Goal: Task Accomplishment & Management: Use online tool/utility

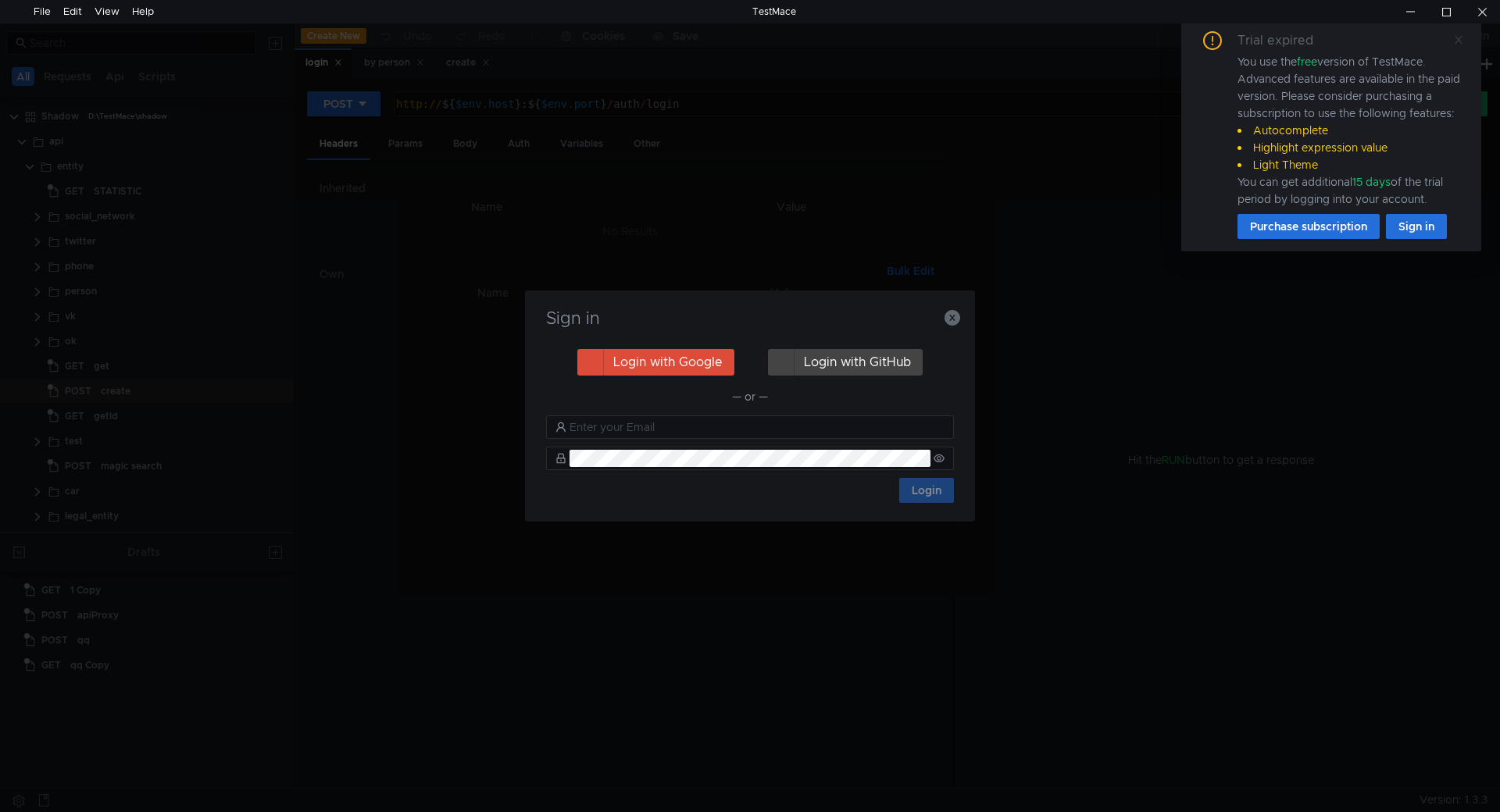
click at [1456, 37] on icon at bounding box center [1459, 40] width 11 height 11
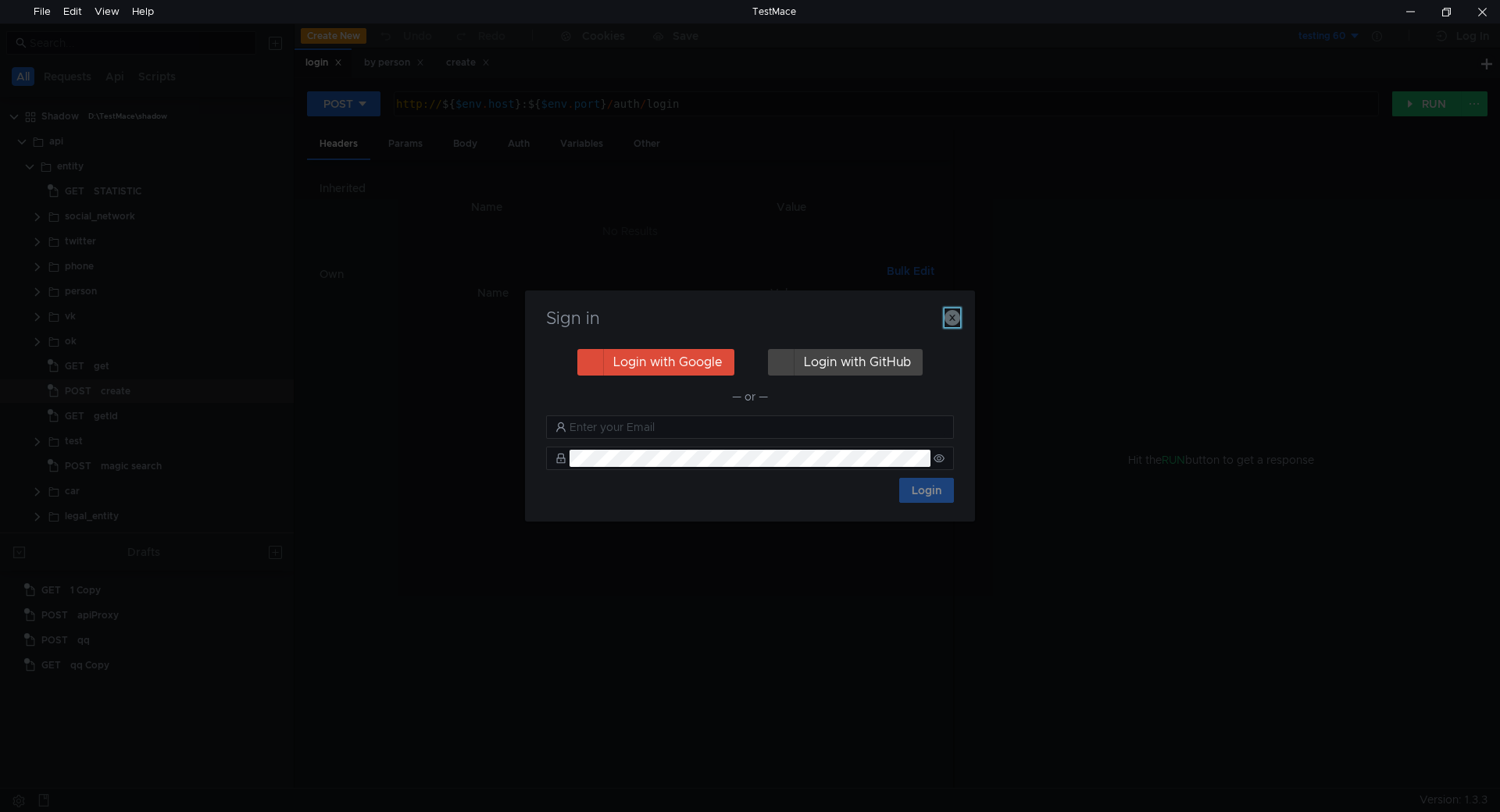
click at [955, 320] on icon "button" at bounding box center [953, 318] width 16 height 16
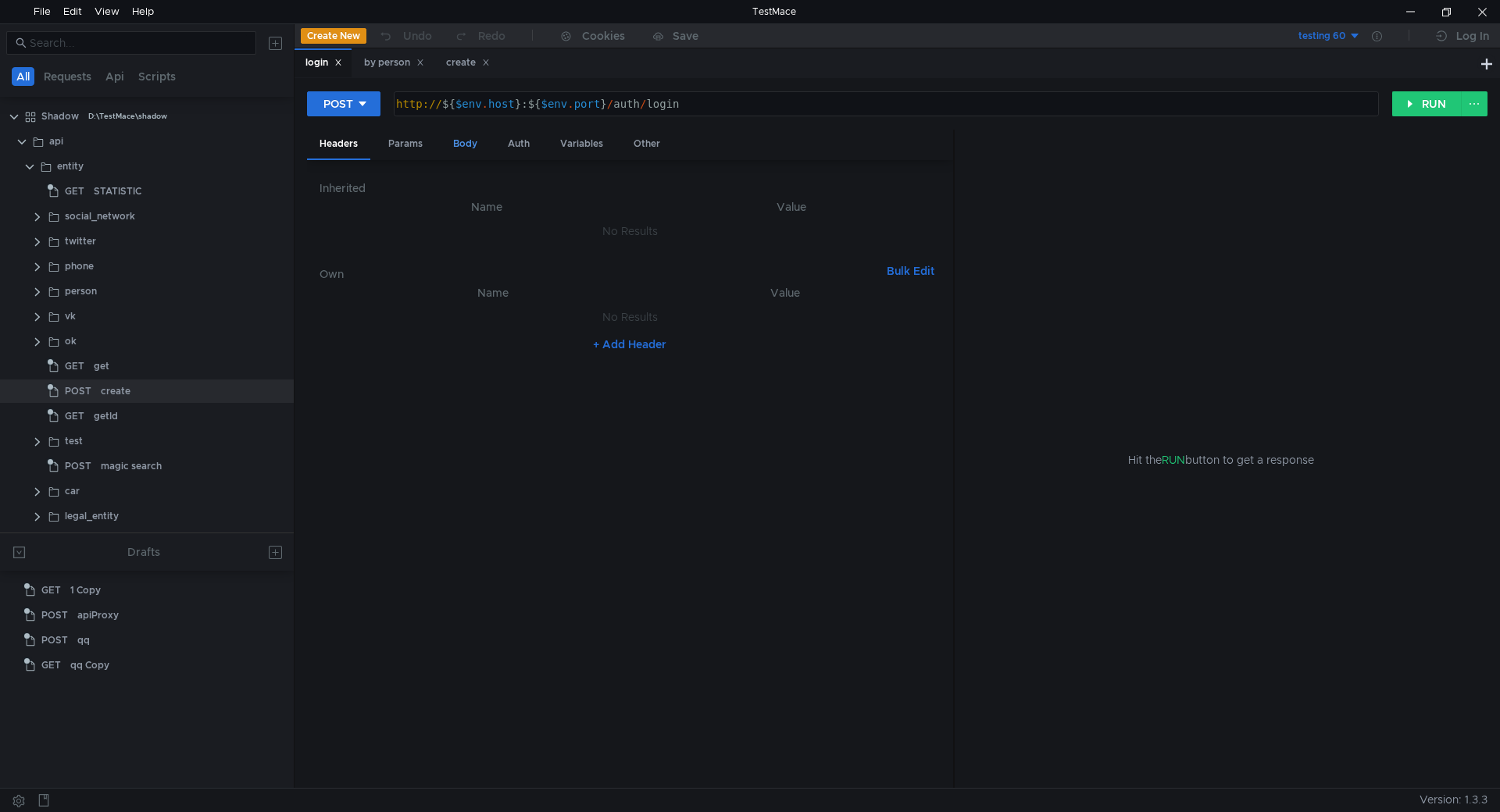
click at [468, 144] on div "Body" at bounding box center [465, 144] width 49 height 29
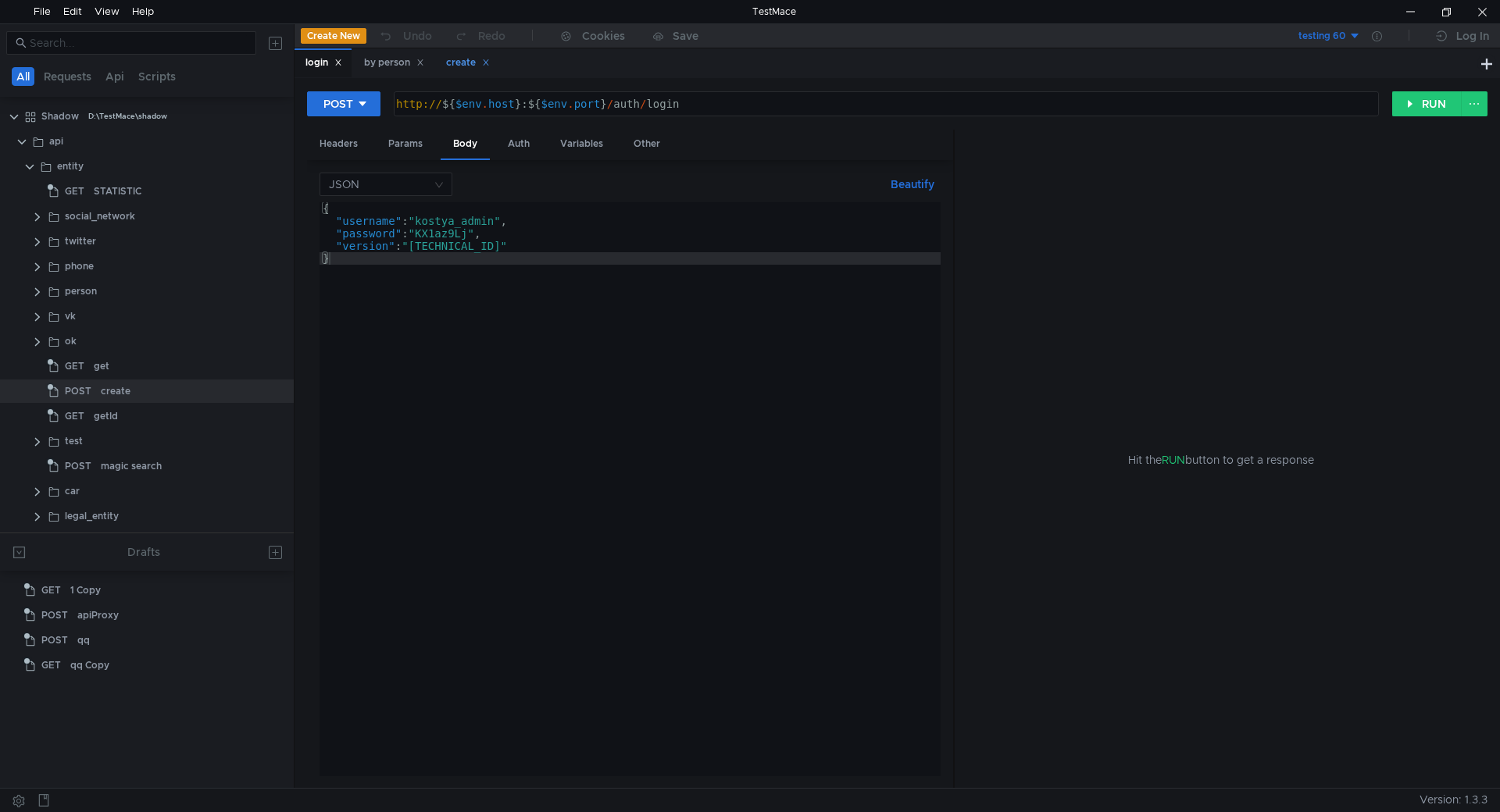
click at [464, 59] on div "create" at bounding box center [468, 63] width 44 height 17
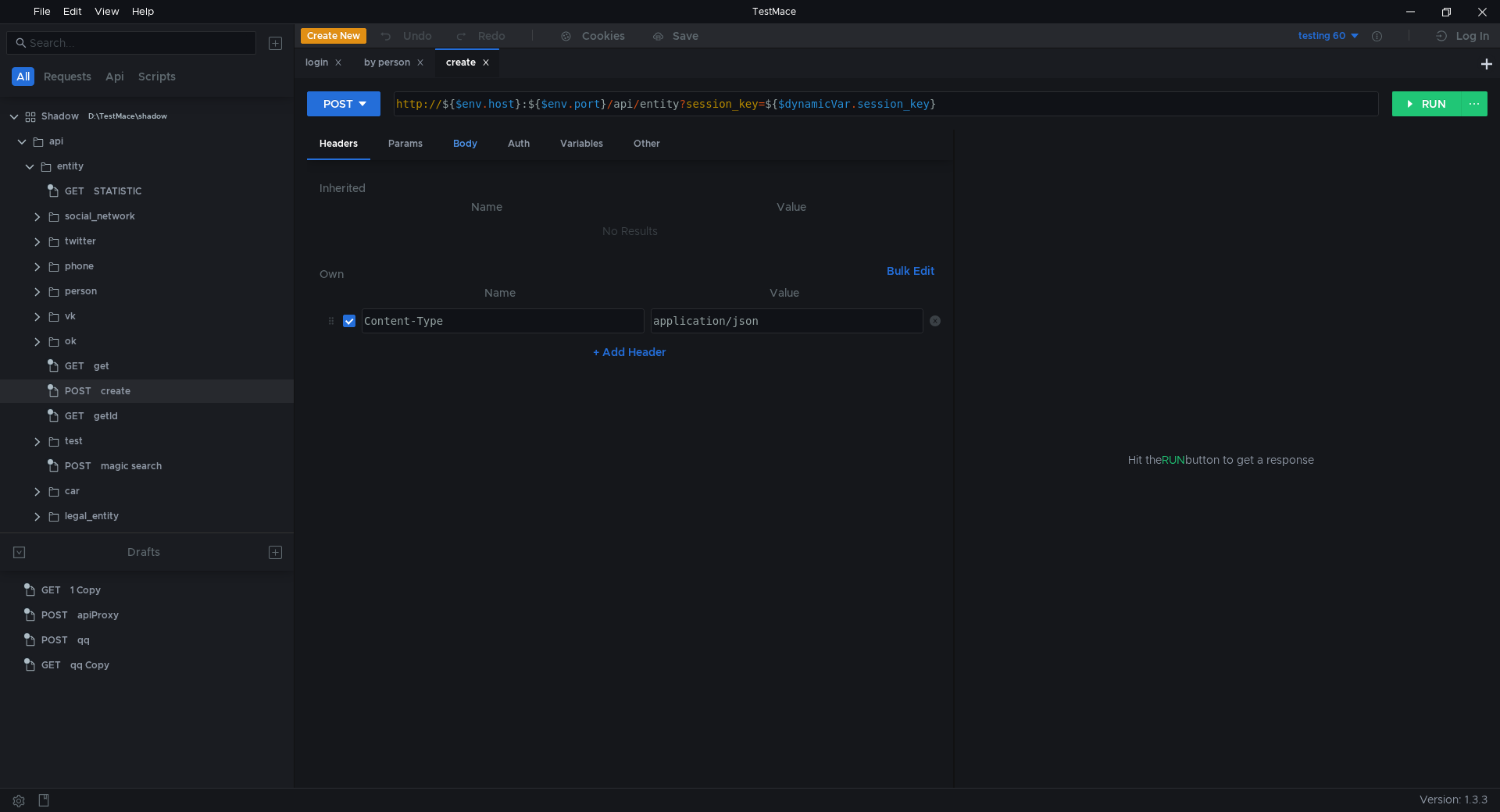
click at [453, 149] on div "Body" at bounding box center [465, 144] width 49 height 29
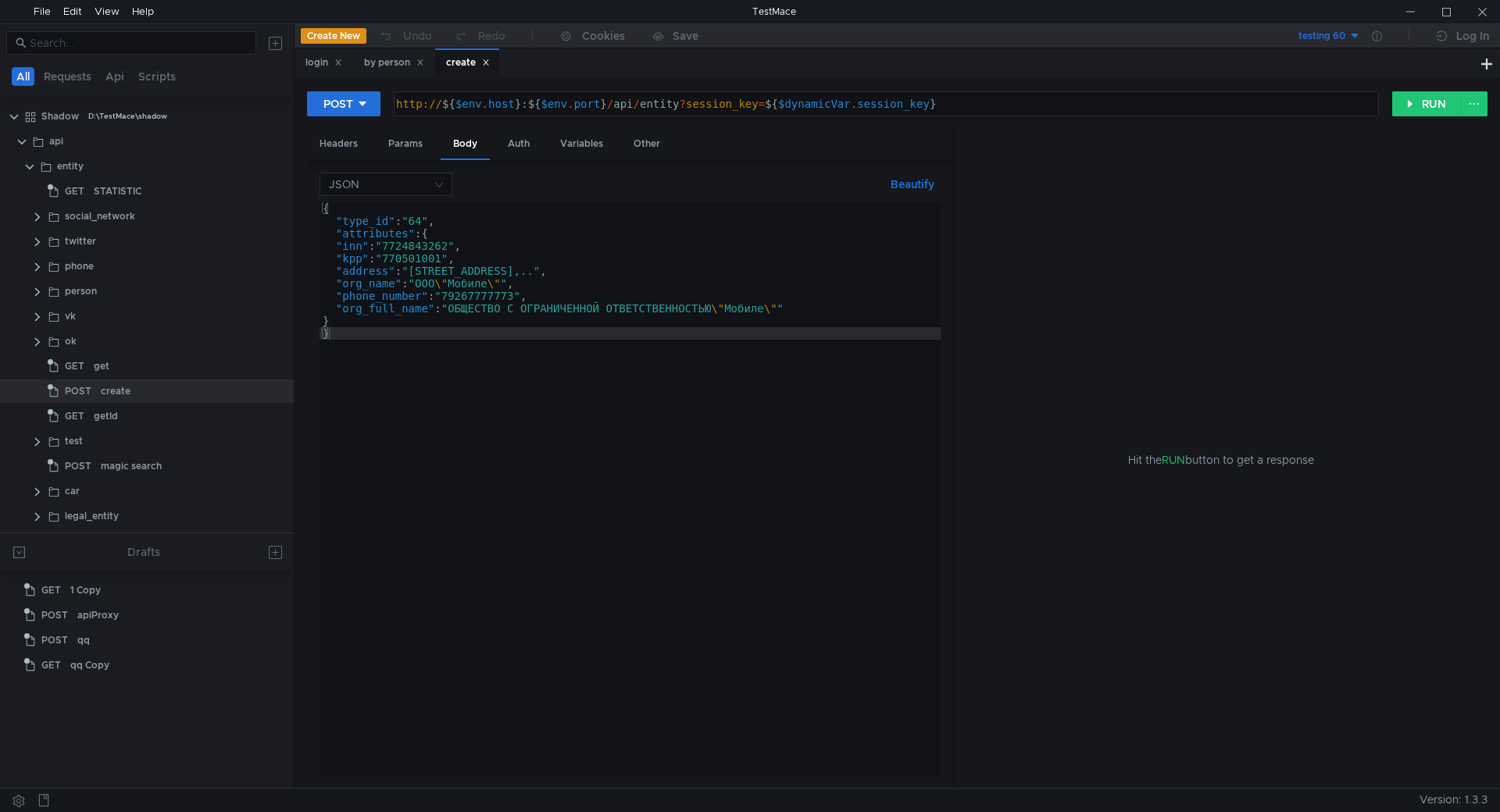
click at [421, 222] on div "{ "type_id" : "64" , "attributes" : { "inn" : "7724843262" , "kpp" : "770501001…" at bounding box center [802, 501] width 965 height 599
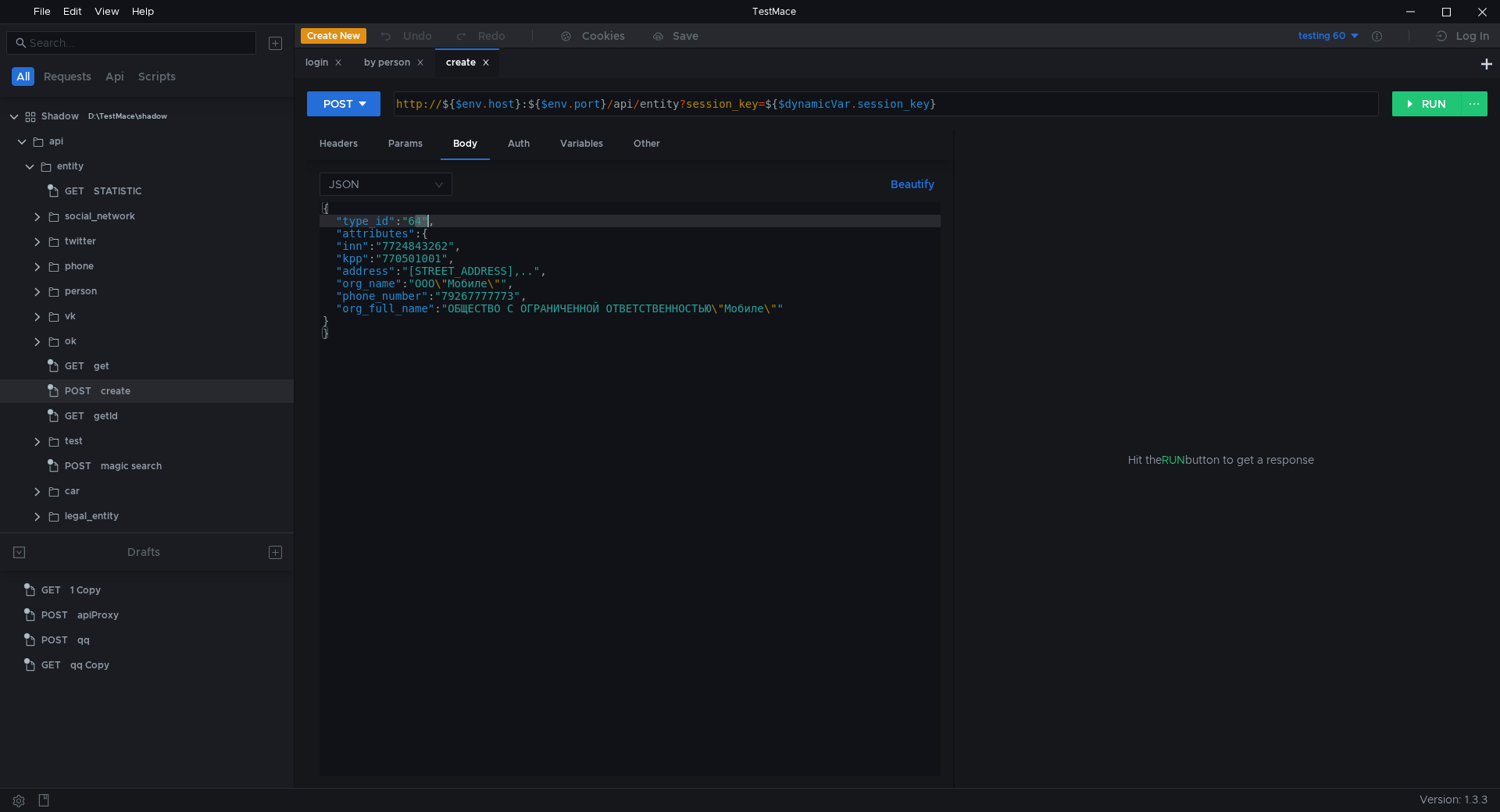
click at [421, 222] on div "{ "type_id" : "64" , "attributes" : { "inn" : "7724843262" , "kpp" : "770501001…" at bounding box center [802, 501] width 965 height 599
paste textarea "769"
click at [898, 184] on button "Beautify" at bounding box center [913, 184] width 57 height 19
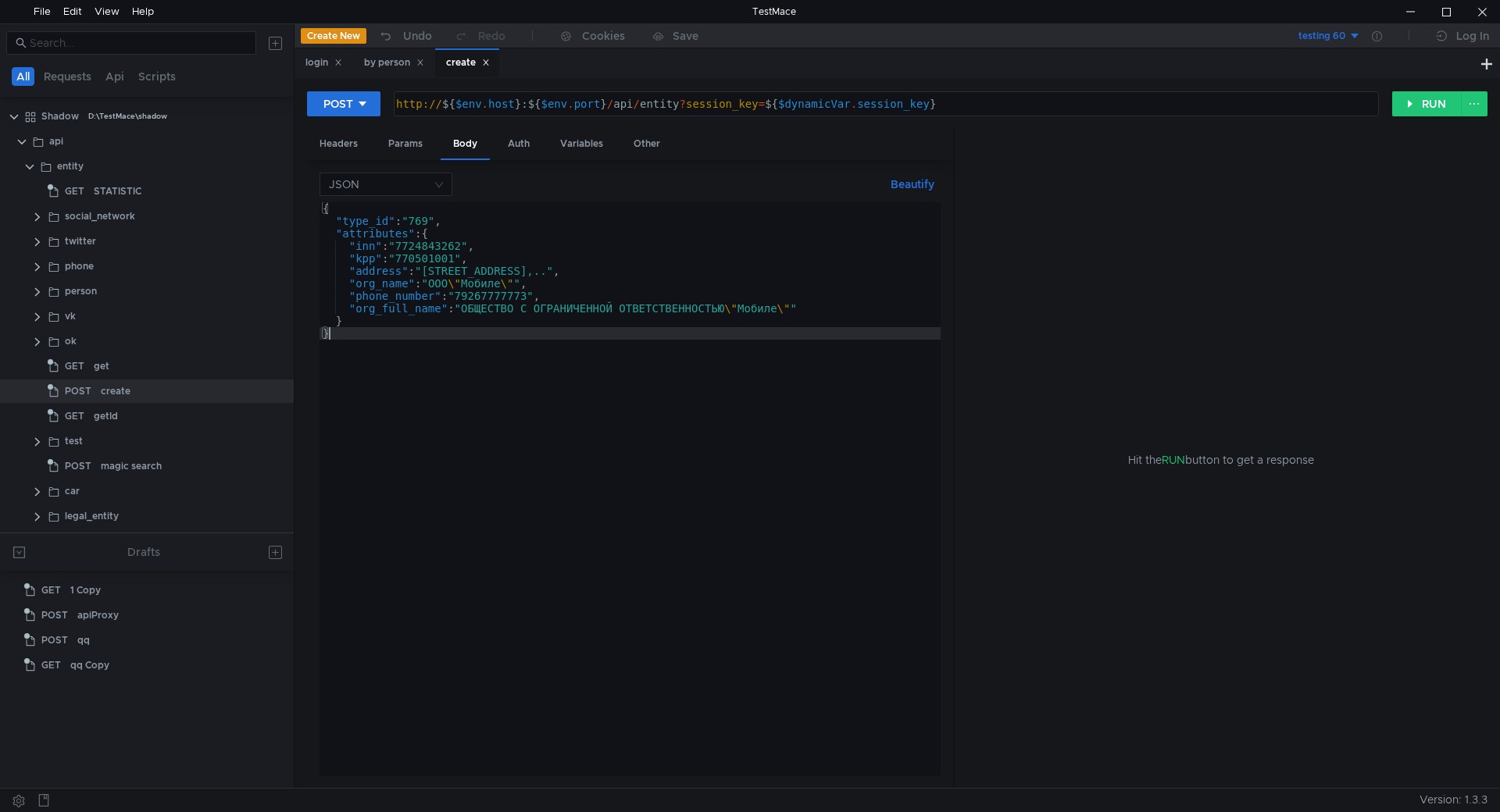
click at [500, 362] on div "{ "type_id" : "769" , "attributes" : { "inn" : "7724843262" , "kpp" : "77050100…" at bounding box center [809, 499] width 978 height 593
click at [424, 218] on div "{ "type_id" : "64" , "attributes" : { "inn" : "7724843262" , "kpp" : "770501001…" at bounding box center [802, 499] width 965 height 593
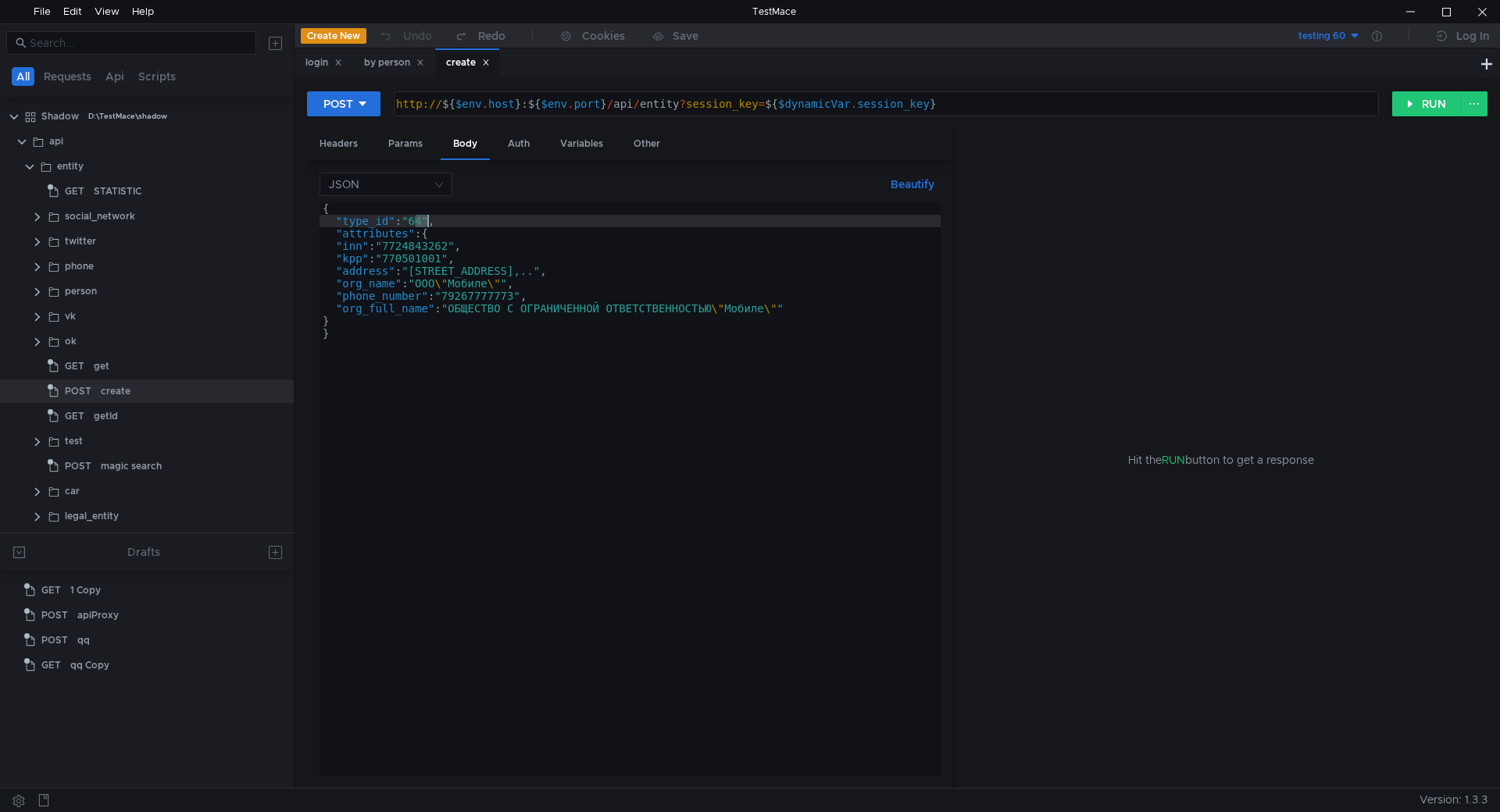
paste textarea "769"
click at [908, 183] on button "Beautify" at bounding box center [913, 184] width 57 height 19
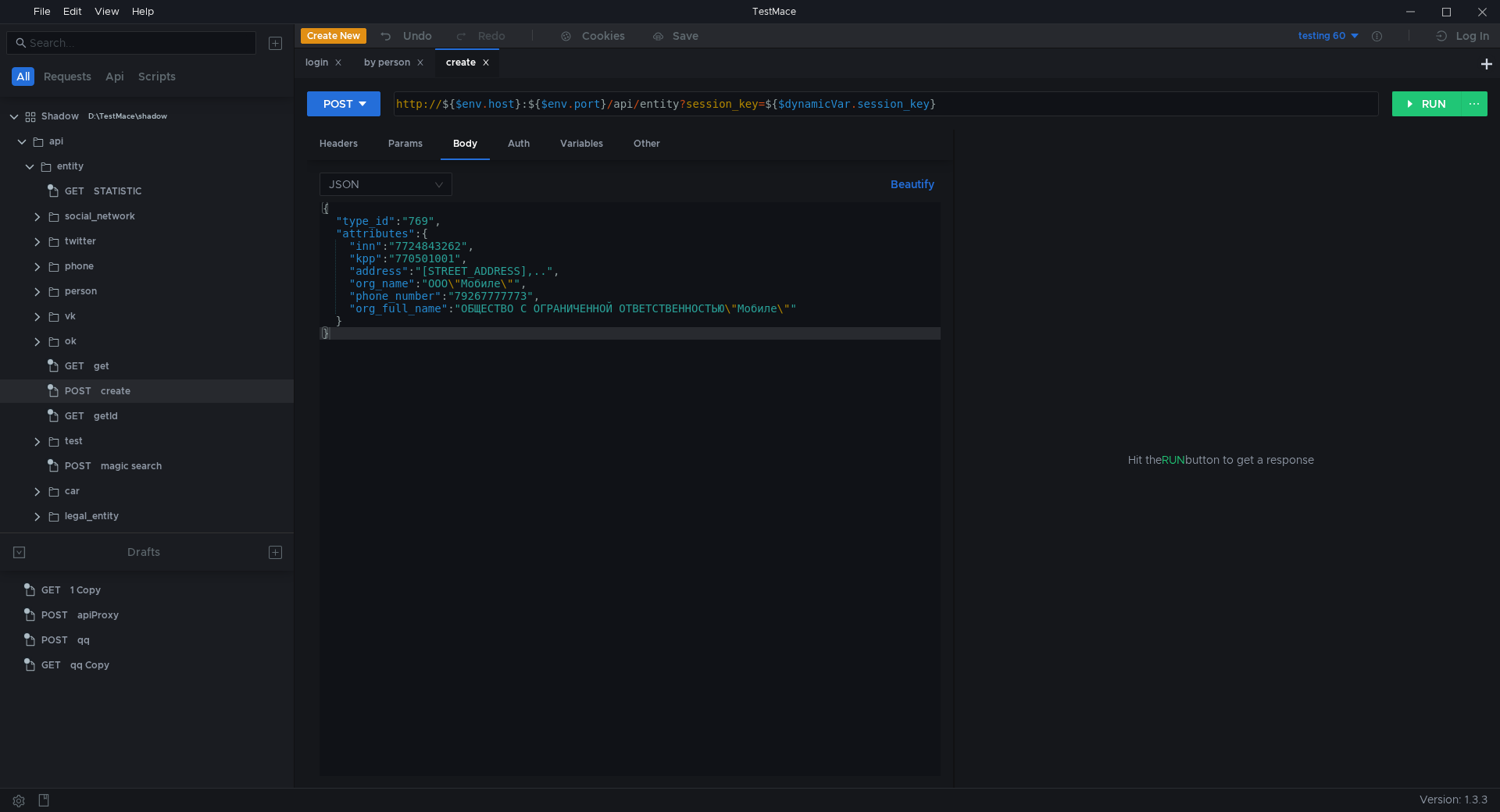
click at [365, 247] on div "{ "type_id" : "769" , "attributes" : { "inn" : "7724843262" , "kpp" : "77050100…" at bounding box center [809, 499] width 978 height 593
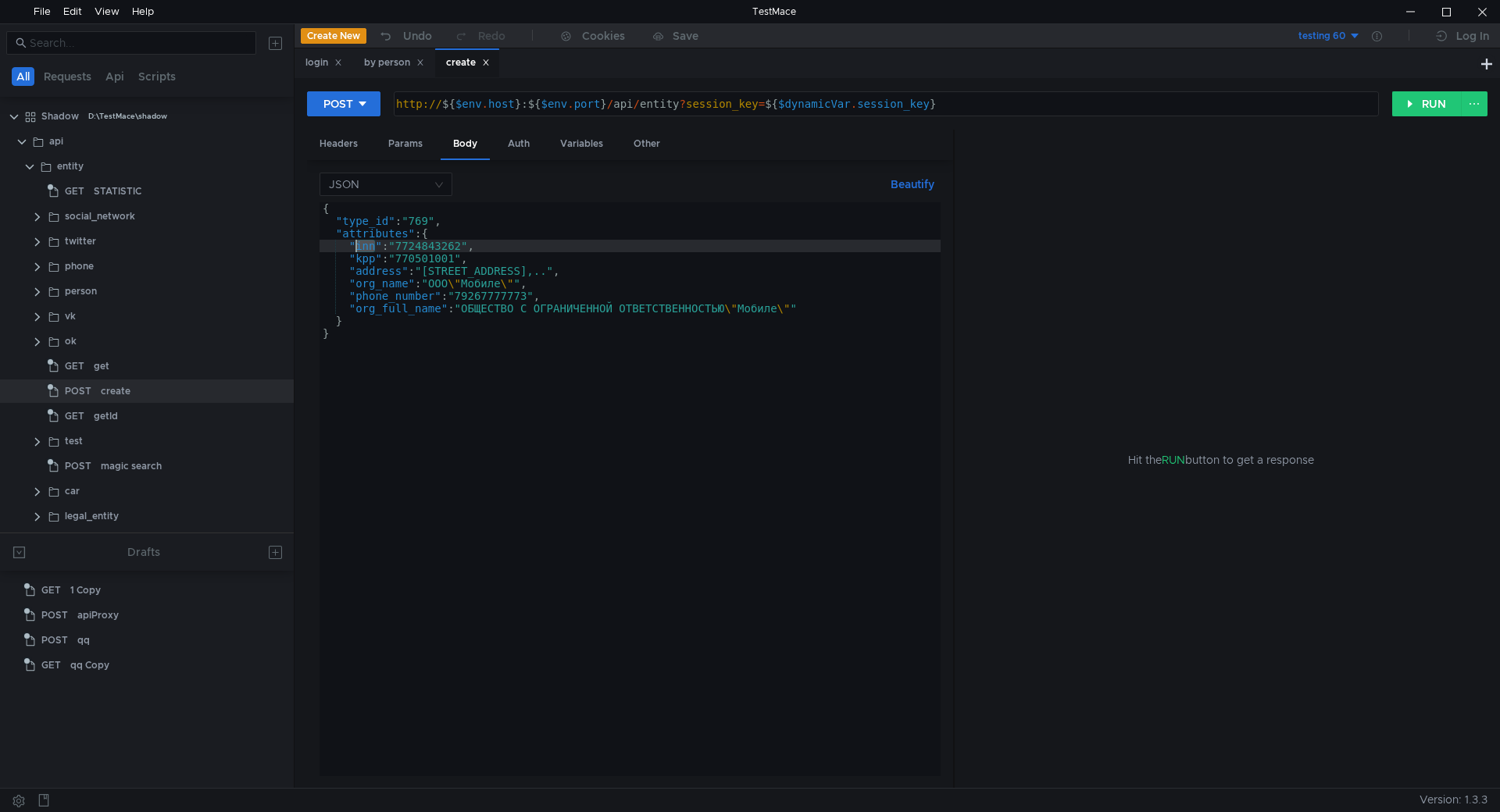
click at [365, 247] on div "{ "type_id" : "769" , "attributes" : { "inn" : "7724843262" , "kpp" : "77050100…" at bounding box center [809, 499] width 978 height 593
paste textarea "d"
click at [370, 257] on div "{ "type_id" : "769" , "attributes" : { "id" : "7724843262" , "kpp" : "770501001…" at bounding box center [809, 499] width 978 height 593
paste textarea "link"
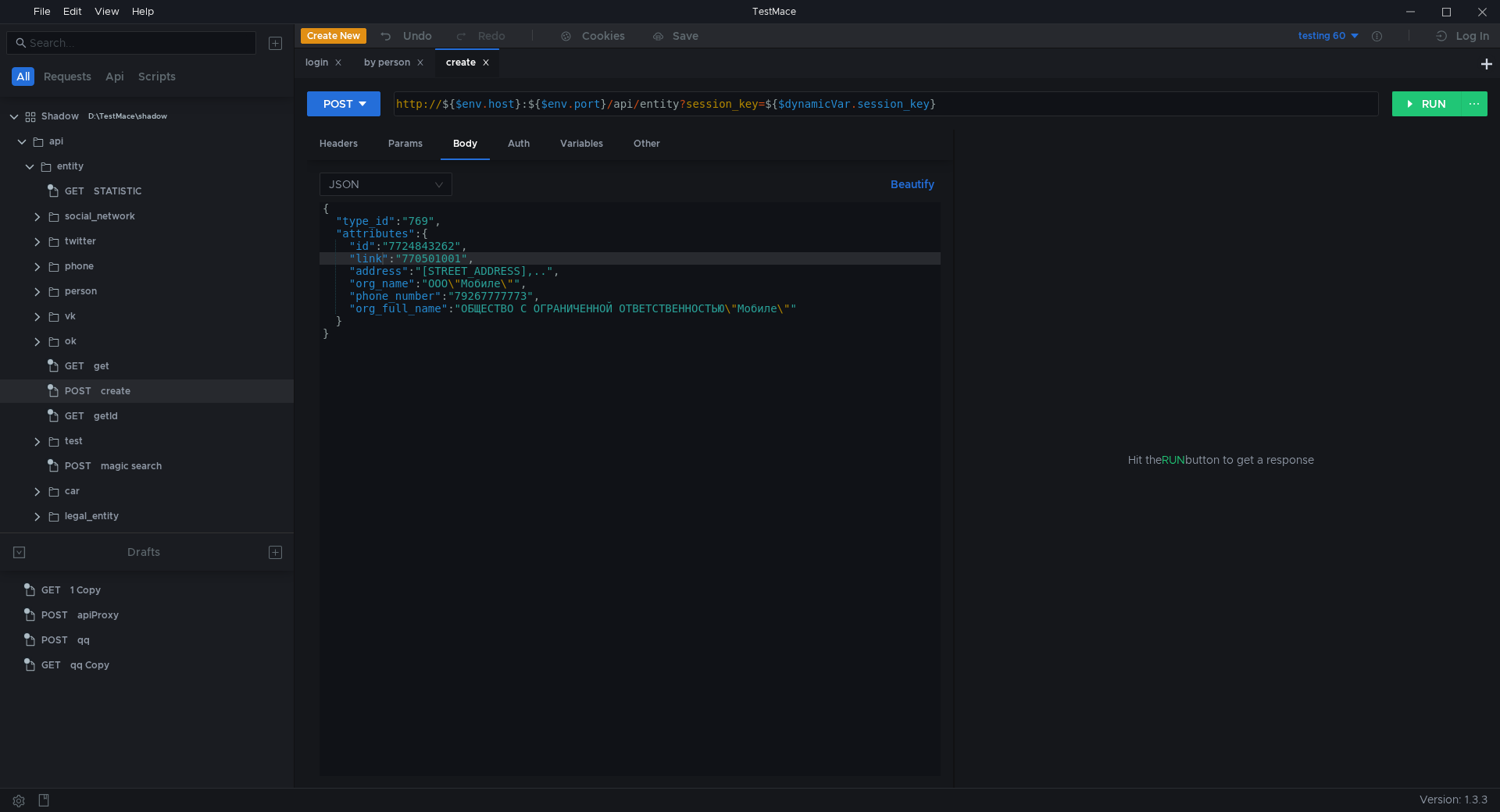
click at [370, 267] on div "{ "type_id" : "769" , "attributes" : { "id" : "7724843262" , "link" : "77050100…" at bounding box center [809, 499] width 978 height 593
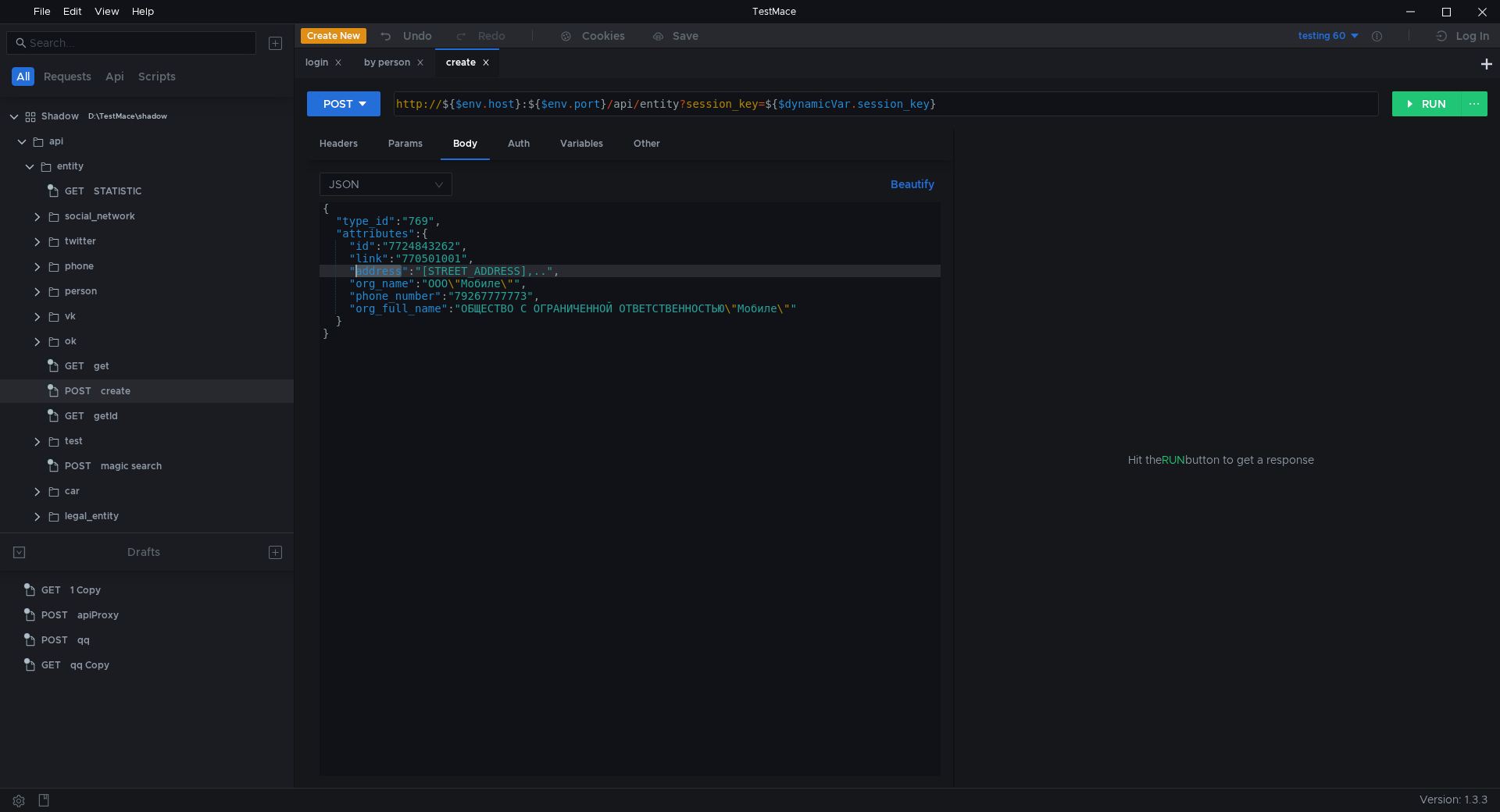
paste textarea "phone"
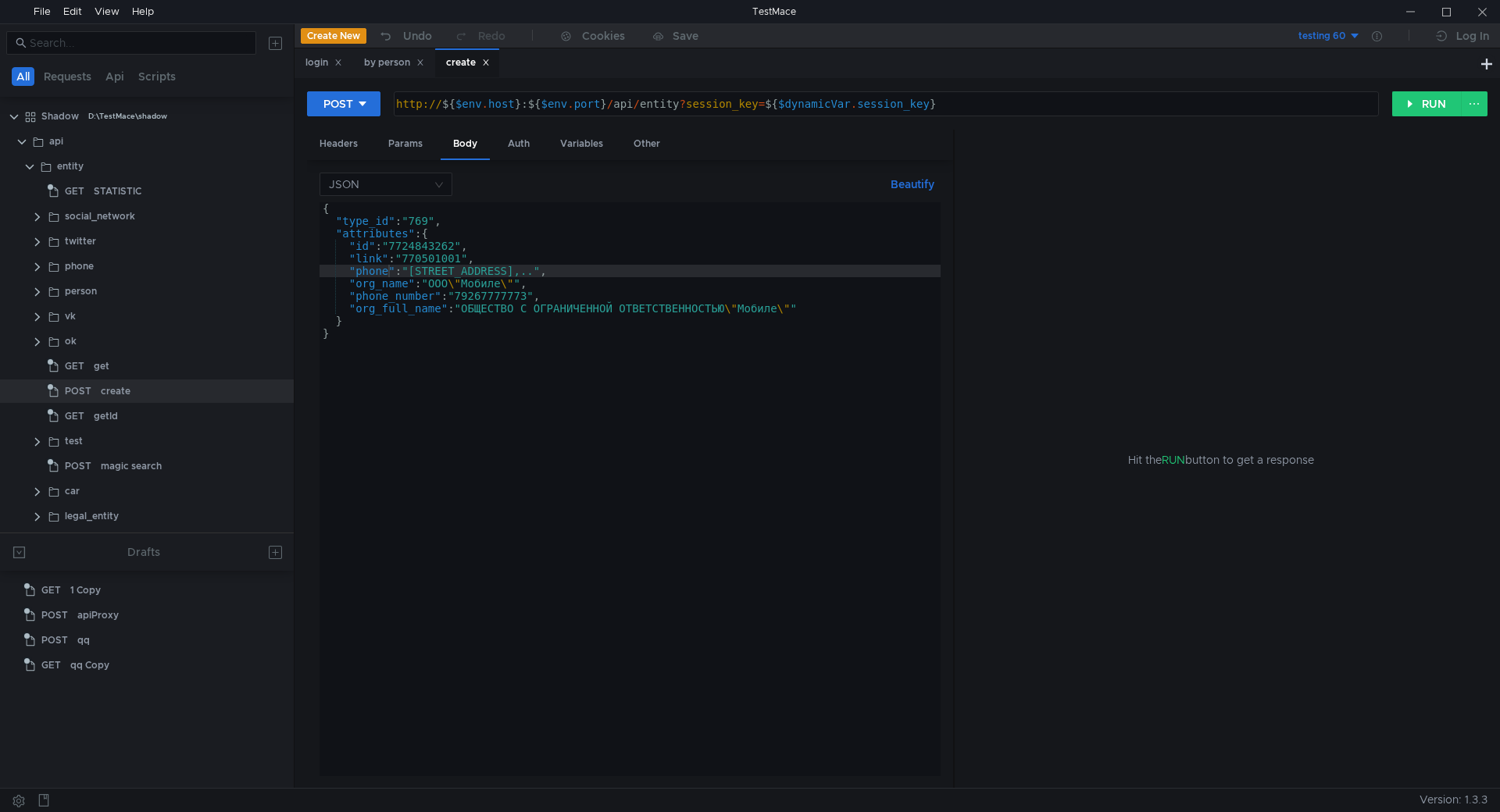
click at [370, 283] on div "{ "type_id" : "769" , "attributes" : { "id" : "7724843262" , "link" : "[PHONE_N…" at bounding box center [802, 499] width 965 height 593
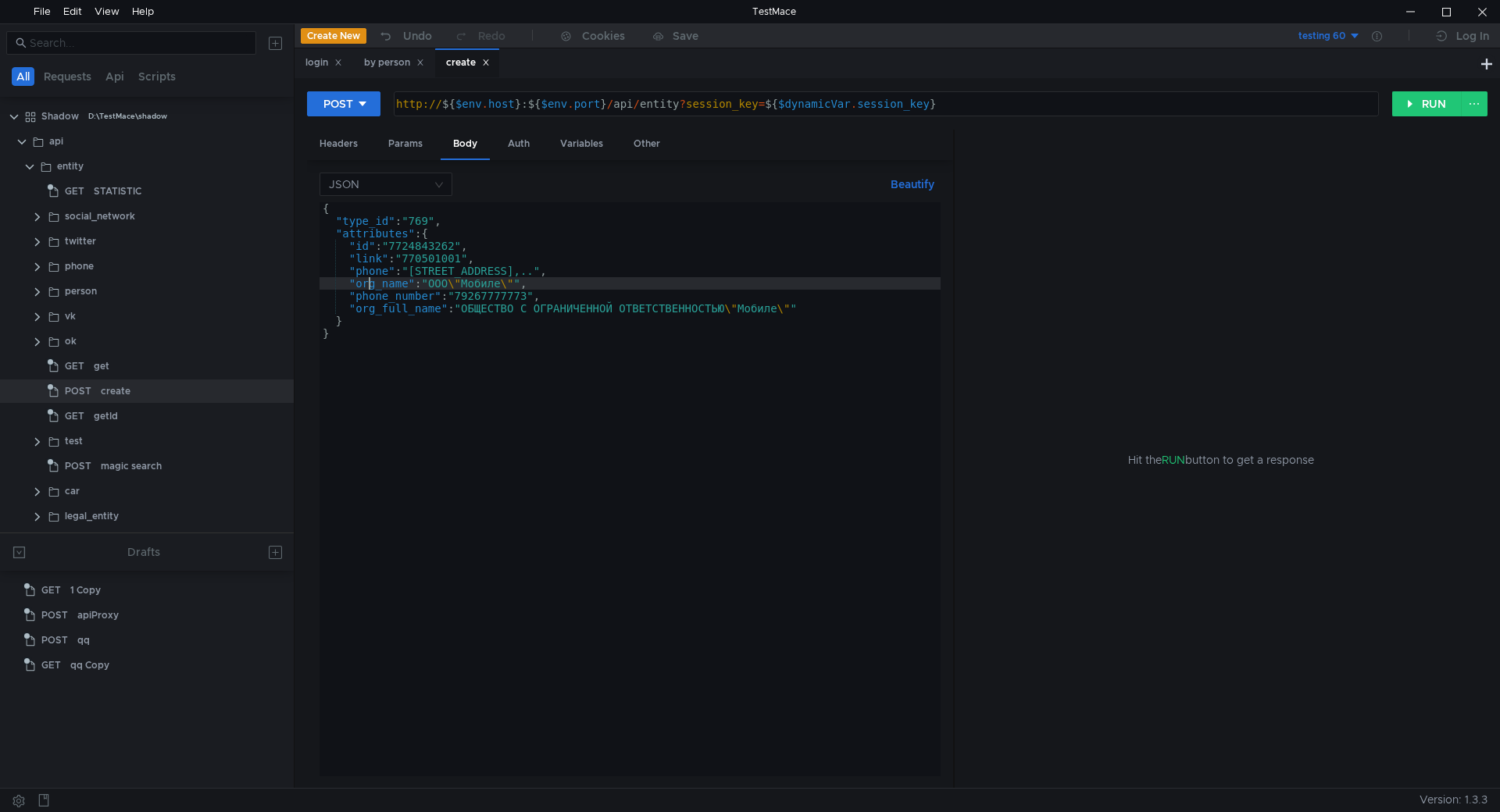
click at [370, 283] on div "{ "type_id" : "769" , "attributes" : { "id" : "7724843262" , "link" : "[PHONE_N…" at bounding box center [802, 499] width 965 height 593
paste textarea "email"
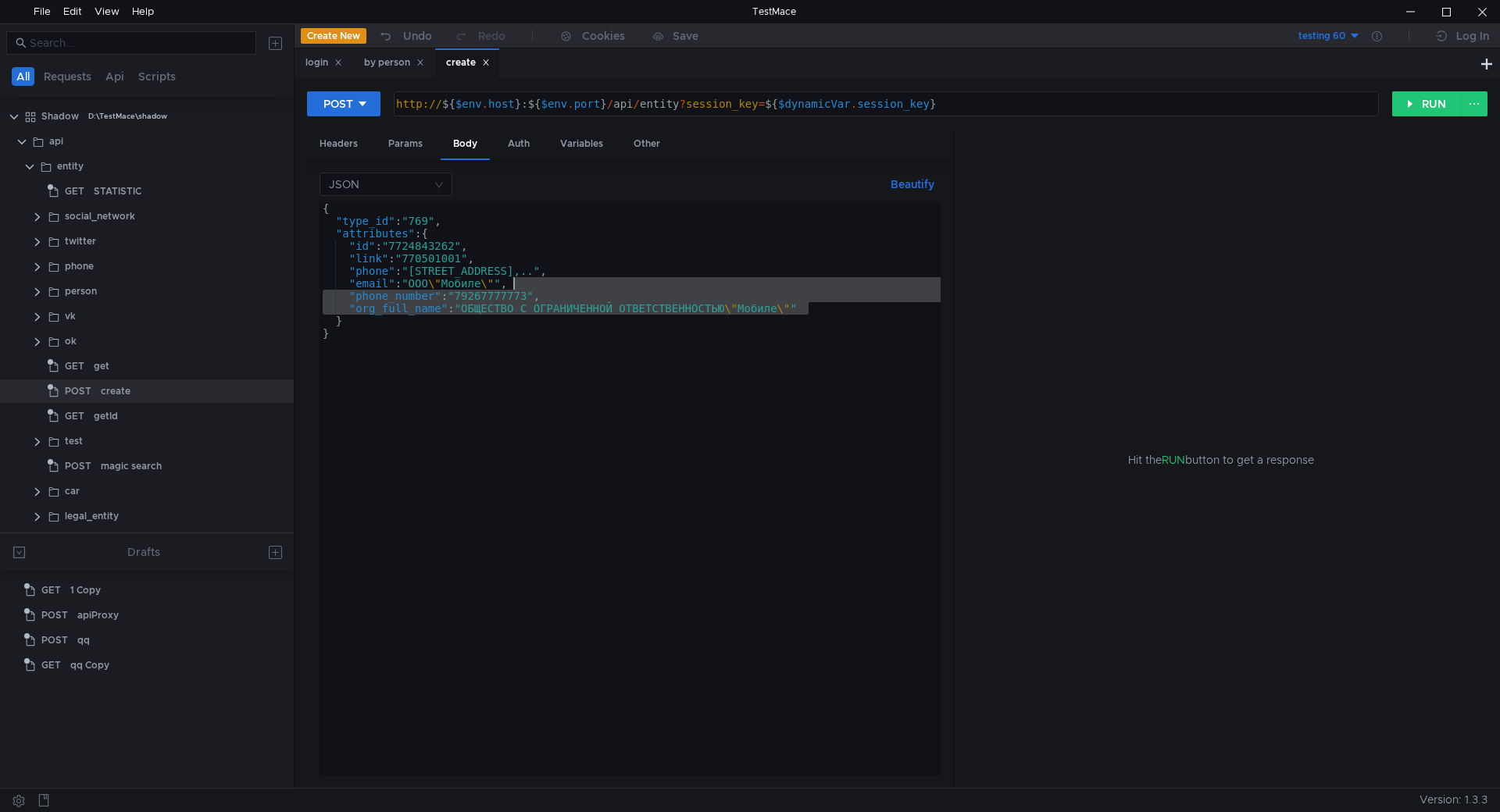
drag, startPoint x: 709, startPoint y: 310, endPoint x: 512, endPoint y: 285, distance: 198.6
click at [512, 285] on div "{ "type_id" : "769" , "attributes" : { "id" : "7724843262" , "link" : "[PHONE_N…" at bounding box center [802, 499] width 965 height 593
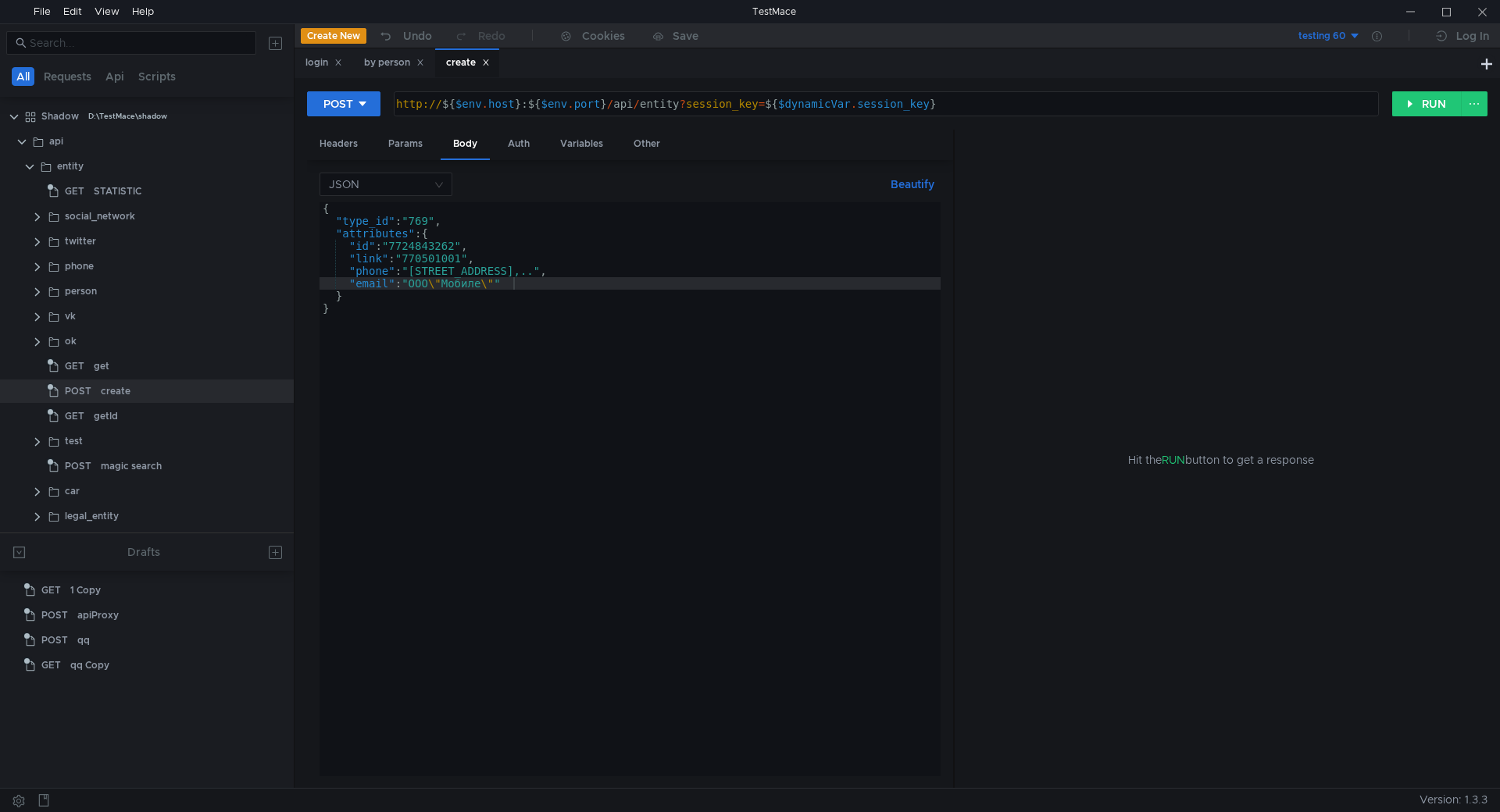
click at [418, 247] on div "{ "type_id" : "769" , "attributes" : { "id" : "7724843262" , "link" : "[PHONE_N…" at bounding box center [802, 499] width 965 height 593
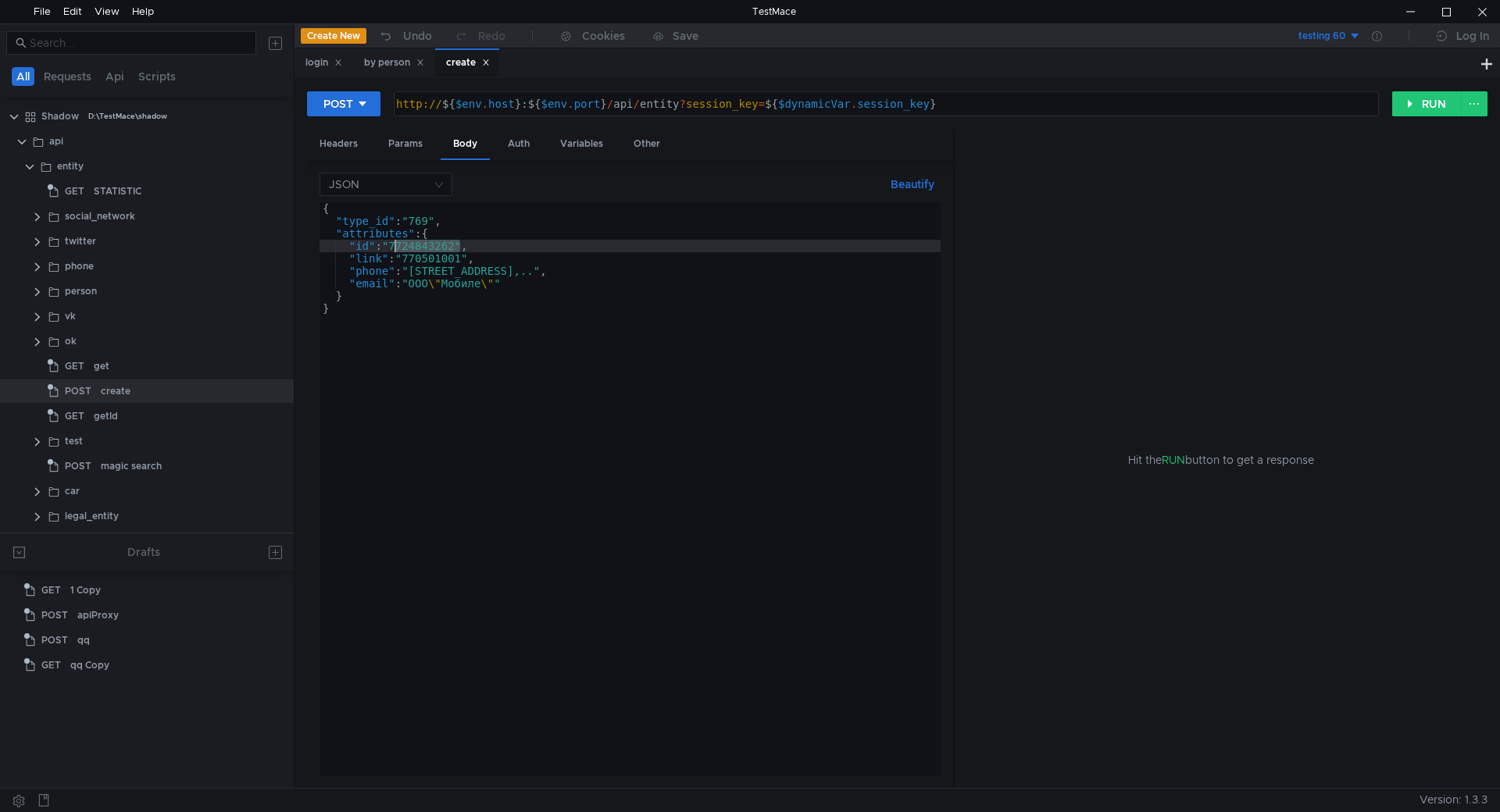
click at [418, 247] on div "{ "type_id" : "769" , "attributes" : { "id" : "7724843262" , "link" : "[PHONE_N…" at bounding box center [802, 499] width 965 height 593
paste textarea "100000409818477333175"
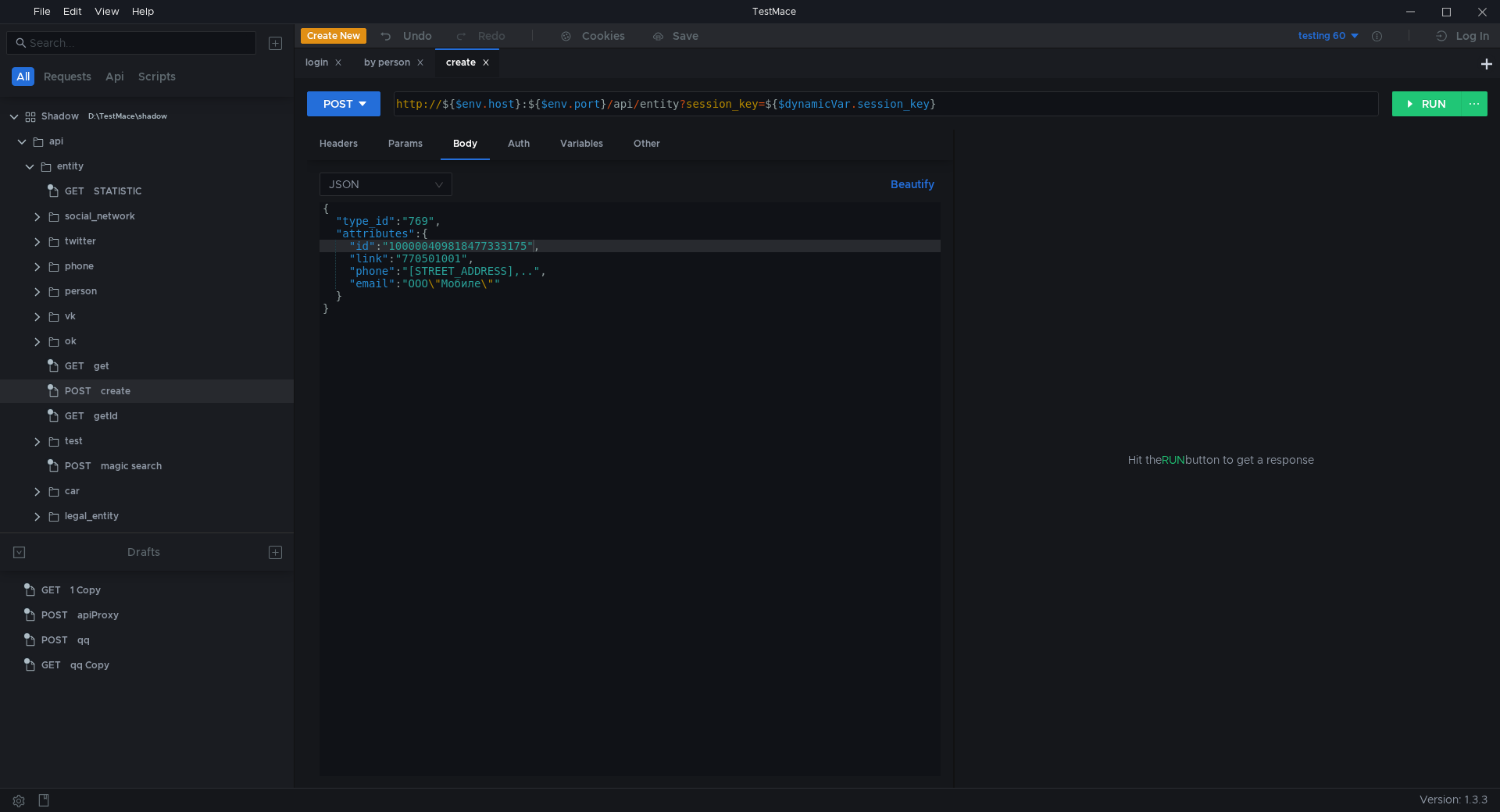
click at [446, 255] on div "{ "type_id" : "769" , "attributes" : { "id" : "100000409818477333175" , "link" …" at bounding box center [802, 499] width 965 height 593
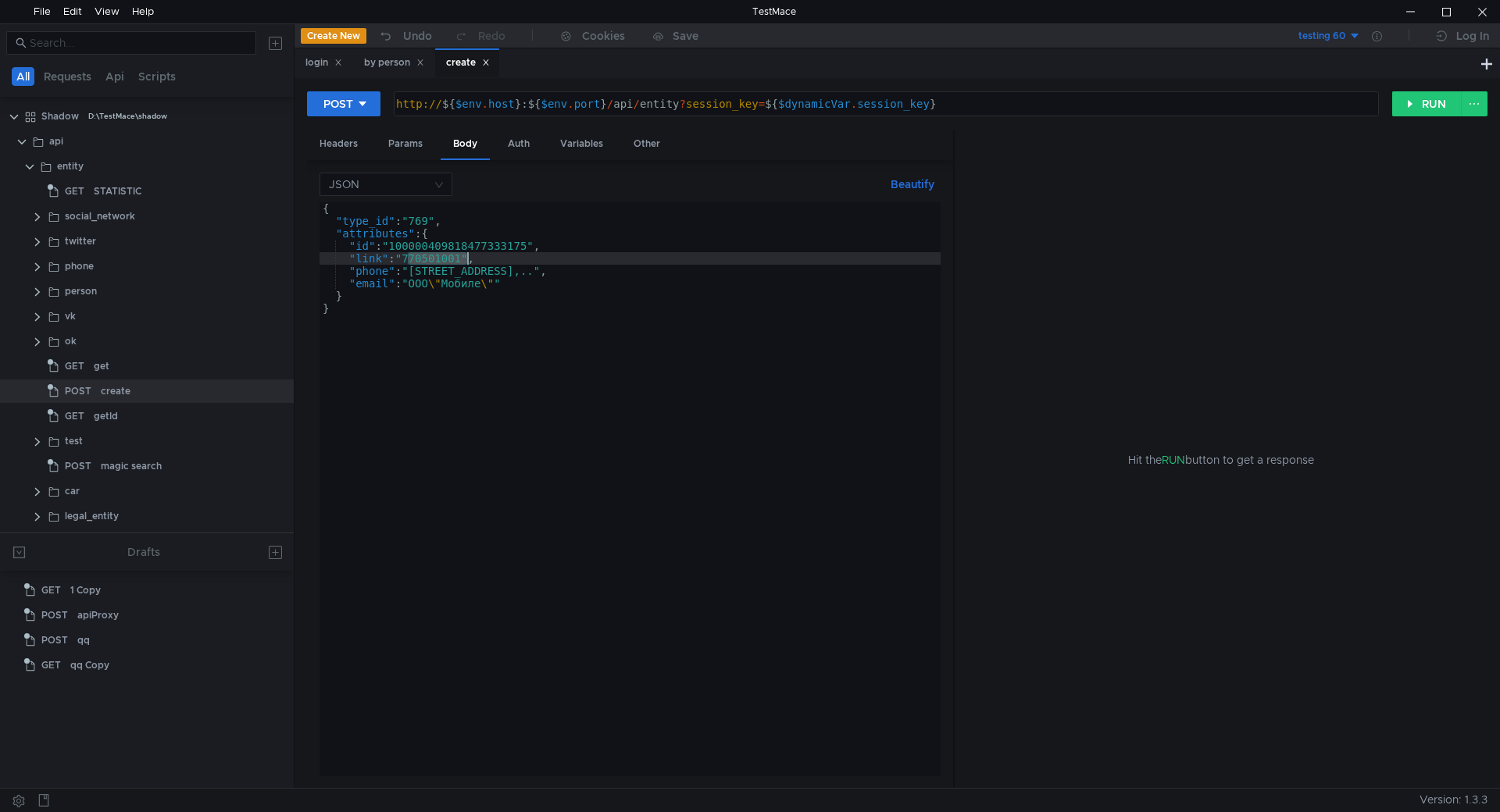
paste textarea "[URL][DOMAIN_NAME]"
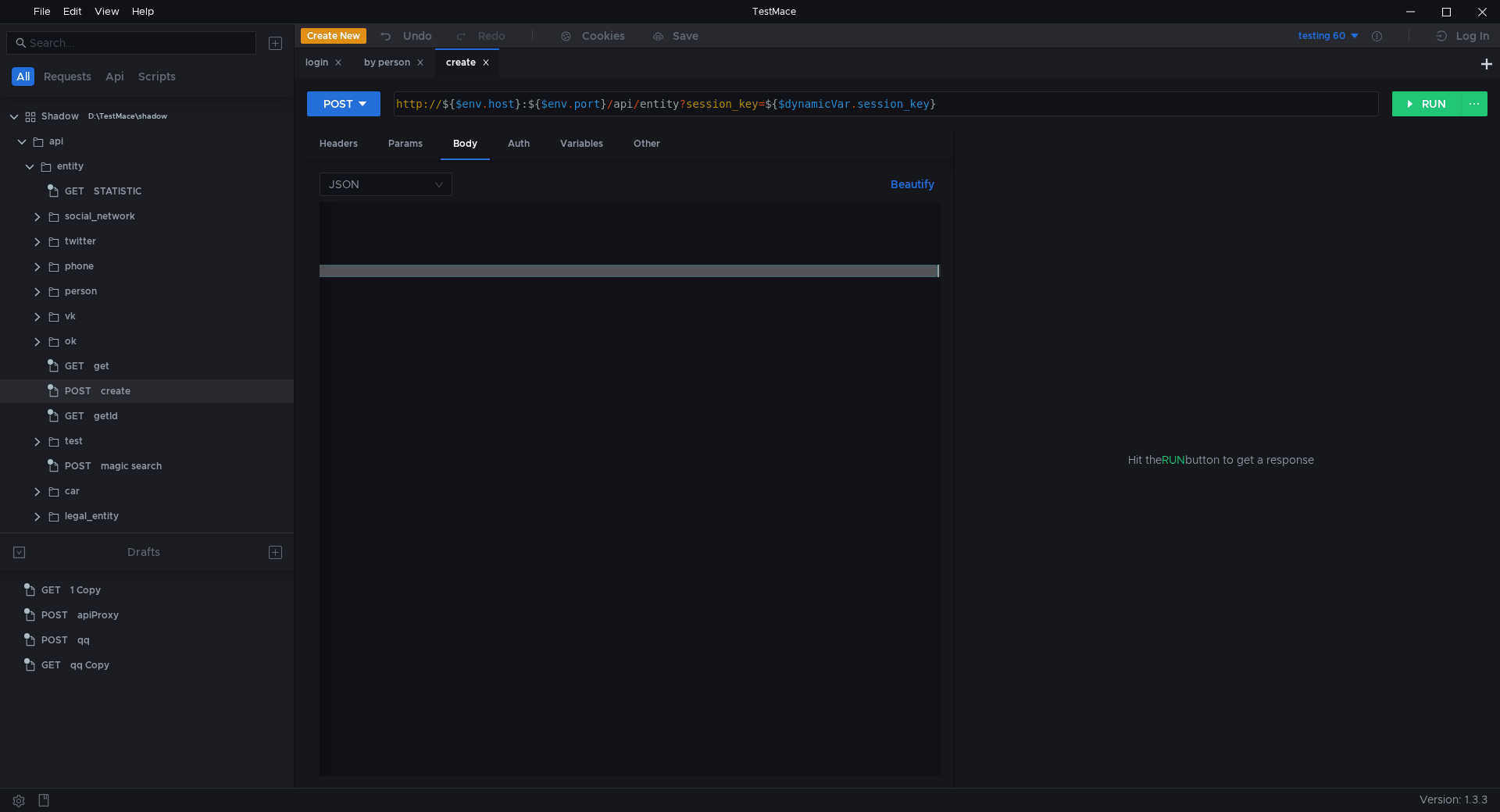
scroll to position [0, 343]
drag, startPoint x: 411, startPoint y: 267, endPoint x: 924, endPoint y: 268, distance: 513.0
click at [924, 268] on div "{ "type_id" : "769" , "attributes" : { "id" : "100000409818477333175" , "link" …" at bounding box center [458, 499] width 965 height 593
paste textarea "79153772701"
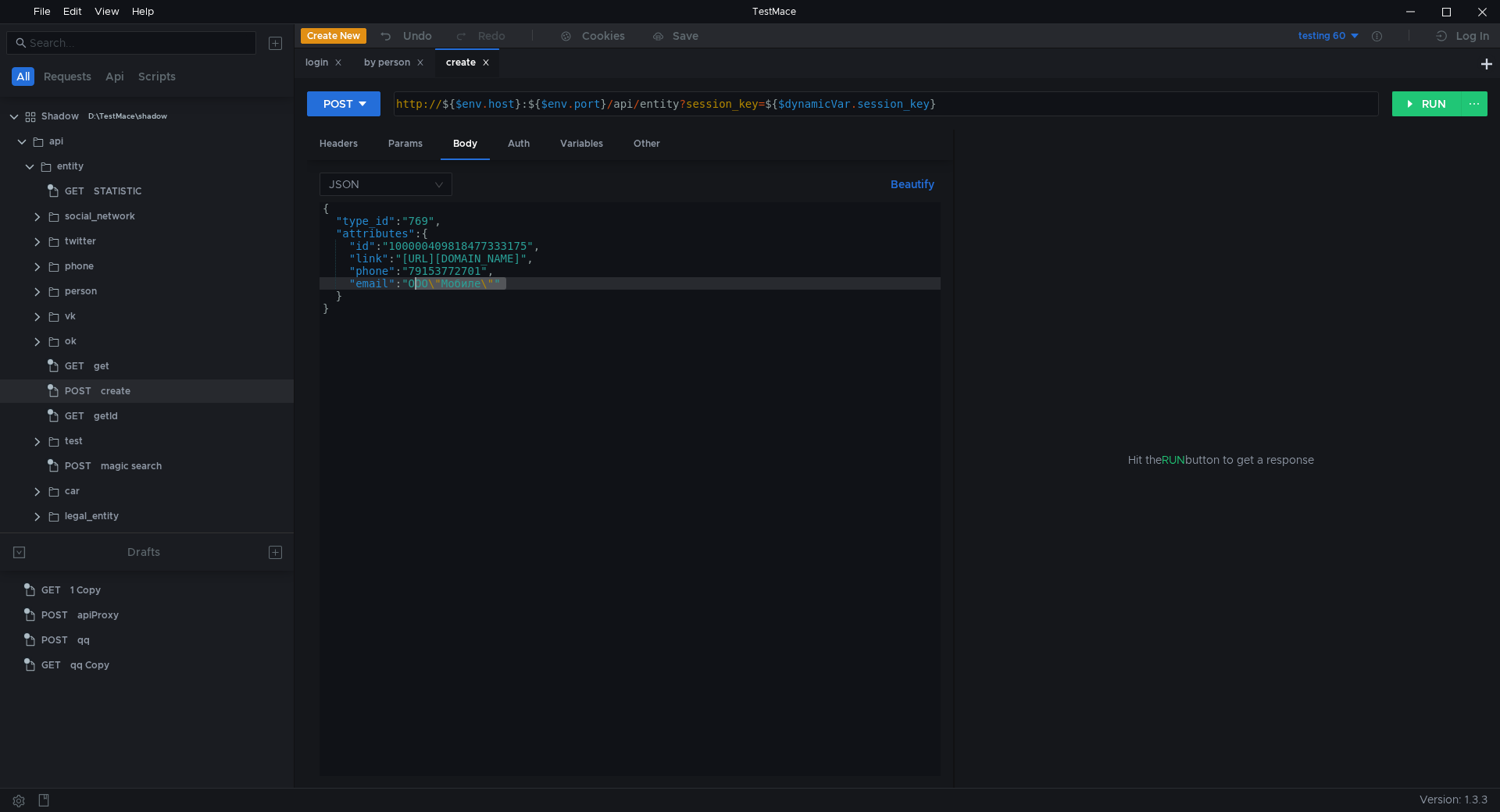
drag, startPoint x: 506, startPoint y: 288, endPoint x: 414, endPoint y: 286, distance: 92.0
click at [414, 286] on div "{ "type_id" : "769" , "attributes" : { "id" : "100000409818477333175" , "link" …" at bounding box center [630, 501] width 622 height 599
type textarea ""email": """
click at [312, 60] on div "login" at bounding box center [324, 63] width 37 height 17
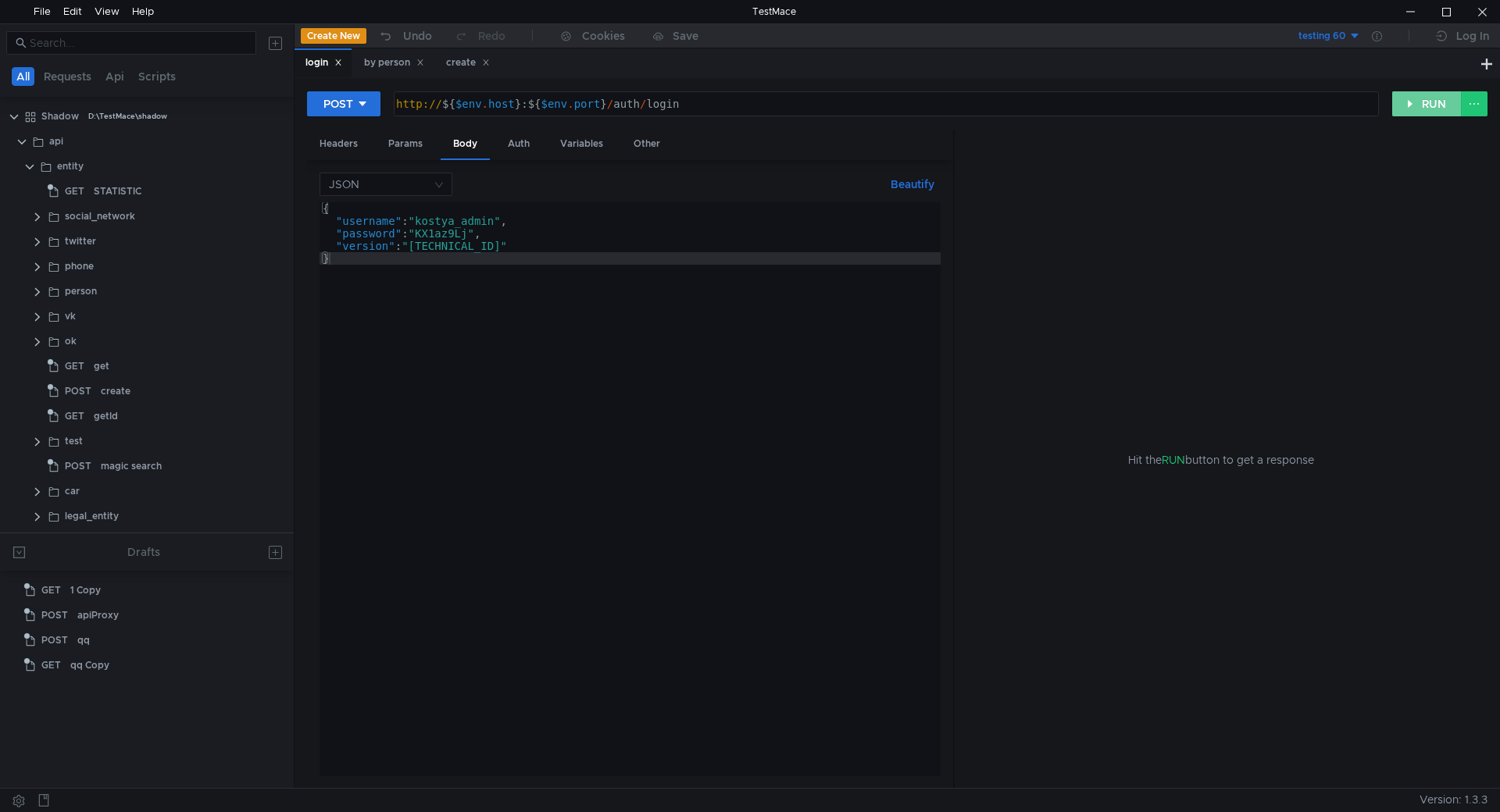
click at [1397, 109] on button "RUN" at bounding box center [1427, 104] width 70 height 25
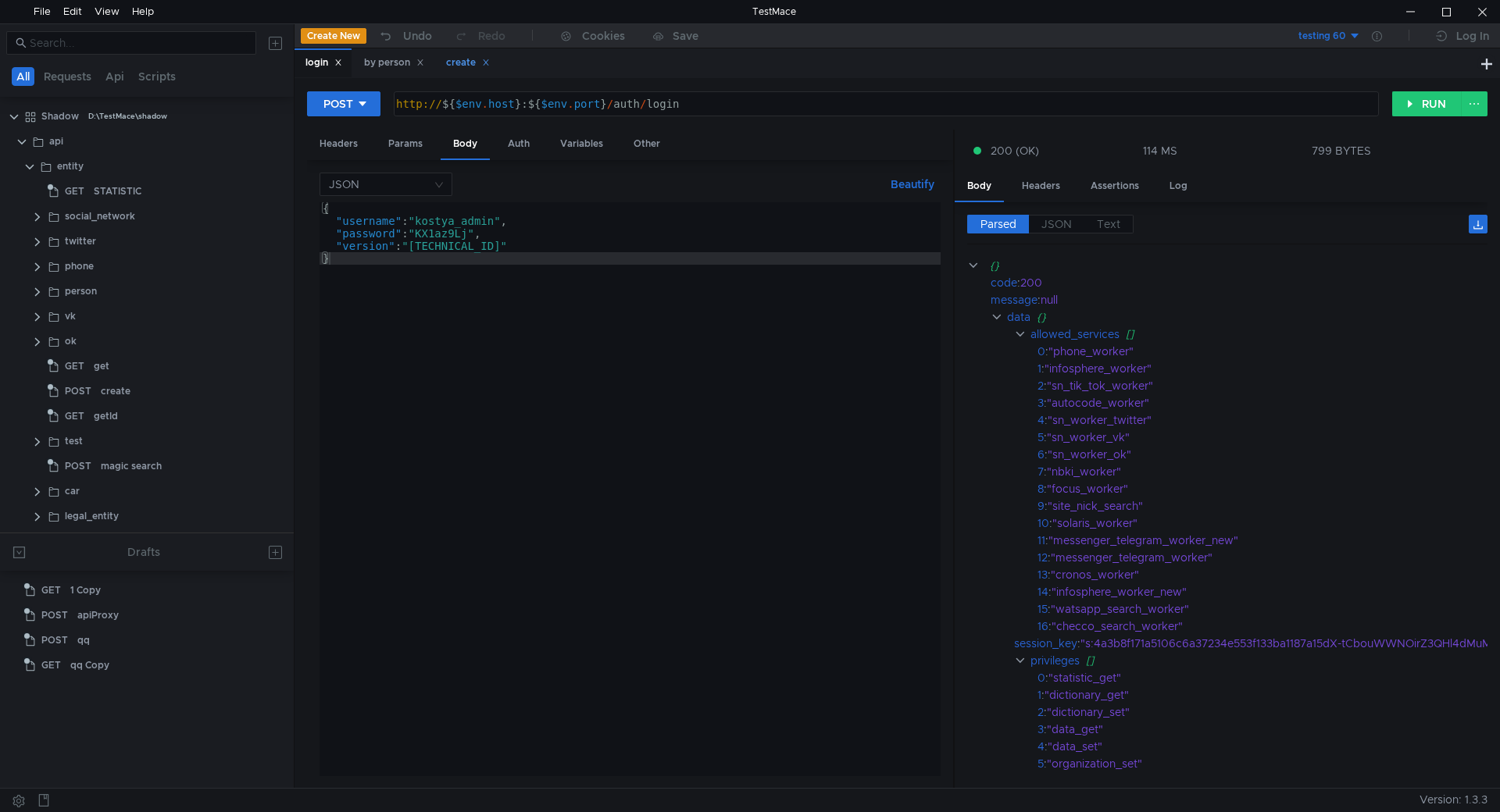
click at [456, 64] on div "create" at bounding box center [468, 63] width 44 height 17
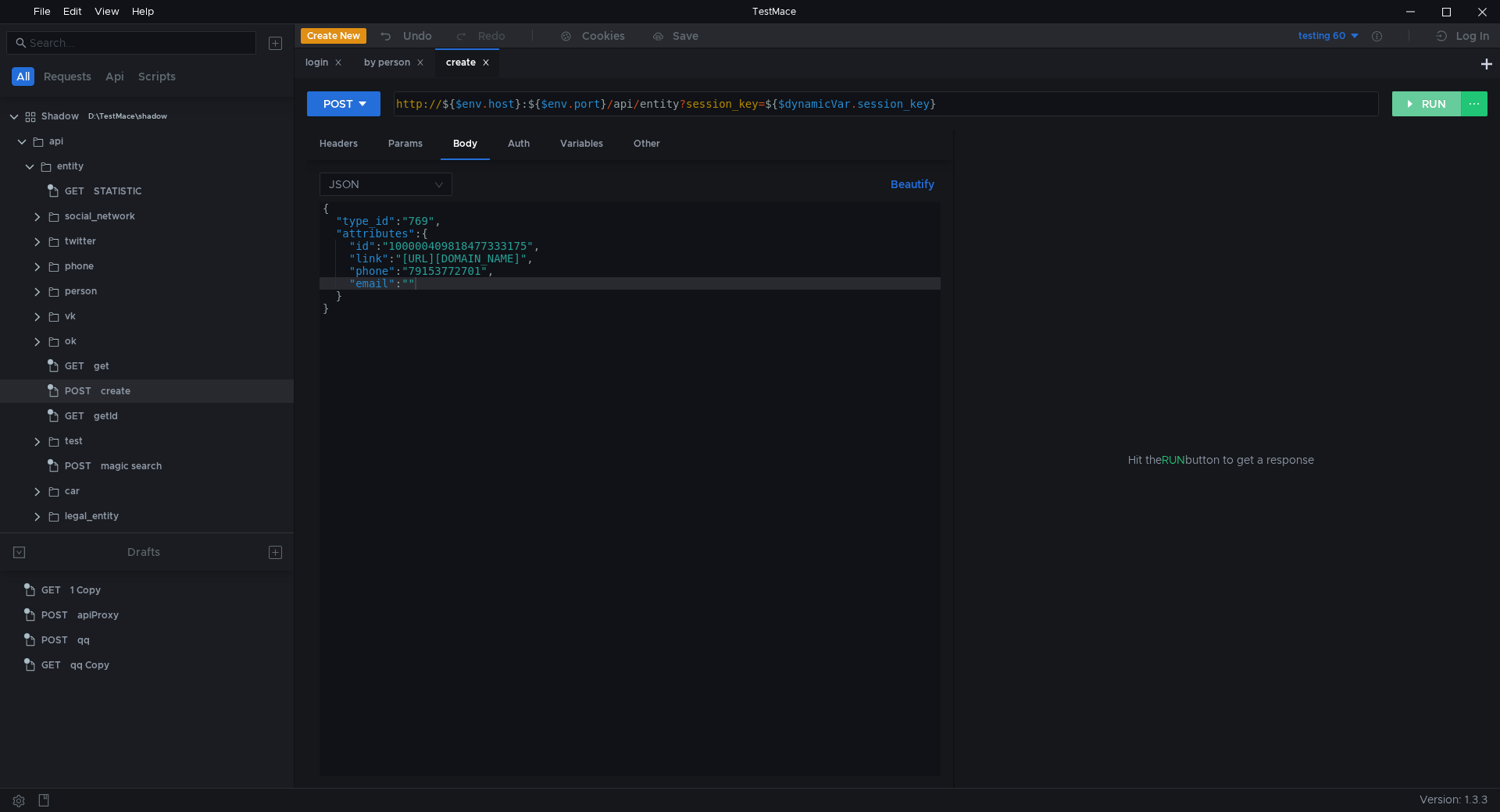
click at [1422, 112] on button "RUN" at bounding box center [1427, 104] width 70 height 25
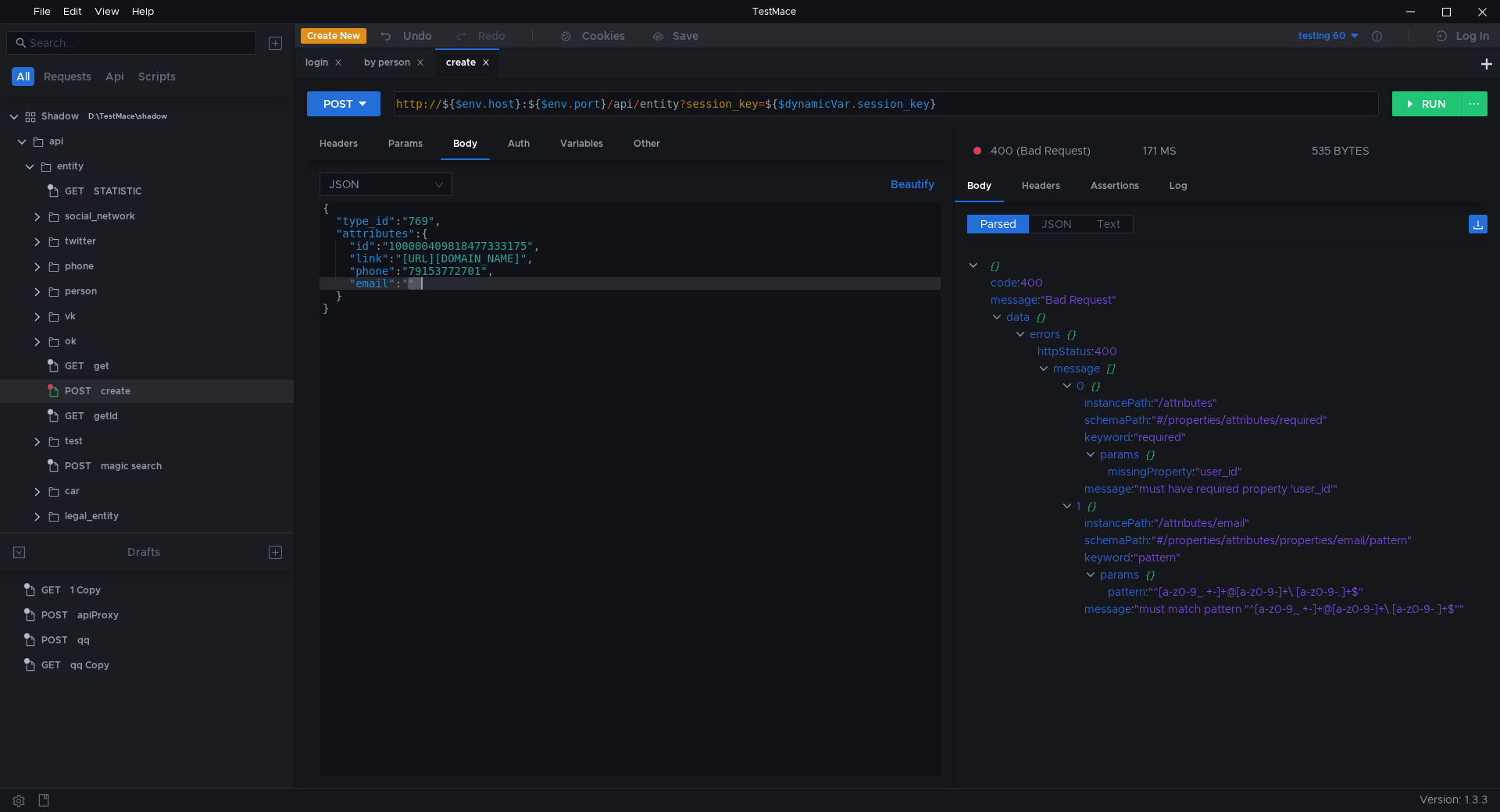
drag, startPoint x: 415, startPoint y: 281, endPoint x: 422, endPoint y: 284, distance: 7.6
click at [422, 284] on div "{ "type_id" : "769" , "attributes" : { "id" : "100000409818477333175" , "link" …" at bounding box center [630, 501] width 622 height 599
click at [1416, 105] on button "RUN" at bounding box center [1427, 104] width 70 height 25
click at [487, 360] on div "{ "type_id" : "769" , "attributes" : { "id" : "100000409818477333175" , "link" …" at bounding box center [630, 501] width 622 height 599
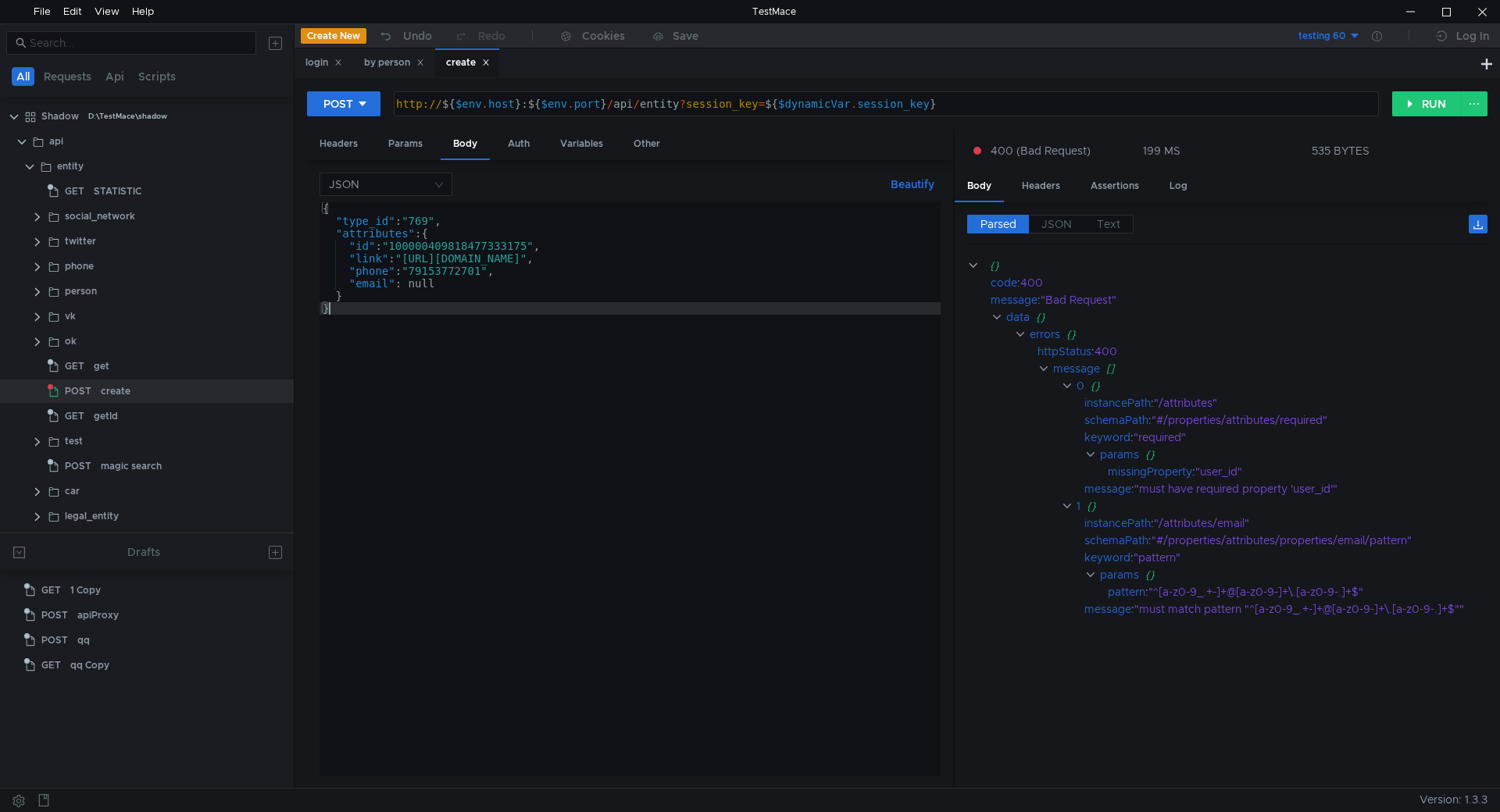
scroll to position [0, 0]
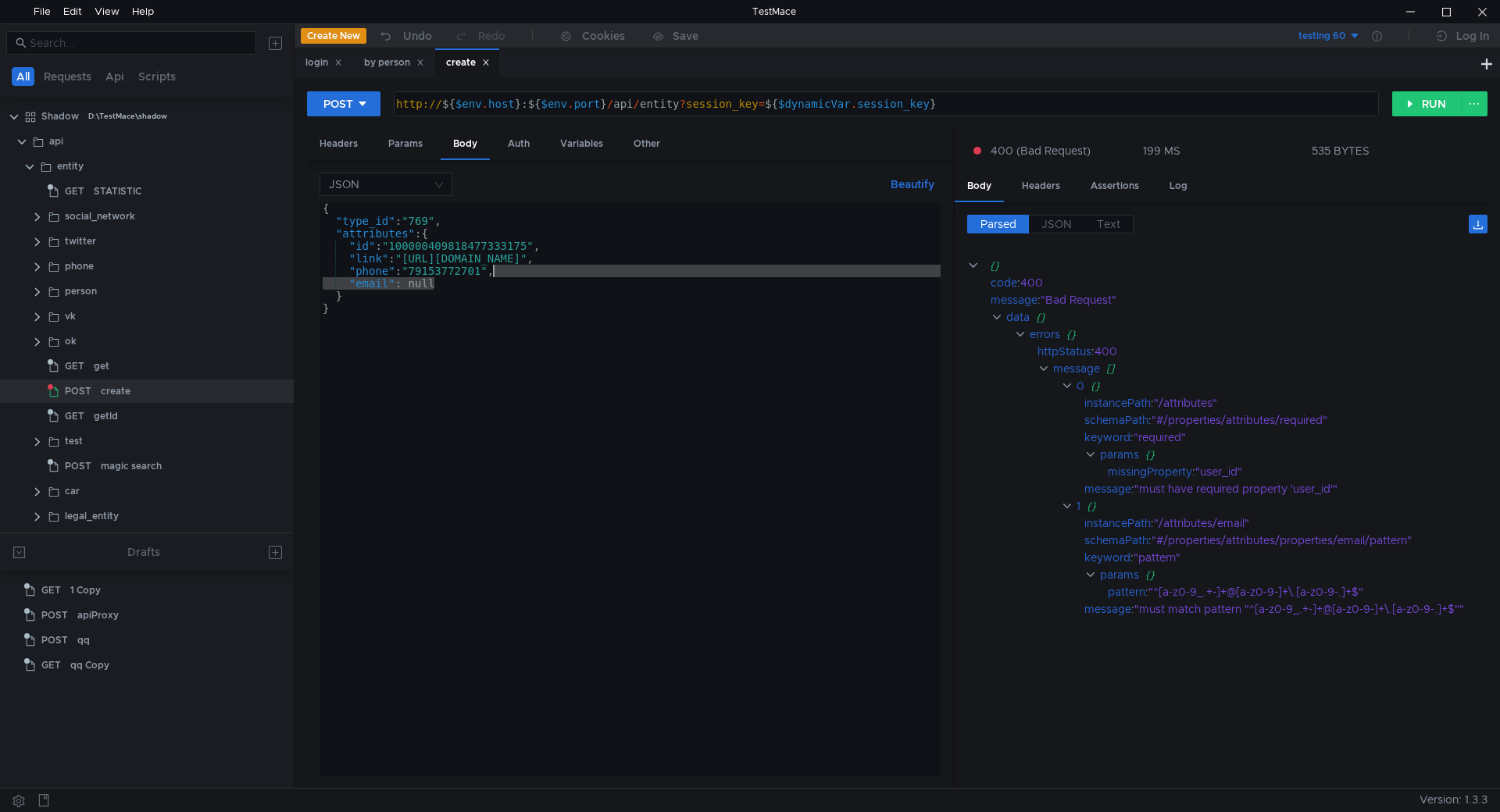
drag, startPoint x: 445, startPoint y: 287, endPoint x: 494, endPoint y: 270, distance: 51.9
click at [494, 270] on div "{ "type_id" : "769" , "attributes" : { "id" : "100000409818477333175" , "link" …" at bounding box center [630, 501] width 622 height 599
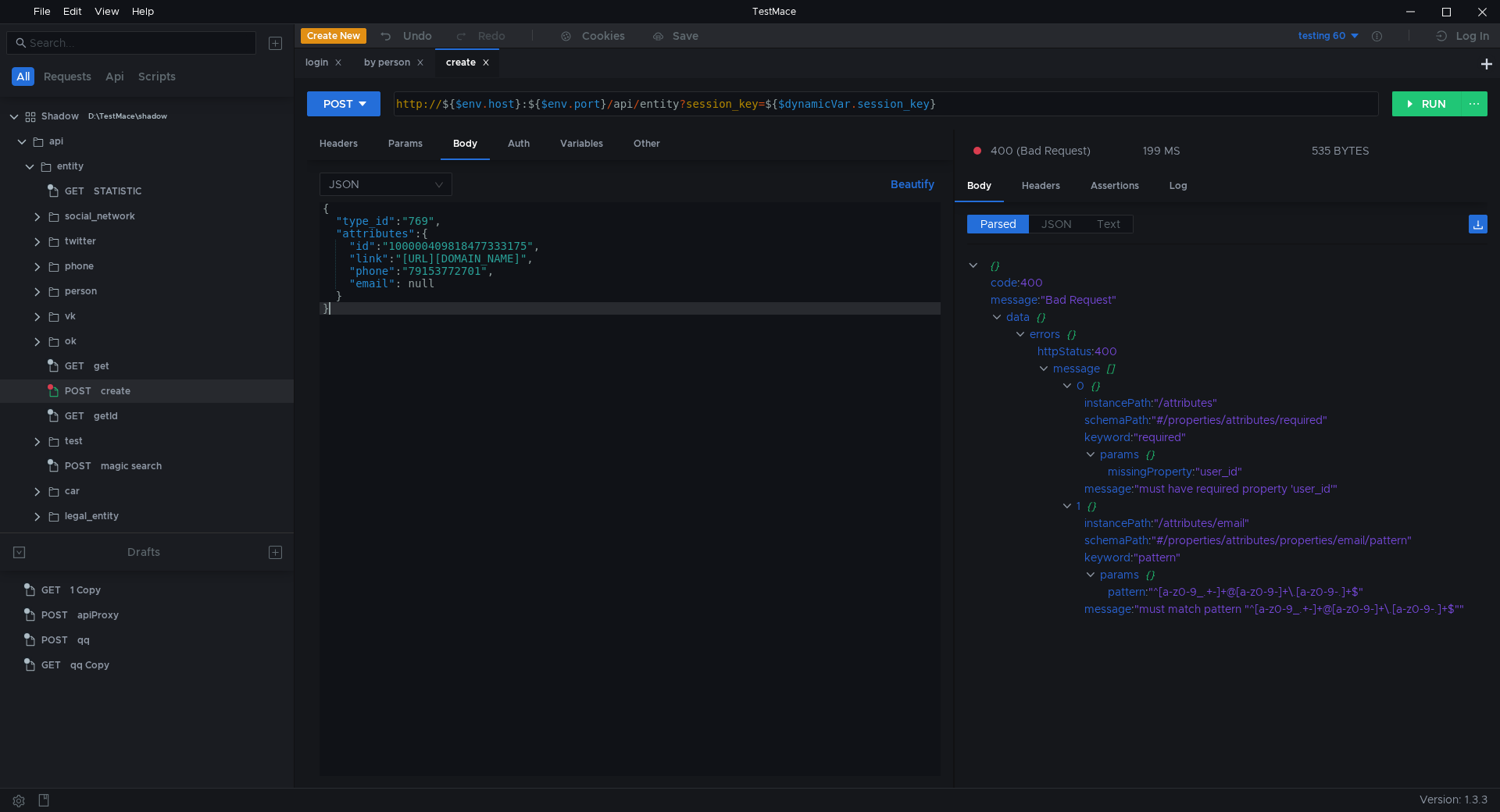
click at [482, 312] on div "{ "type_id" : "769" , "attributes" : { "id" : "100000409818477333175" , "link" …" at bounding box center [630, 501] width 622 height 599
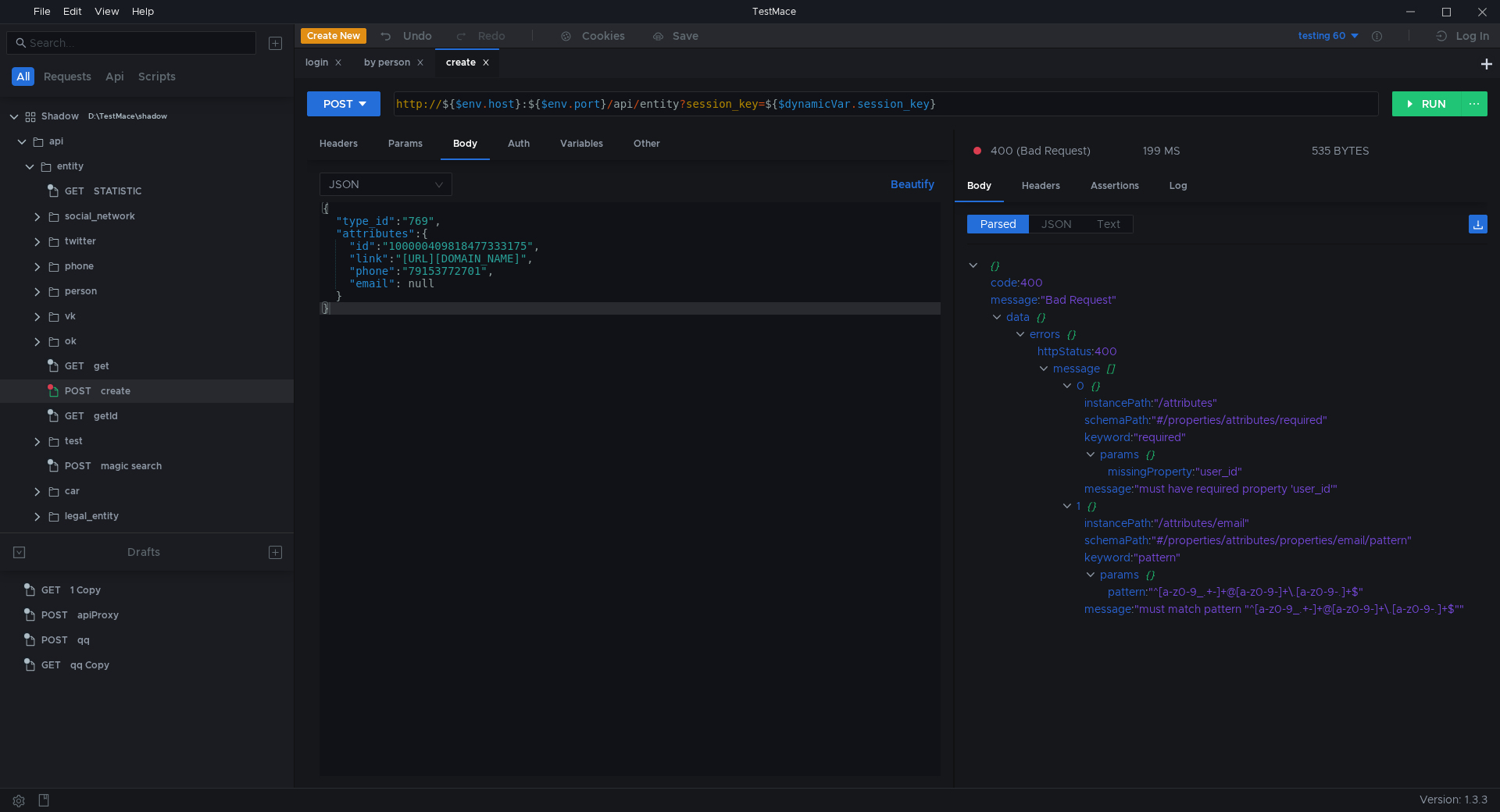
drag, startPoint x: 467, startPoint y: 303, endPoint x: 469, endPoint y: 289, distance: 14.1
click at [467, 302] on div "{ "type_id" : "769" , "attributes" : { "id" : "100000409818477333175" , "link" …" at bounding box center [630, 501] width 622 height 599
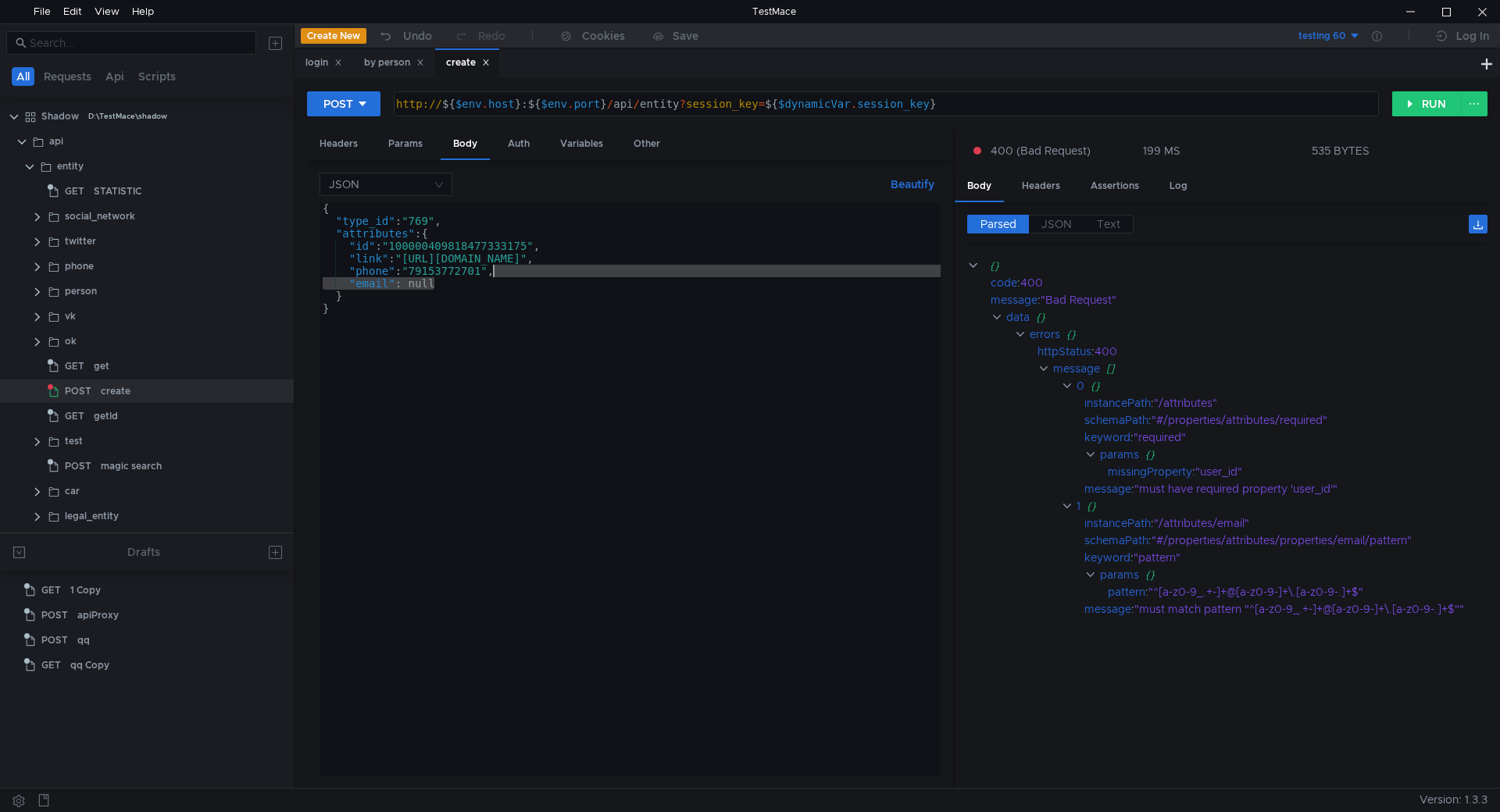
drag, startPoint x: 441, startPoint y: 284, endPoint x: 495, endPoint y: 274, distance: 54.9
click at [495, 274] on div "{ "type_id" : "769" , "attributes" : { "id" : "100000409818477333175" , "link" …" at bounding box center [630, 501] width 622 height 599
click at [1422, 105] on button "RUN" at bounding box center [1427, 104] width 70 height 25
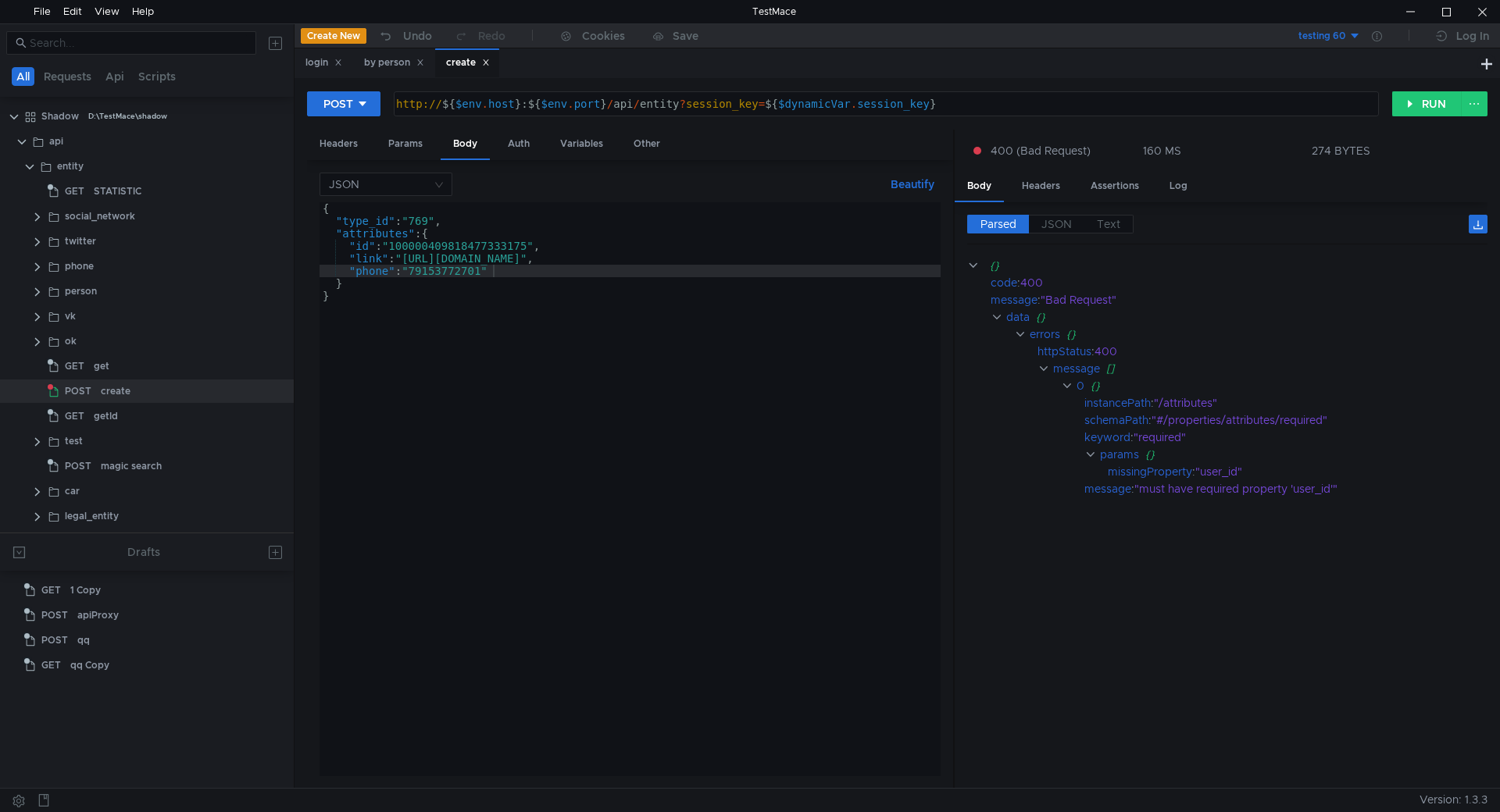
click at [502, 271] on div "{ "type_id" : "769" , "attributes" : { "id" : "100000409818477333175" , "link" …" at bounding box center [630, 501] width 622 height 599
paste textarea "email": null"
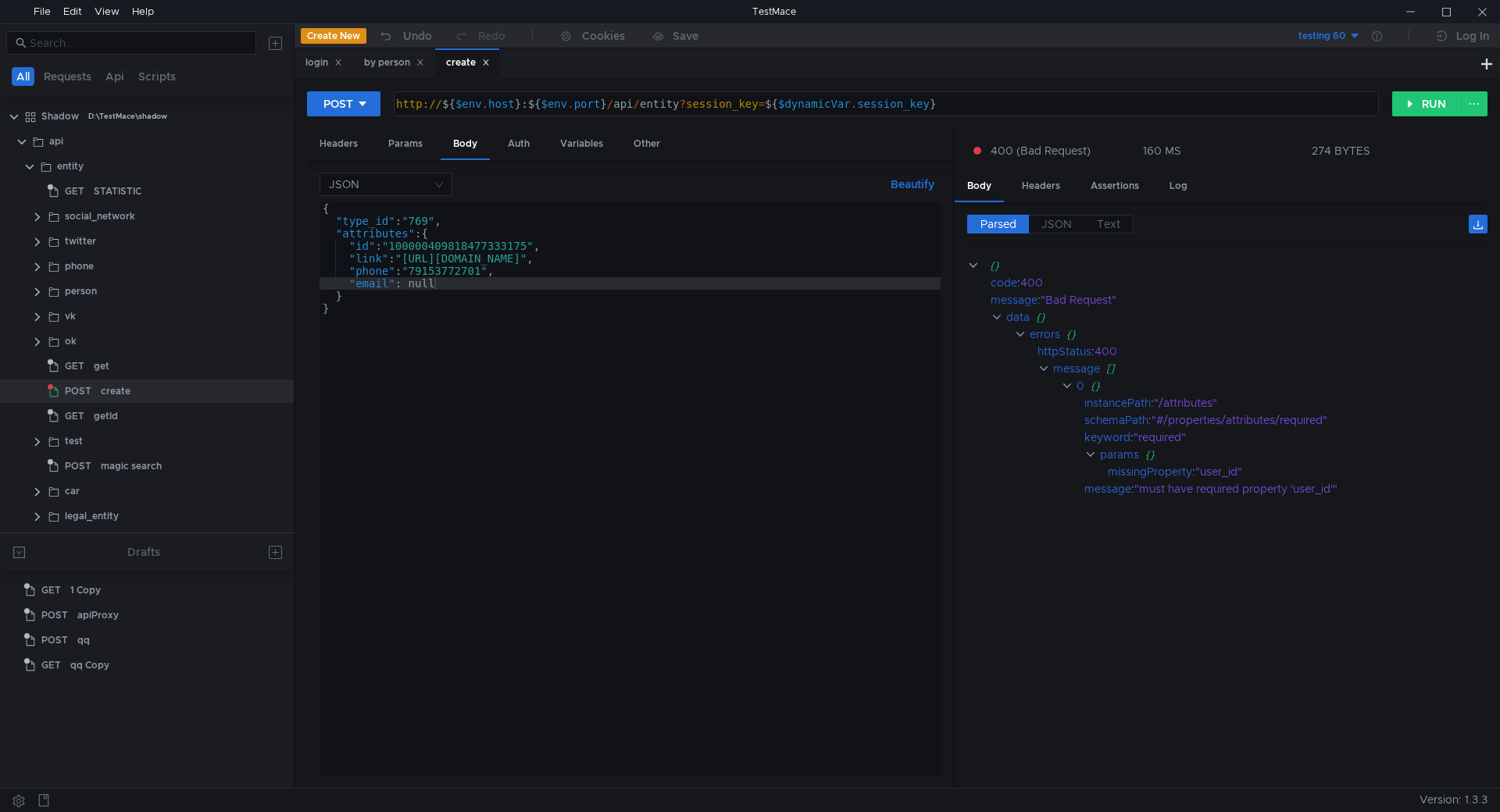
click at [237, 769] on tree-viewport "GET 1 Copy POST apiProxy POST qq GET qq Copy" at bounding box center [147, 682] width 294 height 211
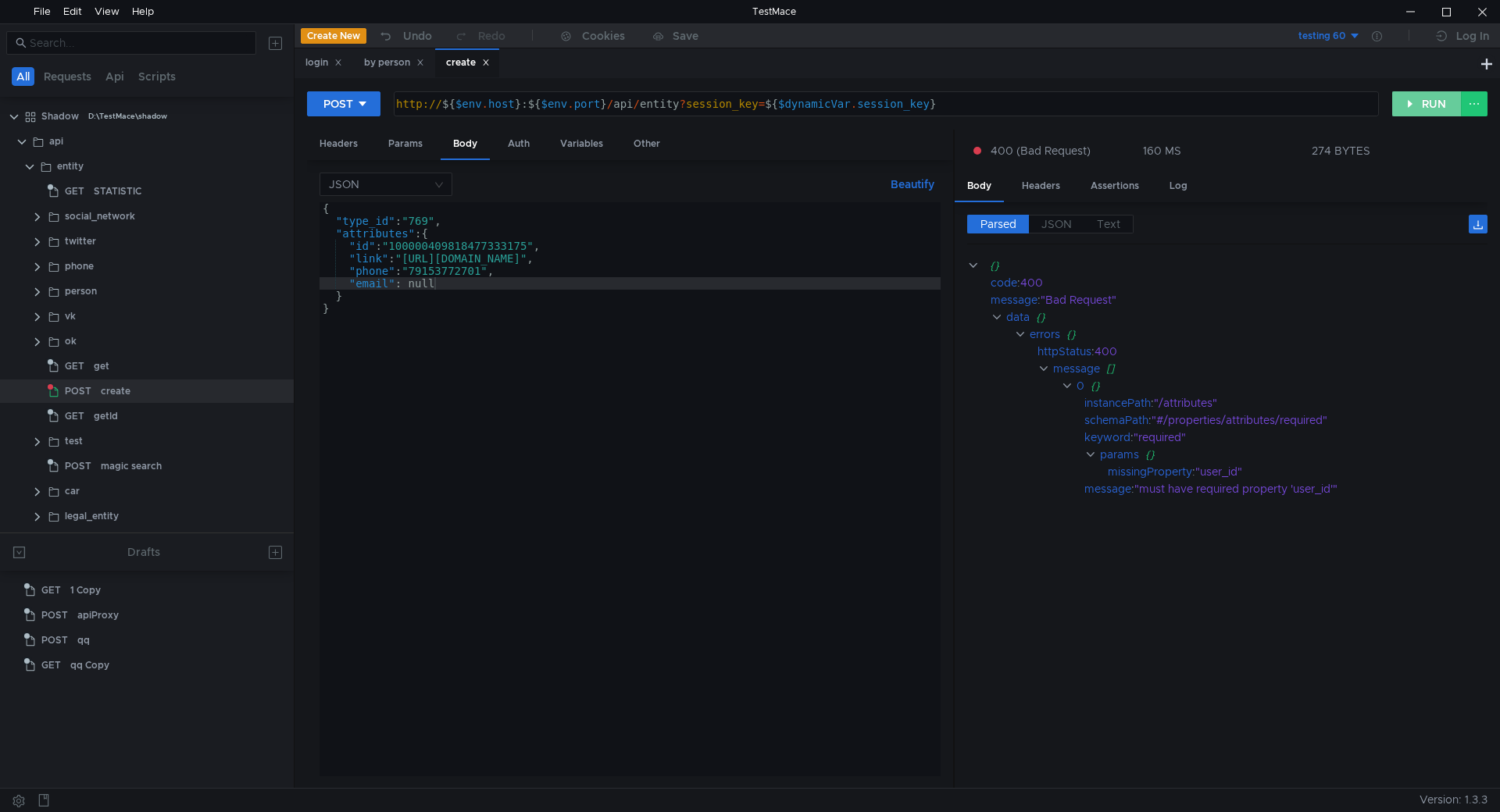
click at [1424, 102] on button "RUN" at bounding box center [1427, 104] width 70 height 25
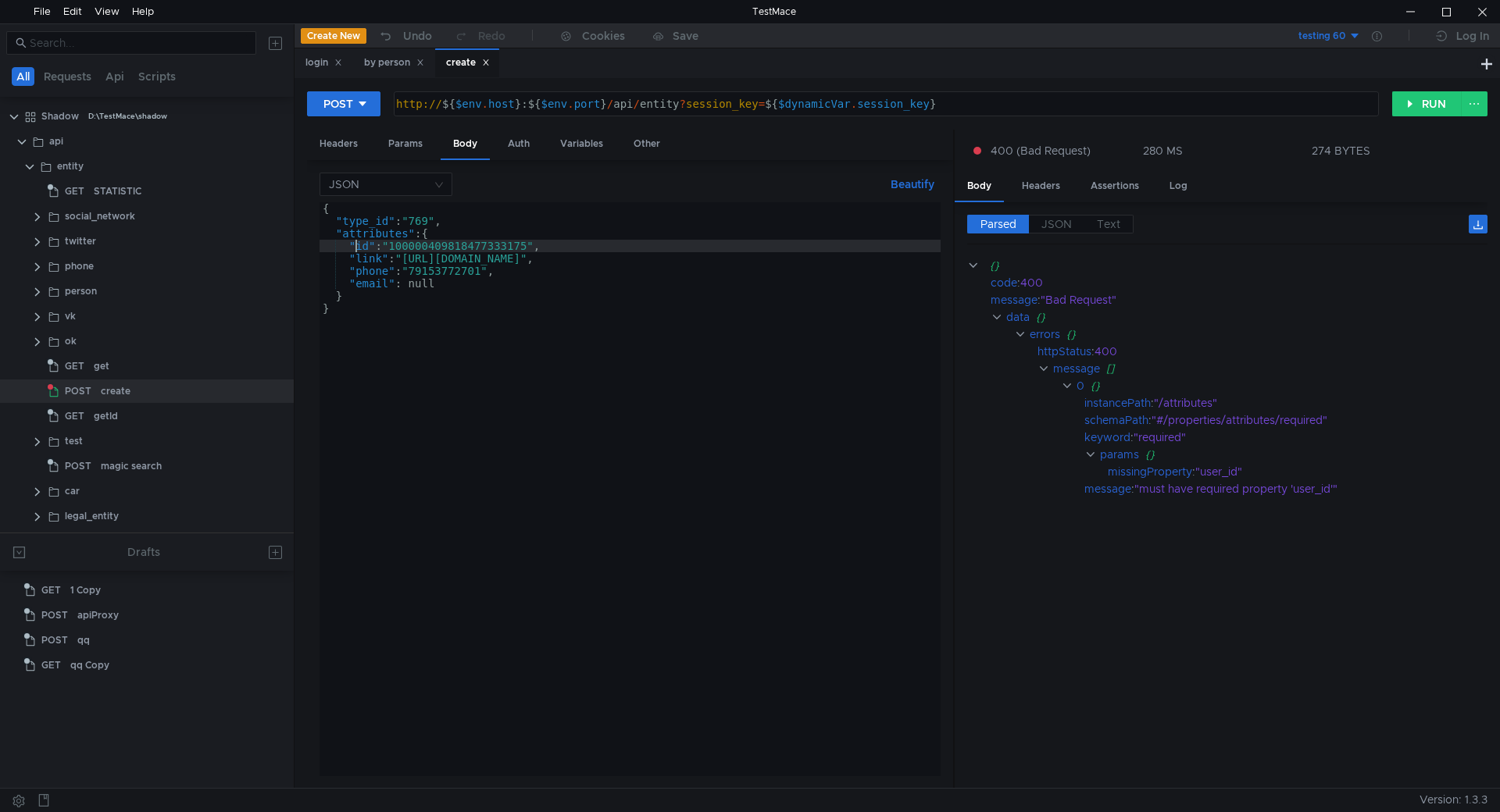
click at [357, 248] on div "{ "type_id" : "769" , "attributes" : { "id" : "100000409818477333175" , "link" …" at bounding box center [630, 501] width 622 height 599
click at [1413, 112] on button "RUN" at bounding box center [1427, 104] width 70 height 25
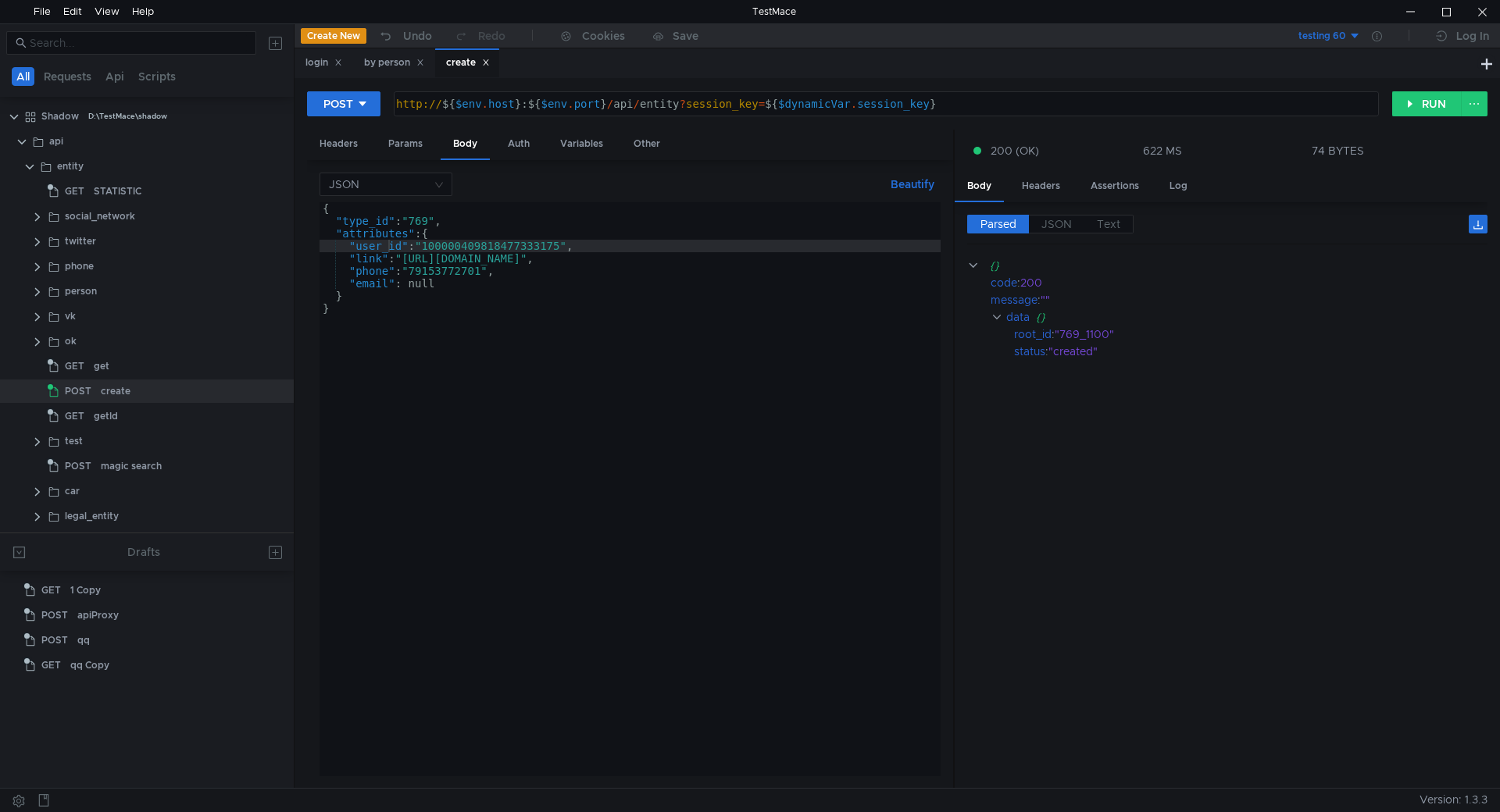
click at [463, 244] on div "{ "type_id" : "769" , "attributes" : { "user_id" : "100000409818477333175" , "l…" at bounding box center [630, 501] width 622 height 599
drag, startPoint x: 463, startPoint y: 244, endPoint x: 477, endPoint y: 252, distance: 16.1
click at [464, 244] on div "{ "type_id" : "769" , "attributes" : { "user_id" : "100000409818477333175" , "l…" at bounding box center [630, 501] width 622 height 599
paste textarea "14120095612664906"
drag, startPoint x: 407, startPoint y: 260, endPoint x: 780, endPoint y: 256, distance: 373.0
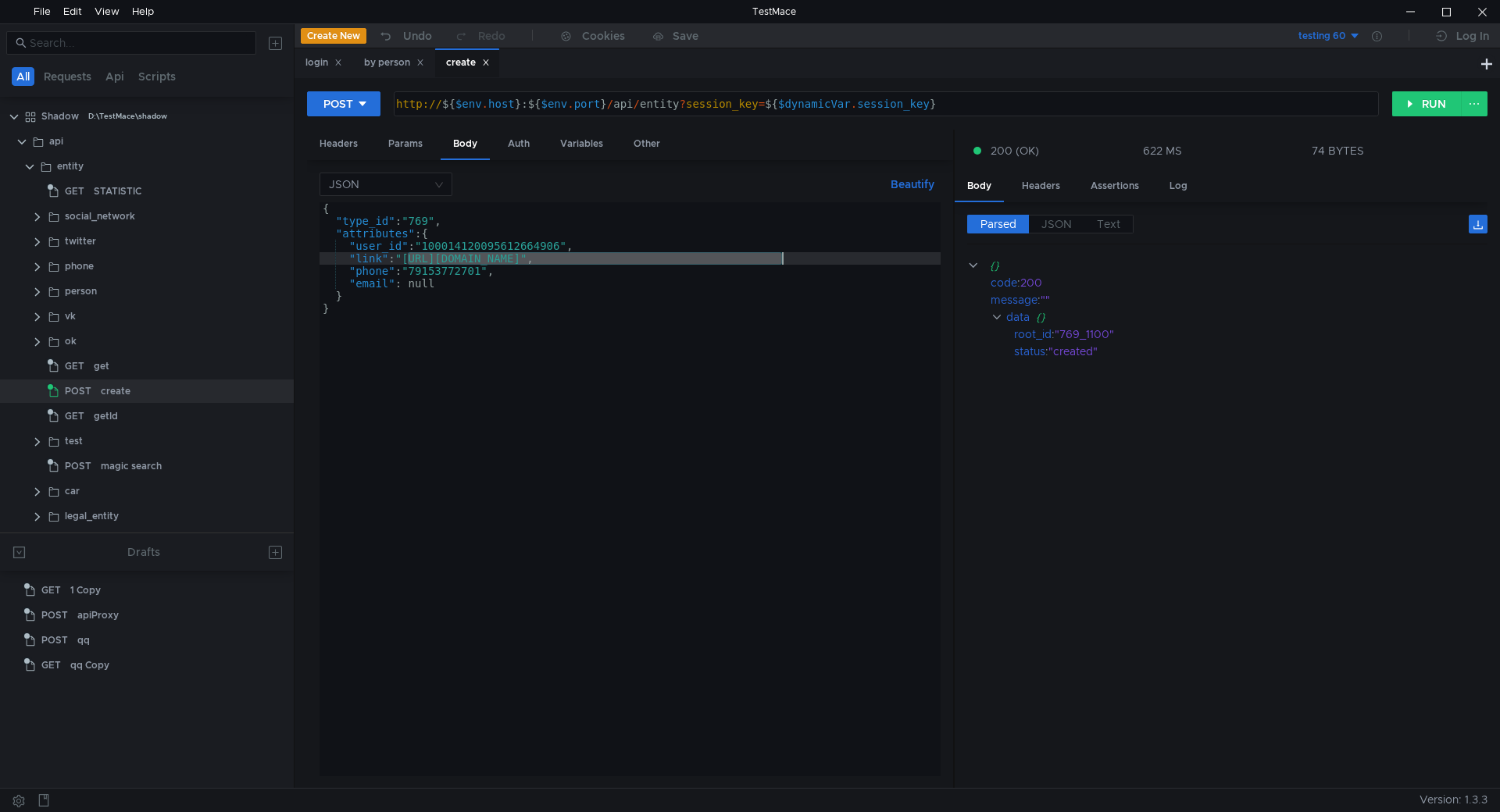
click at [780, 256] on div "{ "type_id" : "769" , "attributes" : { "user_id" : "100014120095612664906" , "l…" at bounding box center [630, 501] width 622 height 599
paste textarea "14120095612664906"
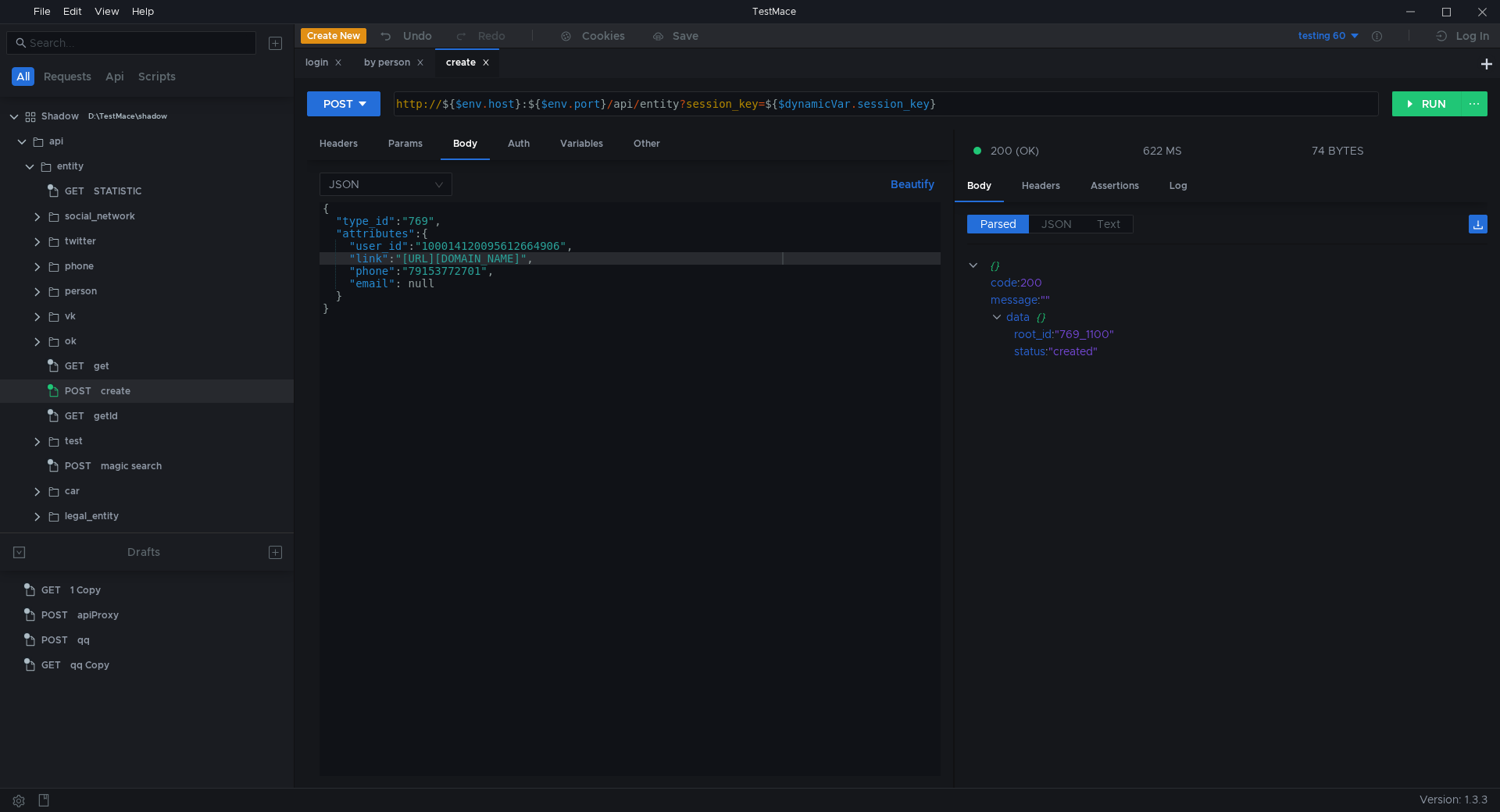
click at [451, 269] on div "{ "type_id" : "769" , "attributes" : { "user_id" : "100014120095612664906" , "l…" at bounding box center [630, 501] width 622 height 599
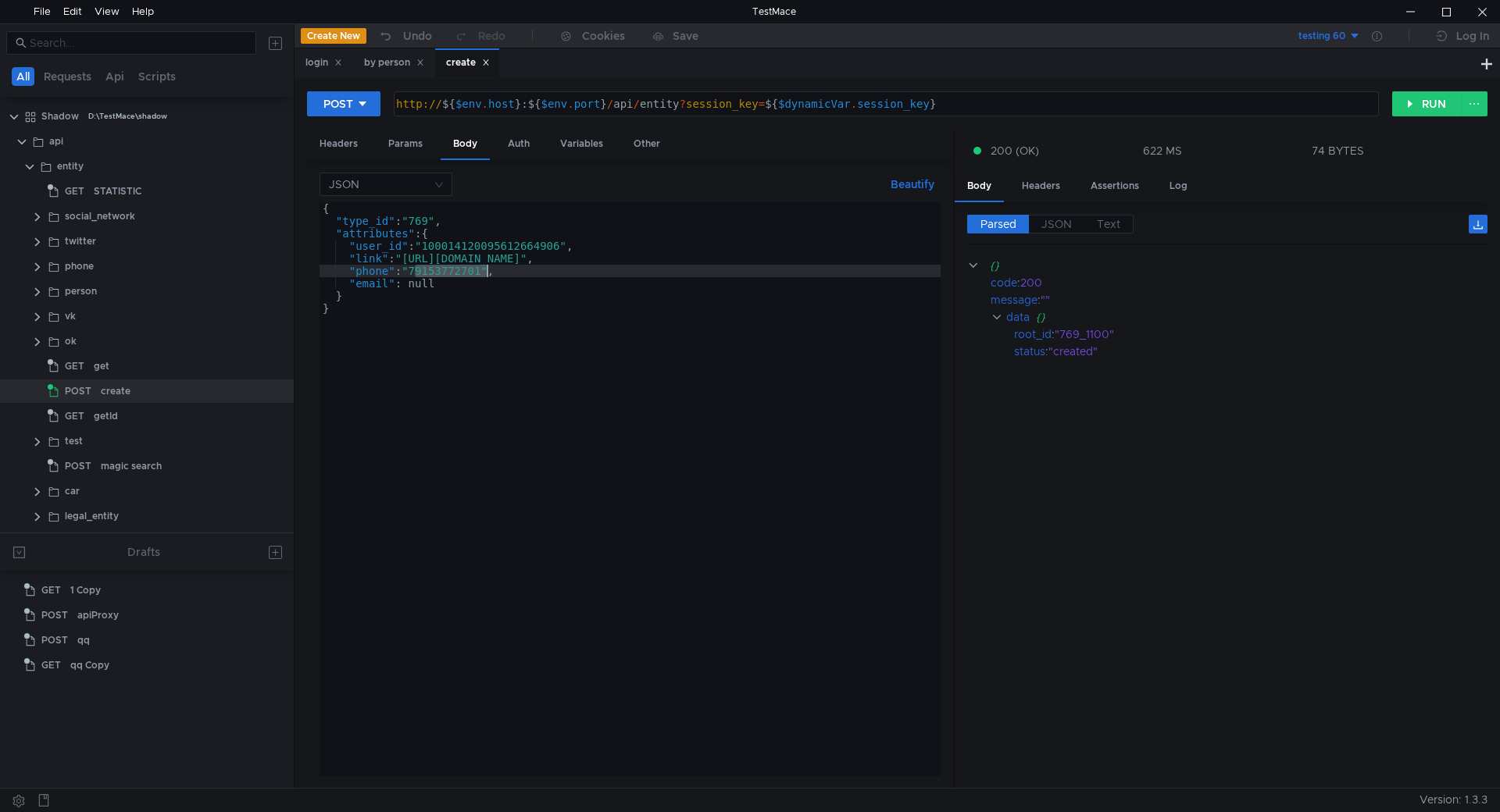
click at [451, 269] on div "{ "type_id" : "769" , "attributes" : { "user_id" : "100014120095612664906" , "l…" at bounding box center [630, 501] width 622 height 599
paste textarea "031751529"
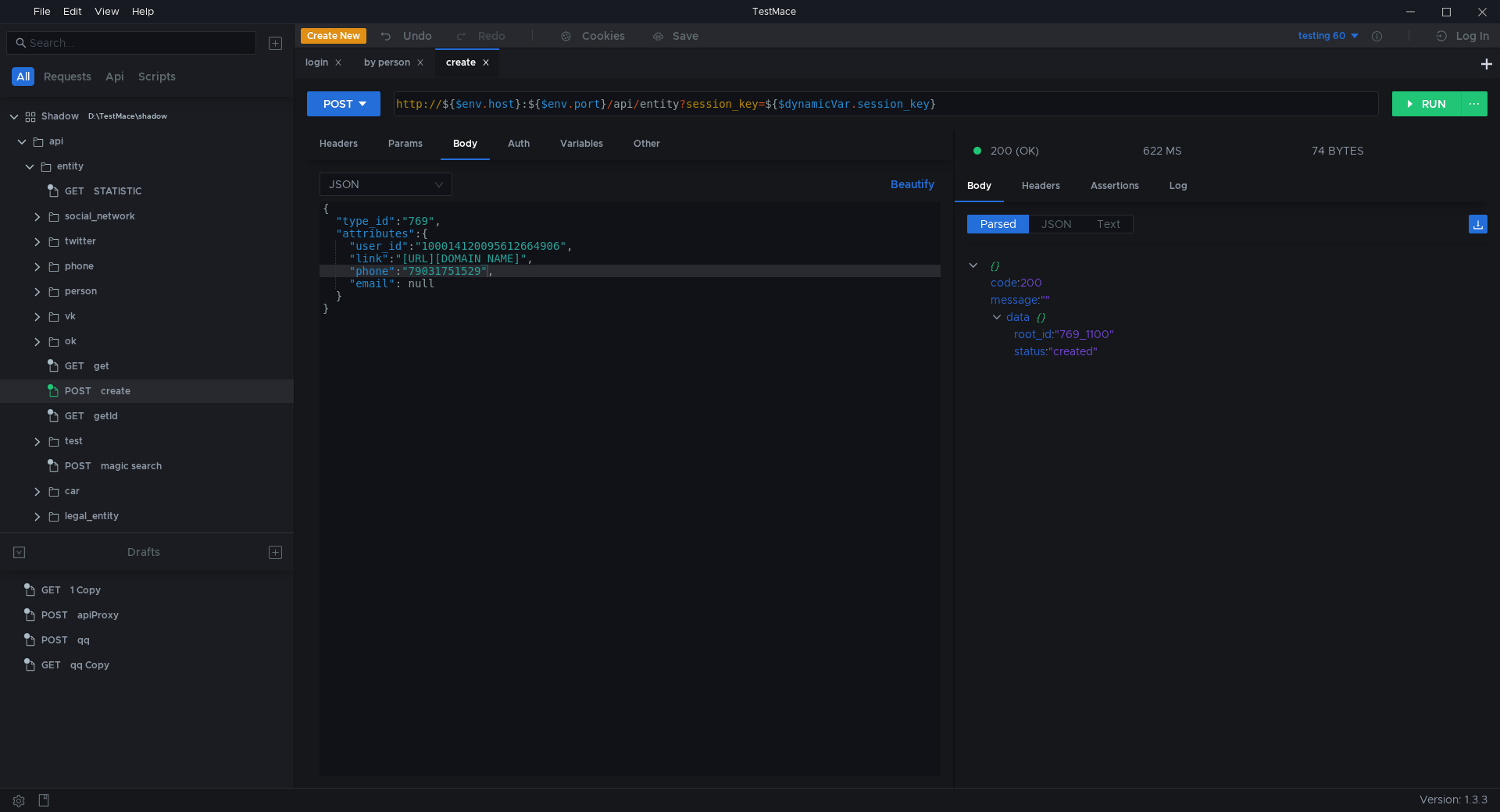
click at [418, 286] on div "{ "type_id" : "769" , "attributes" : { "user_id" : "100014120095612664906" , "l…" at bounding box center [630, 501] width 622 height 599
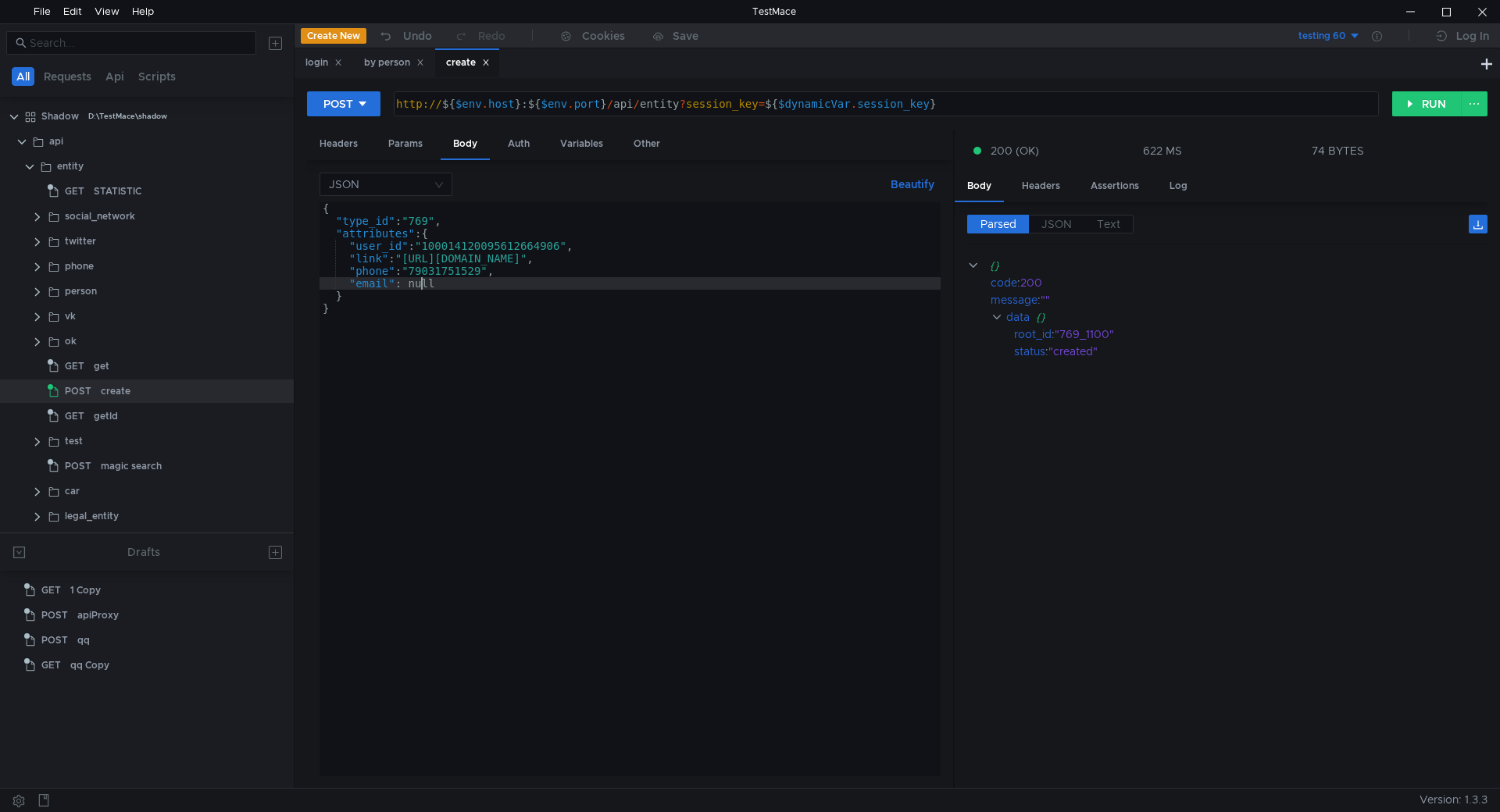
click at [418, 286] on div "{ "type_id" : "769" , "attributes" : { "user_id" : "100014120095612664906" , "l…" at bounding box center [630, 501] width 622 height 599
paste textarea "[PERSON_NAME][EMAIL_ADDRESS][DOMAIN_NAME]""
type textarea ""email": "[PERSON_NAME][EMAIL_ADDRESS][DOMAIN_NAME]""
click at [1409, 102] on button "RUN" at bounding box center [1427, 104] width 70 height 25
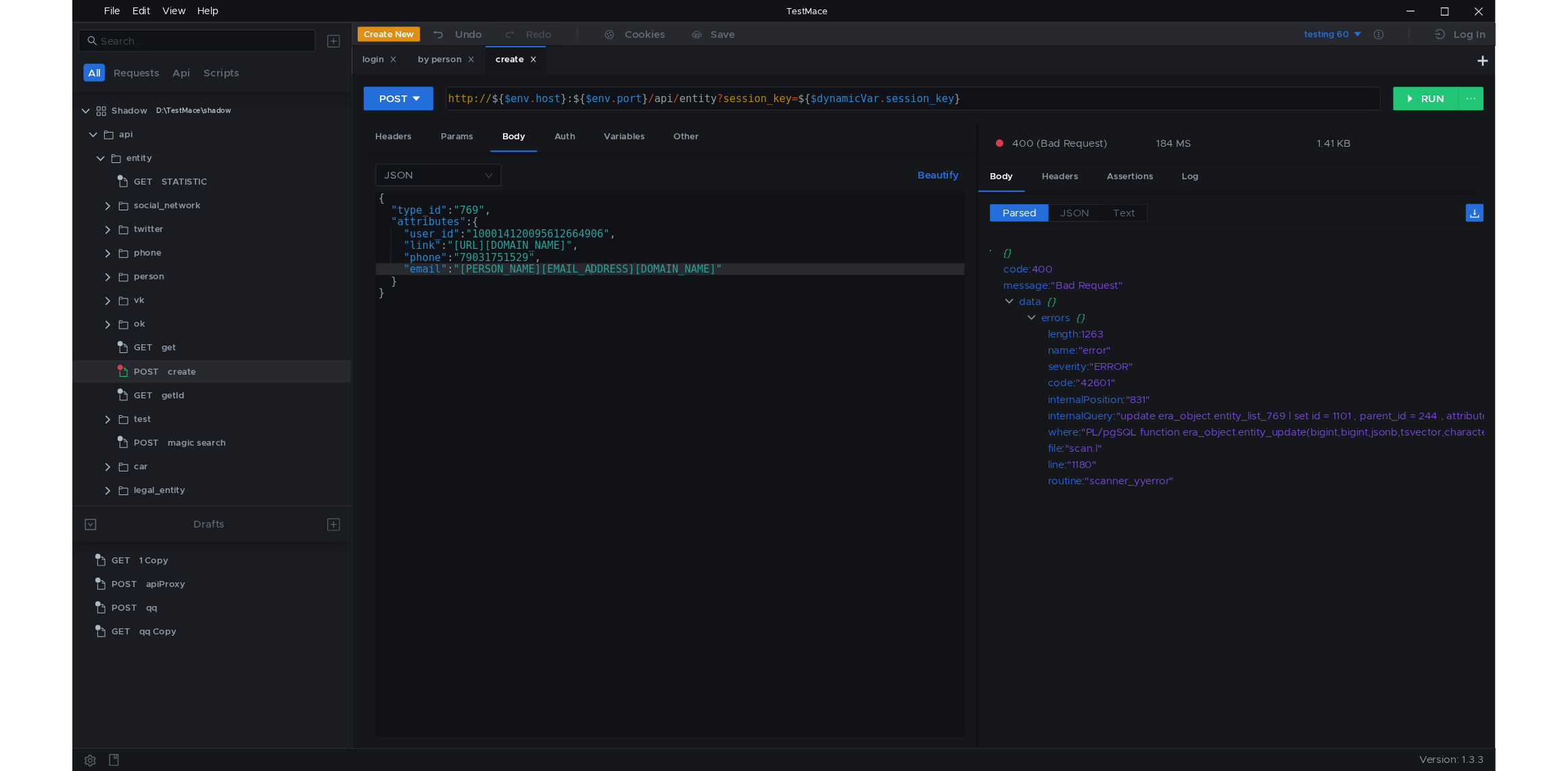
scroll to position [0, 0]
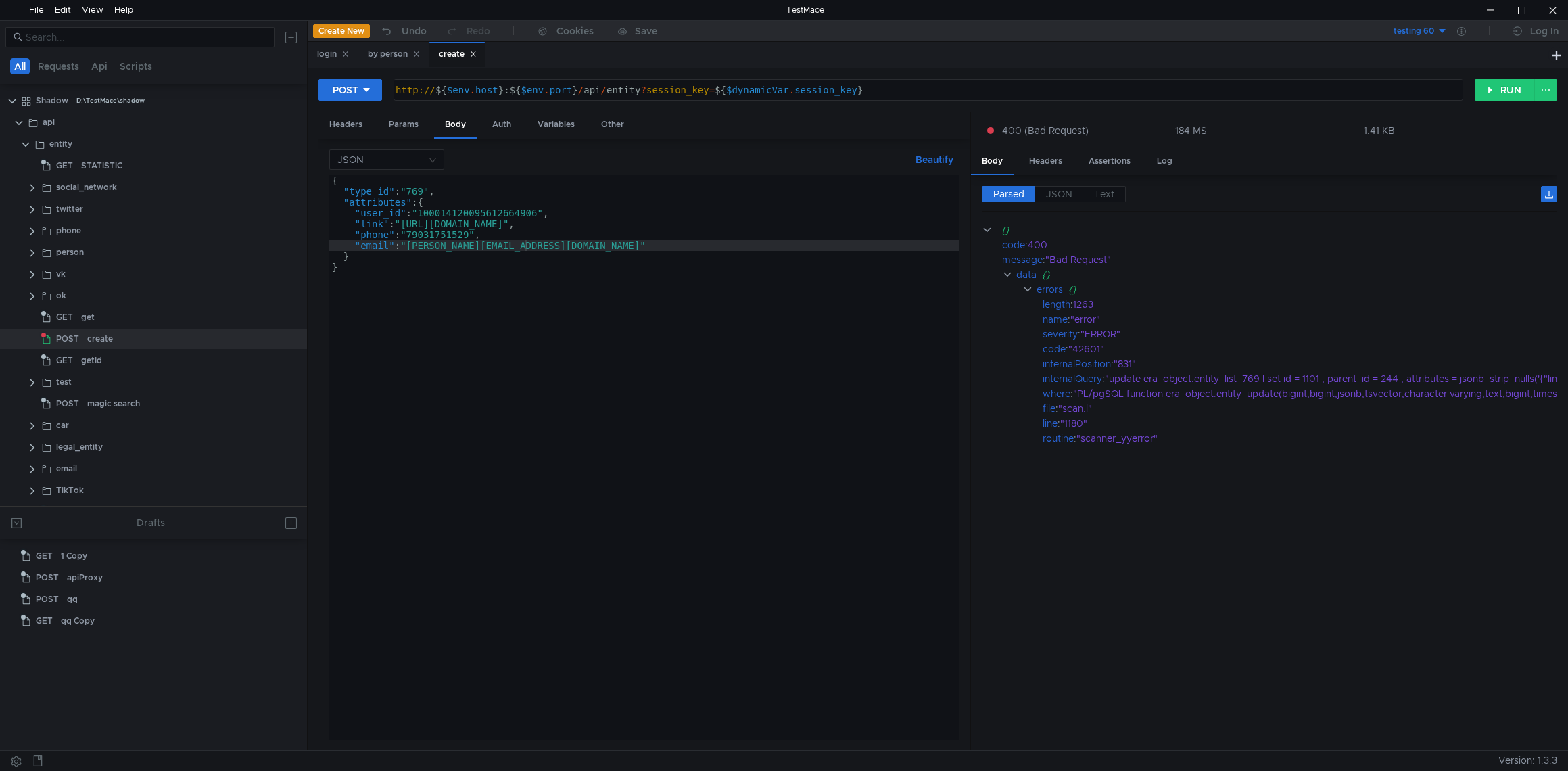
drag, startPoint x: 1096, startPoint y: 611, endPoint x: 961, endPoint y: 608, distance: 135.0
click at [970, 608] on div at bounding box center [970, 432] width 2 height 639
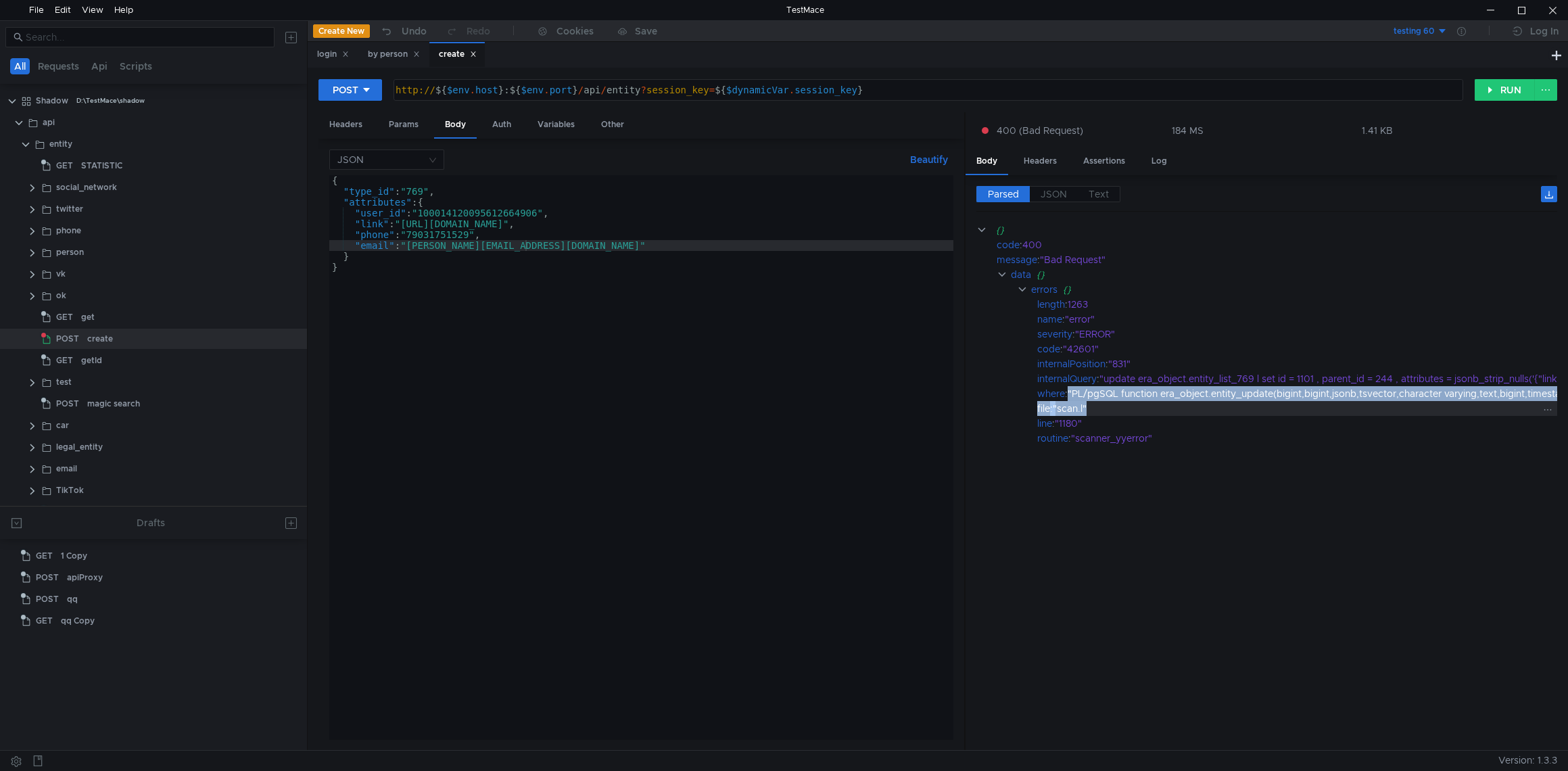
drag, startPoint x: 1071, startPoint y: 394, endPoint x: 1434, endPoint y: 403, distance: 363.1
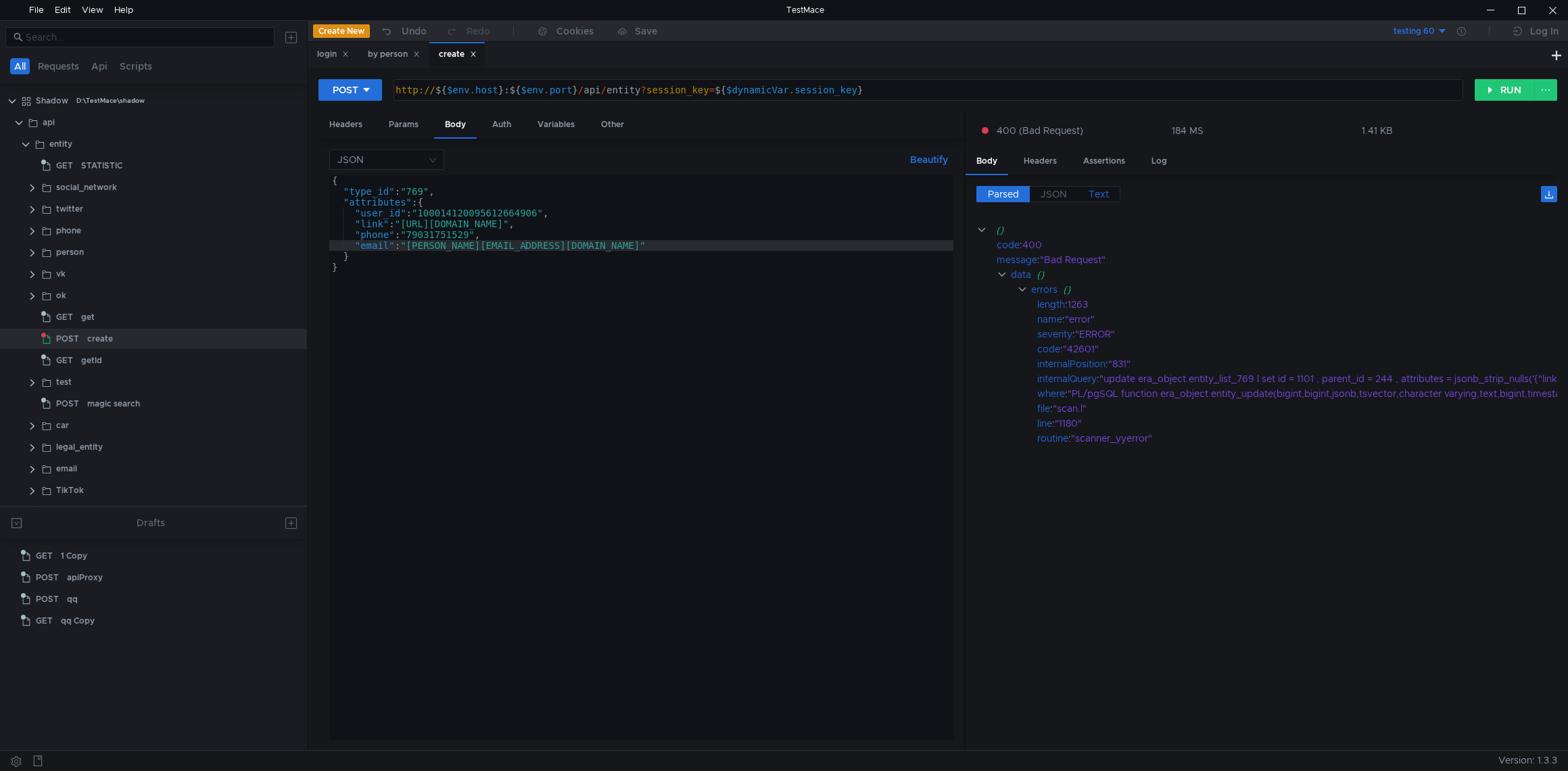
click at [1101, 193] on span "Text" at bounding box center [1099, 194] width 21 height 12
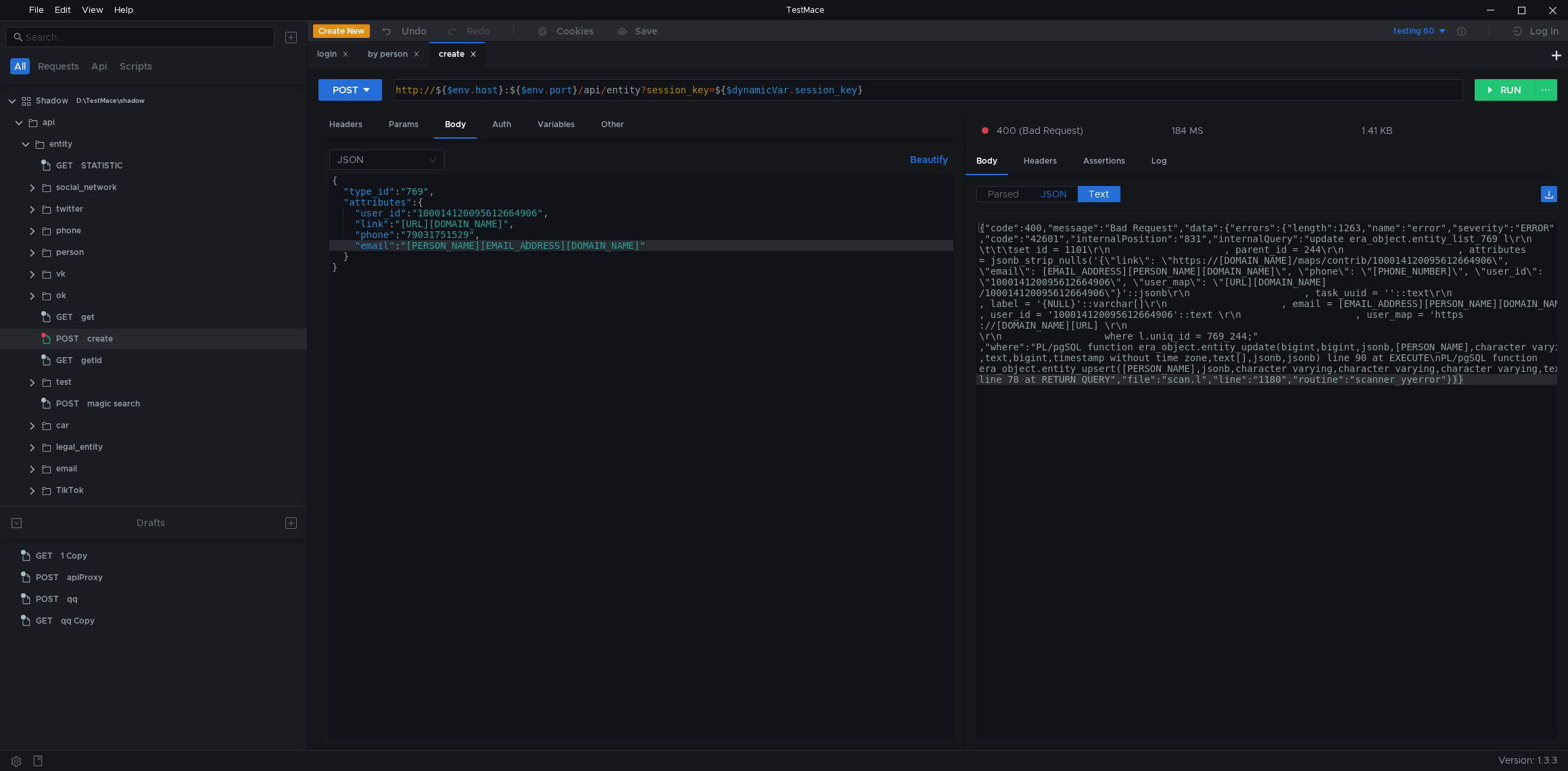
click at [1050, 192] on span "JSON" at bounding box center [1054, 194] width 27 height 12
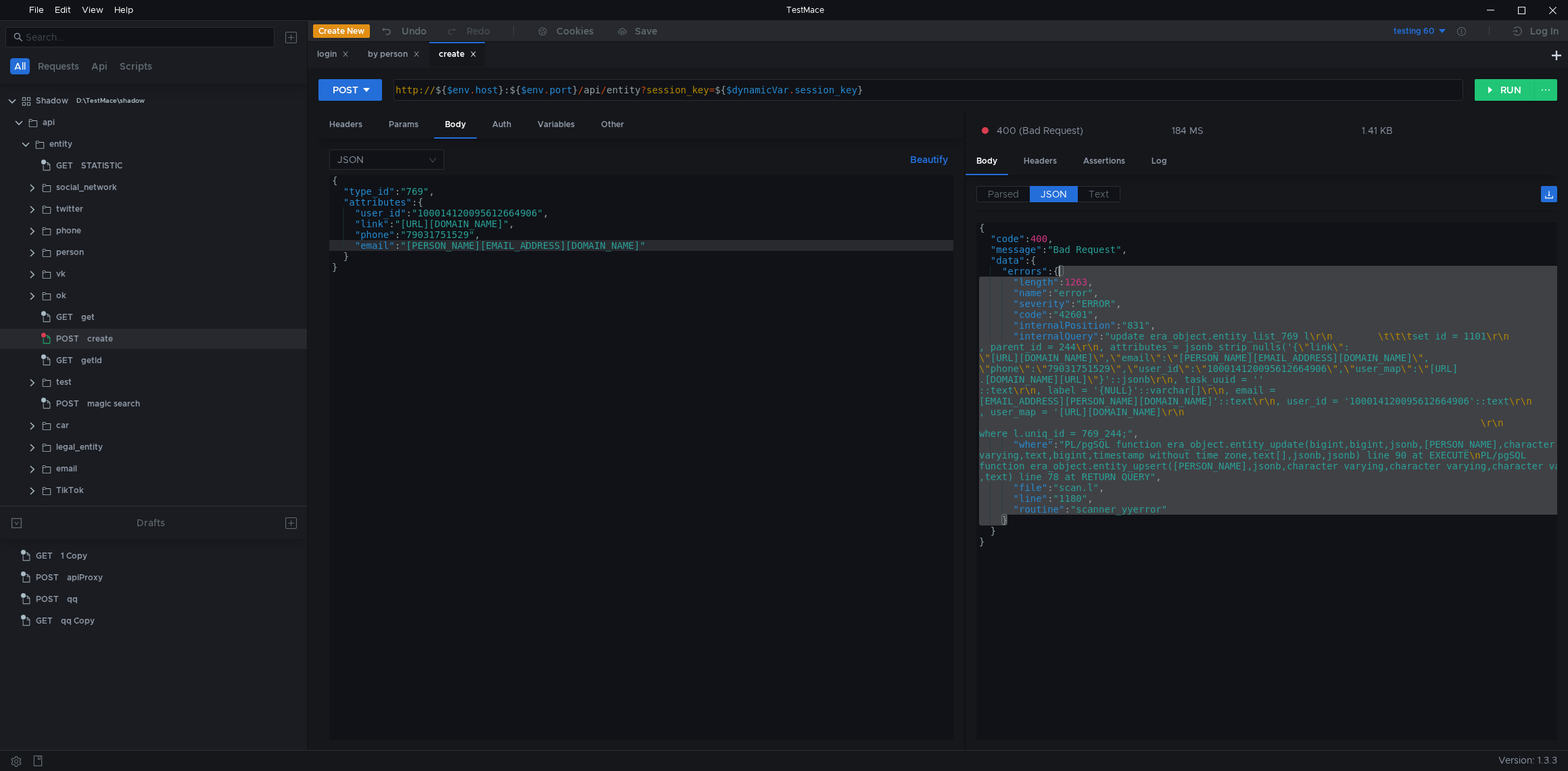
drag, startPoint x: 1021, startPoint y: 521, endPoint x: 1057, endPoint y: 269, distance: 254.6
click at [1057, 269] on div "{ "code" : 400 , "message" : "Bad Request" , "data" : { "errors" : { "length" :…" at bounding box center [1267, 491] width 581 height 539
type textarea ""errors": { "length": 1263,"
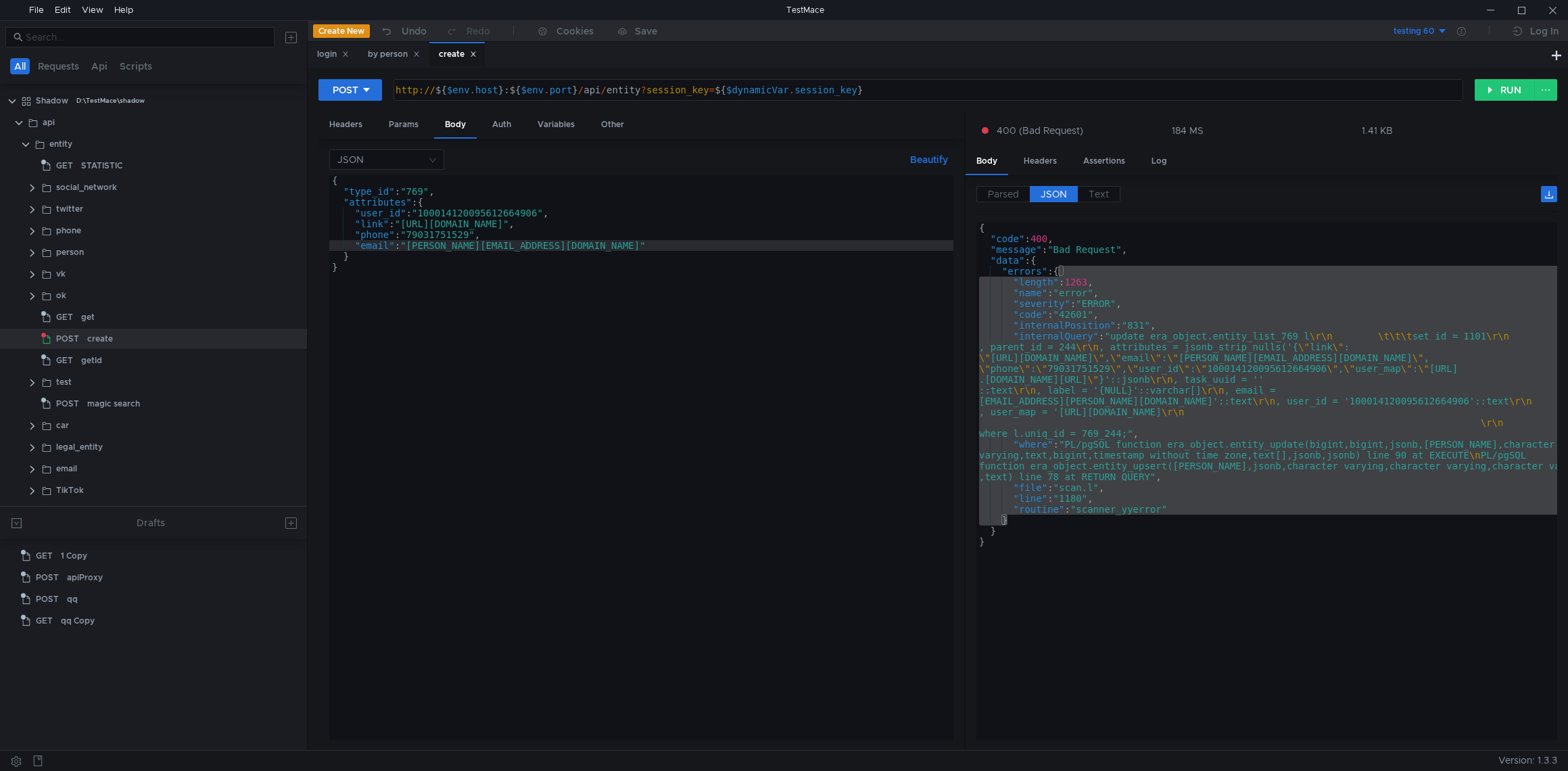
scroll to position [0, 5]
click at [703, 491] on div "{ "type_id" : "769" , "attributes" : { "user_id" : "100014120095612664906" , "l…" at bounding box center [641, 468] width 624 height 586
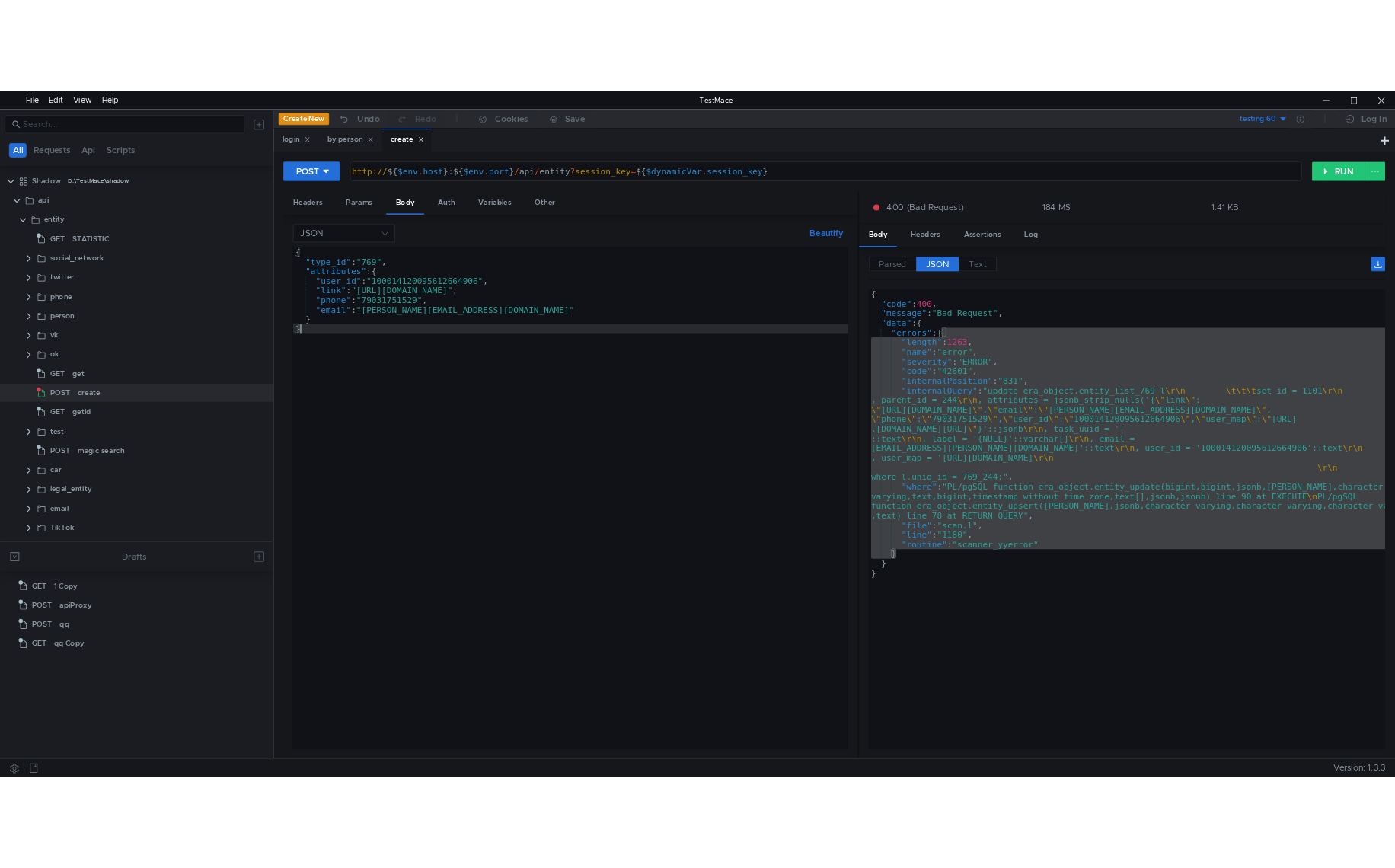
scroll to position [0, 0]
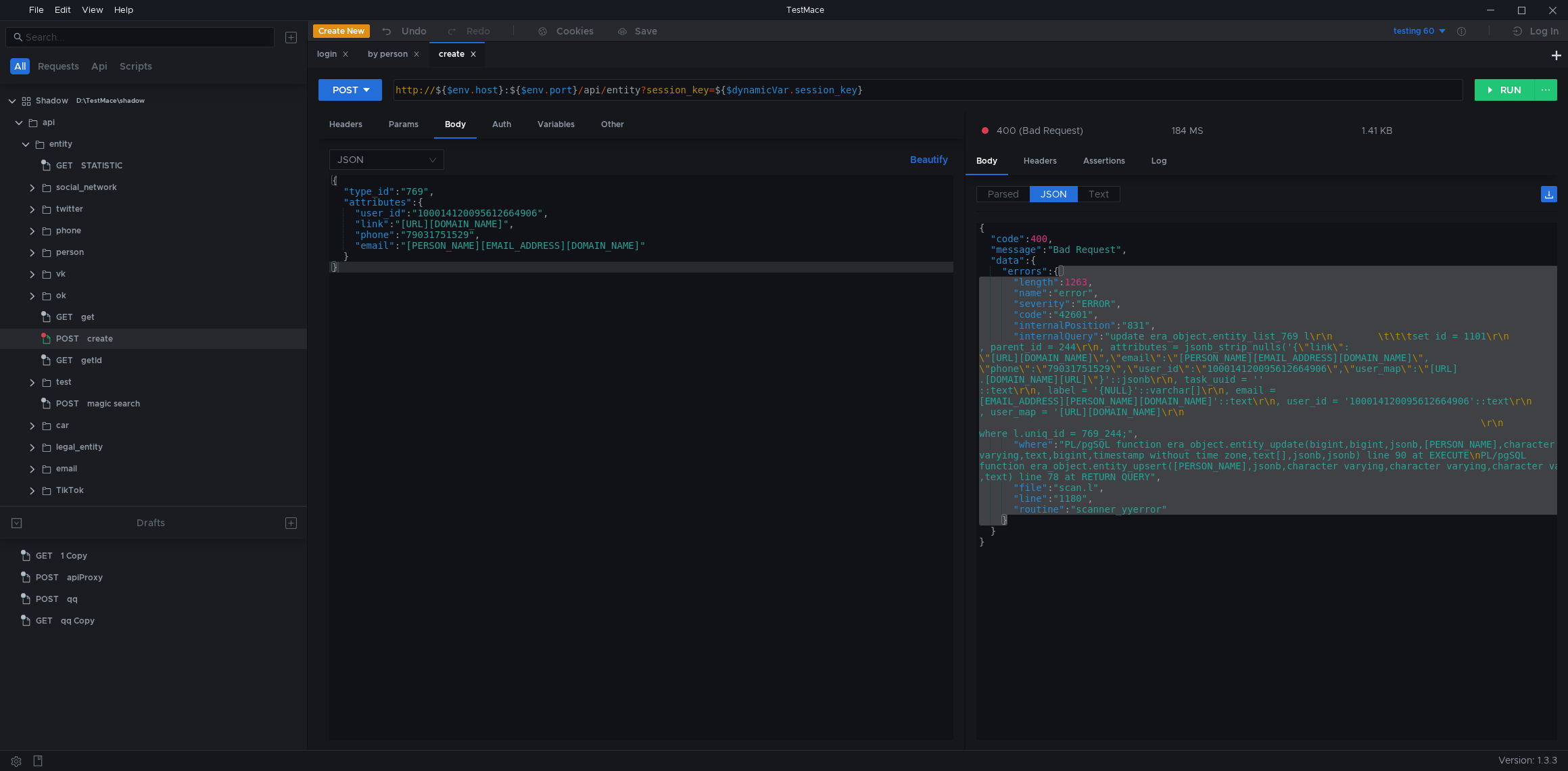
click at [452, 212] on div "{ "type_id" : "769" , "attributes" : { "user_id" : "100014120095612664906" , "l…" at bounding box center [641, 468] width 624 height 586
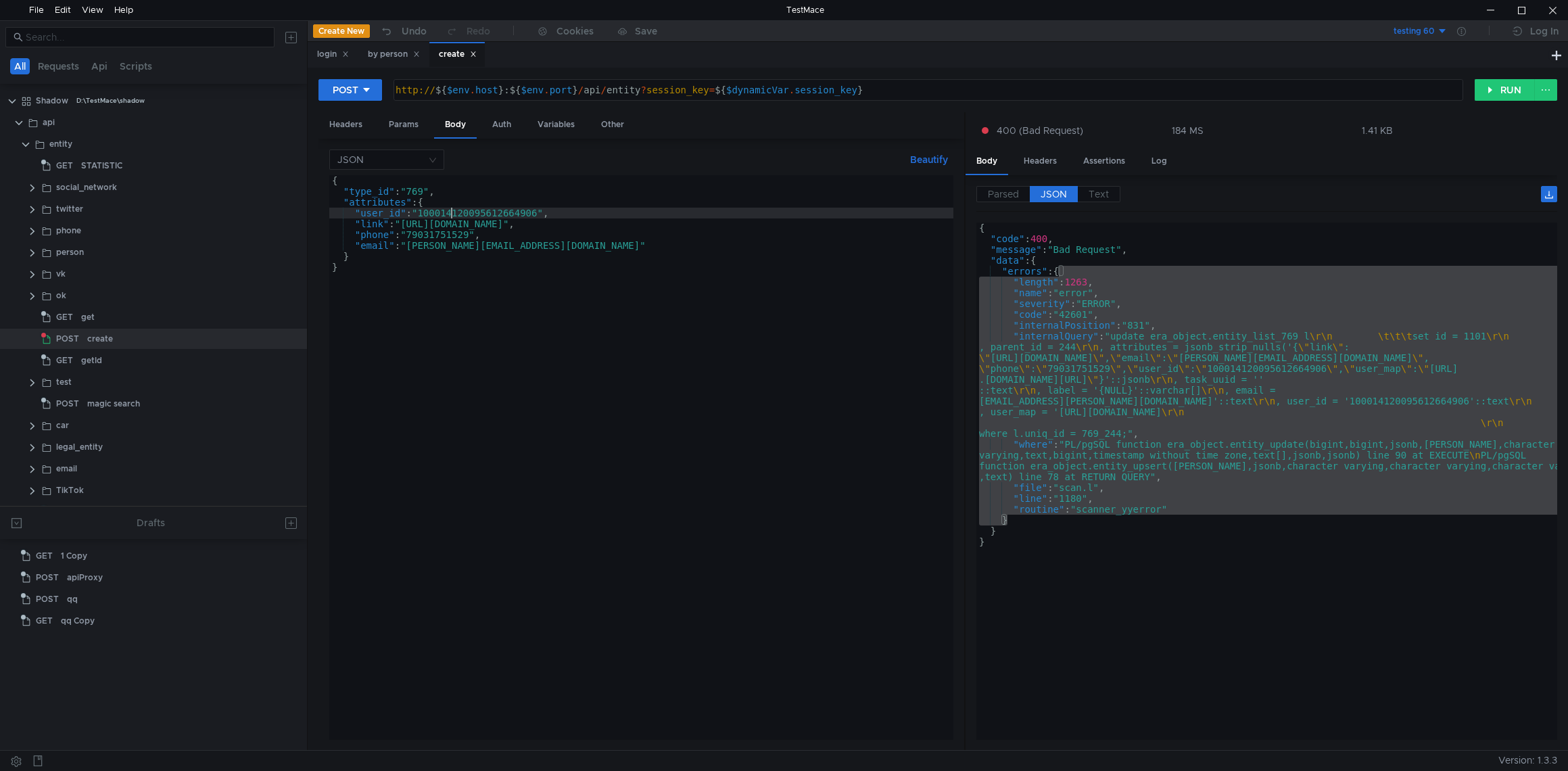
click at [452, 212] on div "{ "type_id" : "769" , "attributes" : { "user_id" : "100014120095612664906" , "l…" at bounding box center [641, 468] width 624 height 586
paste textarea "abra13b"
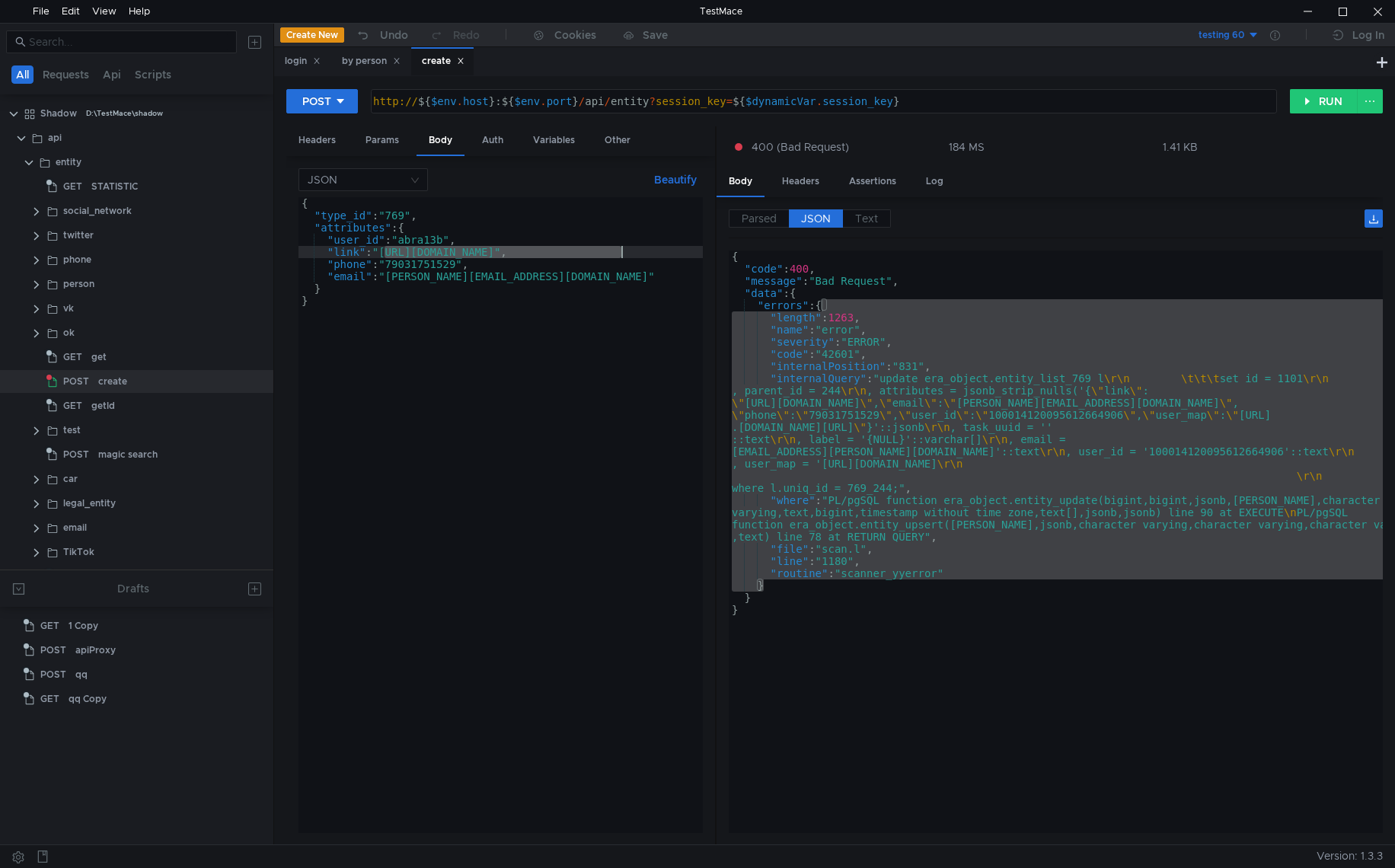
scroll to position [0, 63]
drag, startPoint x: 384, startPoint y: 253, endPoint x: 685, endPoint y: 251, distance: 301.0
click at [685, 251] on div "{ "type_id" : "769" , "attributes" : { "user_id" : "abra13b" , "link" : "https:…" at bounding box center [469, 524] width 467 height 654
paste textarea "abra13b"
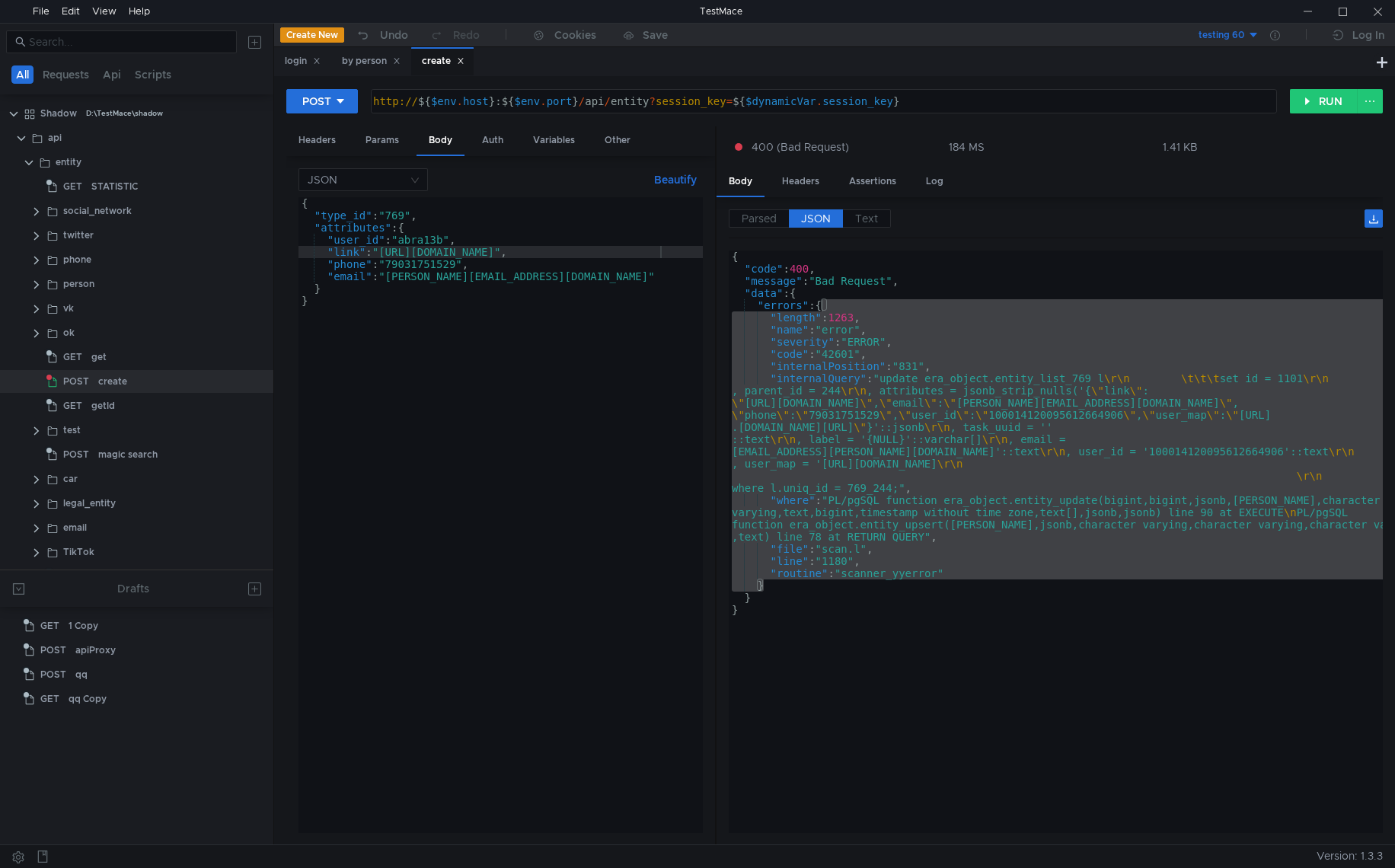
click at [401, 266] on div "{ "type_id" : "769" , "attributes" : { "user_id" : "abra13b" , "link" : "https:…" at bounding box center [501, 526] width 404 height 660
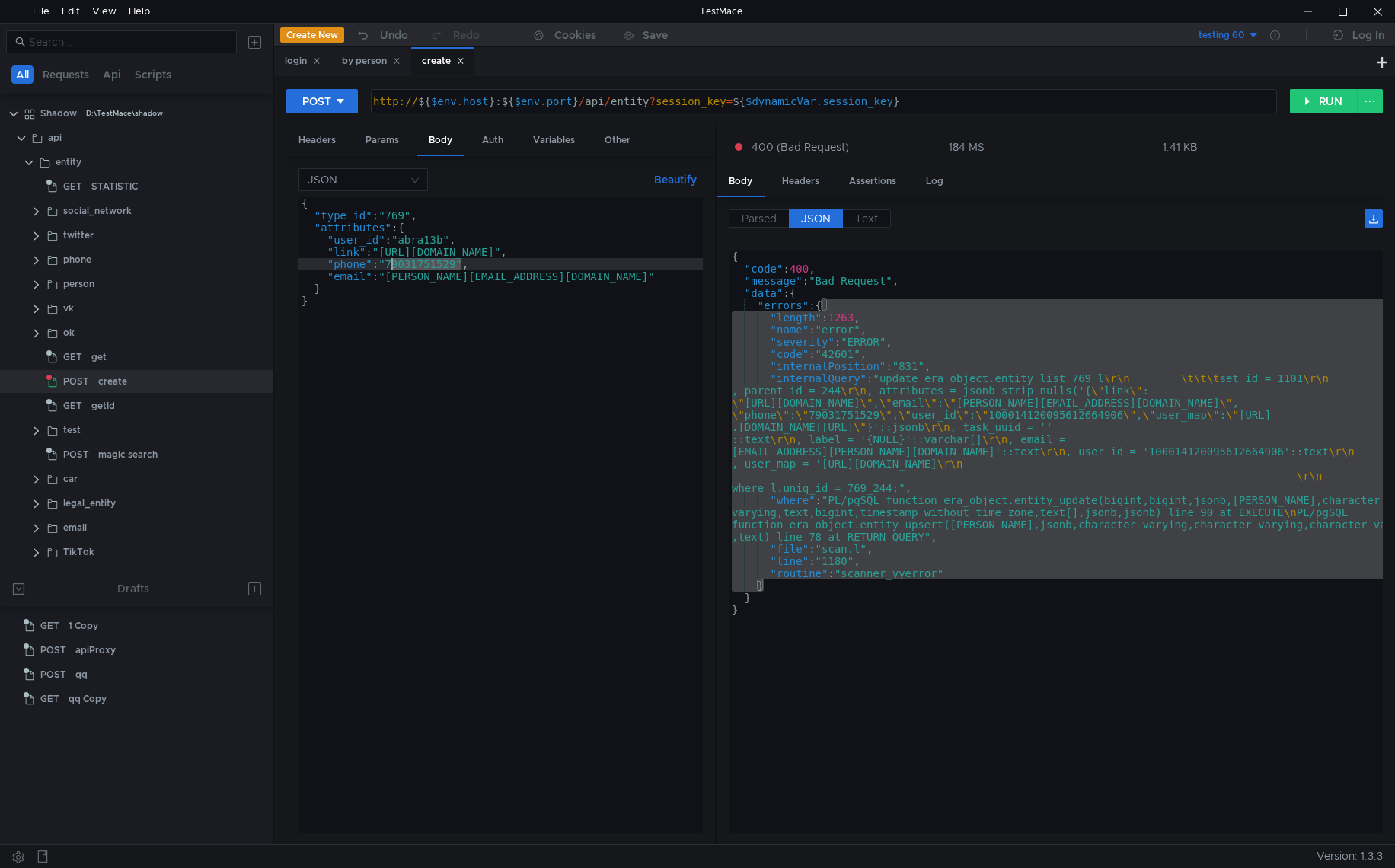
click at [401, 265] on div "{ "type_id" : "769" , "attributes" : { "user_id" : "abra13b" , "link" : "https:…" at bounding box center [501, 526] width 404 height 660
paste textarea "166311243"
drag, startPoint x: 524, startPoint y: 279, endPoint x: 486, endPoint y: 273, distance: 38.5
click at [486, 273] on div "{ "type_id" : "769" , "attributes" : { "user_id" : "abra13b" , "link" : "https:…" at bounding box center [501, 526] width 404 height 660
click at [450, 301] on div "{ "type_id" : "769" , "attributes" : { "user_id" : "abra13b" , "link" : "https:…" at bounding box center [501, 526] width 404 height 660
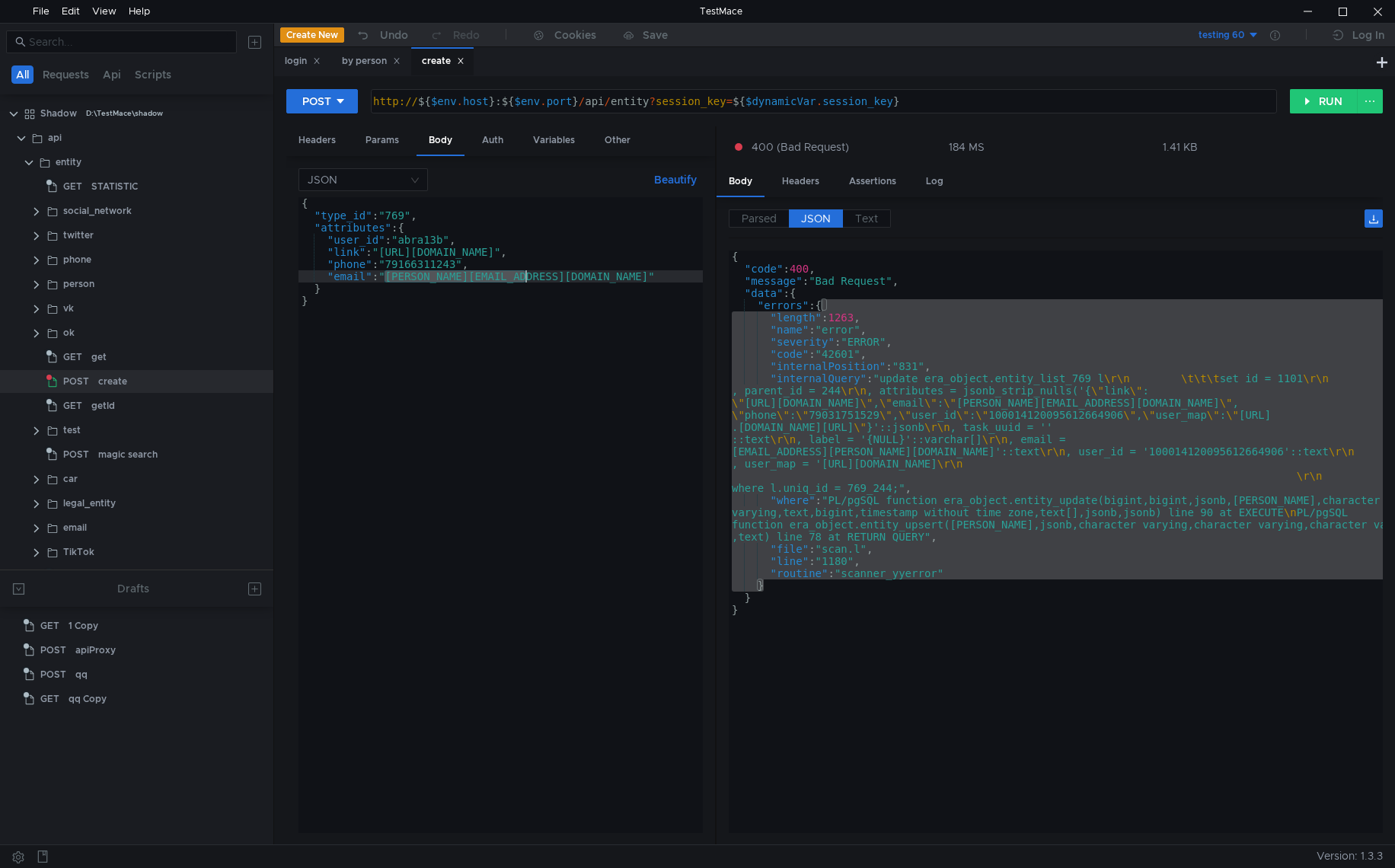
drag, startPoint x: 386, startPoint y: 276, endPoint x: 528, endPoint y: 277, distance: 142.0
click at [528, 277] on div "{ "type_id" : "769" , "attributes" : { "user_id" : "abra13b" , "link" : "https:…" at bounding box center [501, 526] width 404 height 660
click at [1308, 102] on button "RUN" at bounding box center [1324, 102] width 68 height 24
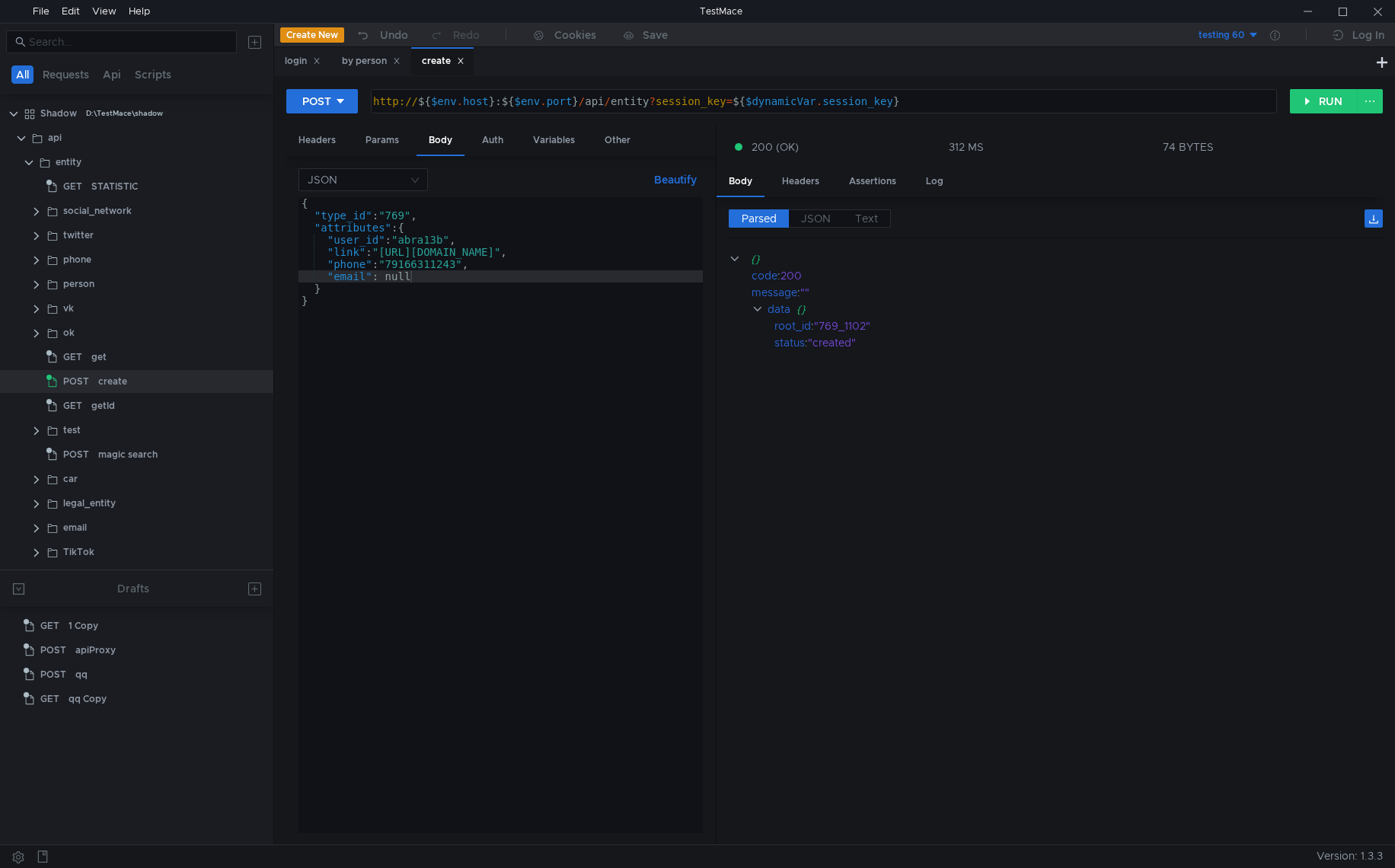
click at [429, 238] on div "{ "type_id" : "769" , "attributes" : { "user_id" : "abra13b" , "link" : "https:…" at bounding box center [501, 526] width 404 height 660
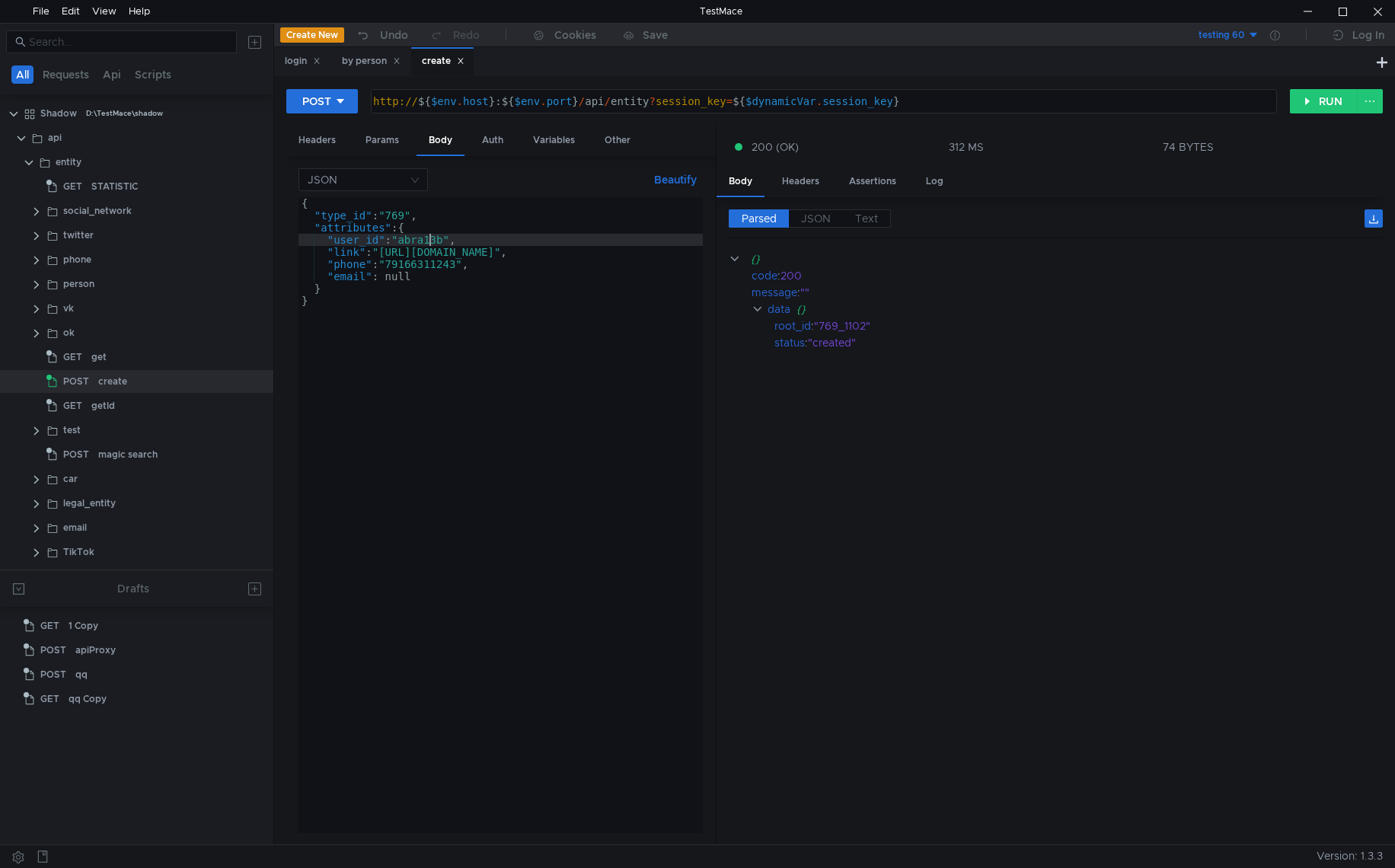
click at [429, 238] on div "{ "type_id" : "769" , "attributes" : { "user_id" : "abra13b" , "link" : "https:…" at bounding box center [501, 526] width 404 height 660
paste textarea "belkamebiusa"
drag, startPoint x: 383, startPoint y: 254, endPoint x: 661, endPoint y: 250, distance: 278.0
click at [661, 250] on div "{ "type_id" : "769" , "attributes" : { "user_id" : "belkamebiusa" , "link" : "h…" at bounding box center [501, 526] width 404 height 660
paste textarea "belkamebiusa"
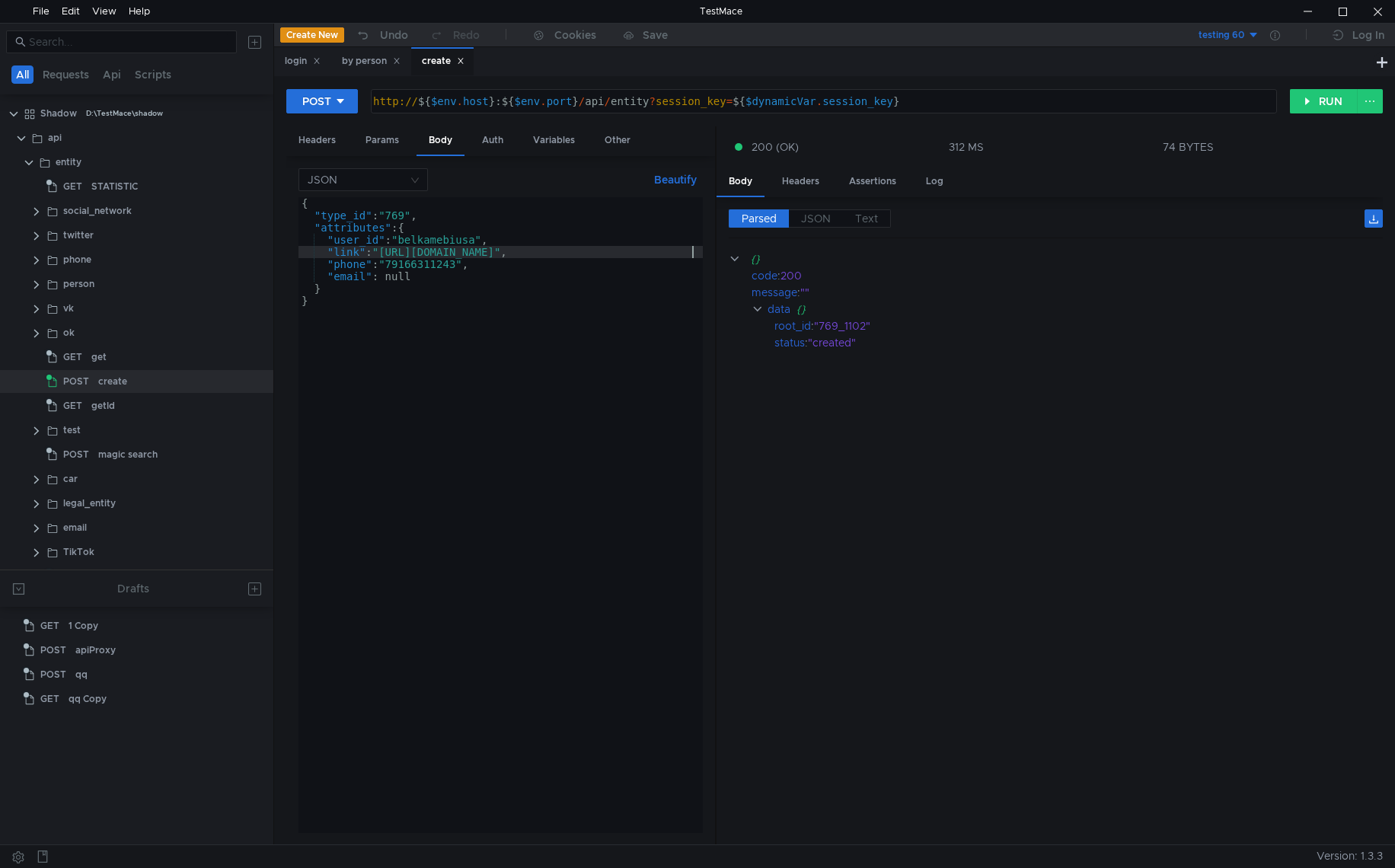
scroll to position [0, 4]
drag, startPoint x: 386, startPoint y: 268, endPoint x: 407, endPoint y: 276, distance: 22.5
click at [408, 266] on div "{ "type_id" : "769" , "attributes" : { "user_id" : "belkamebiusa" , "link" : "h…" at bounding box center [503, 524] width 409 height 654
click at [415, 293] on div "{ "type_id" : "769" , "attributes" : { "user_id" : "belkamebiusa" , "link" : "h…" at bounding box center [503, 524] width 409 height 654
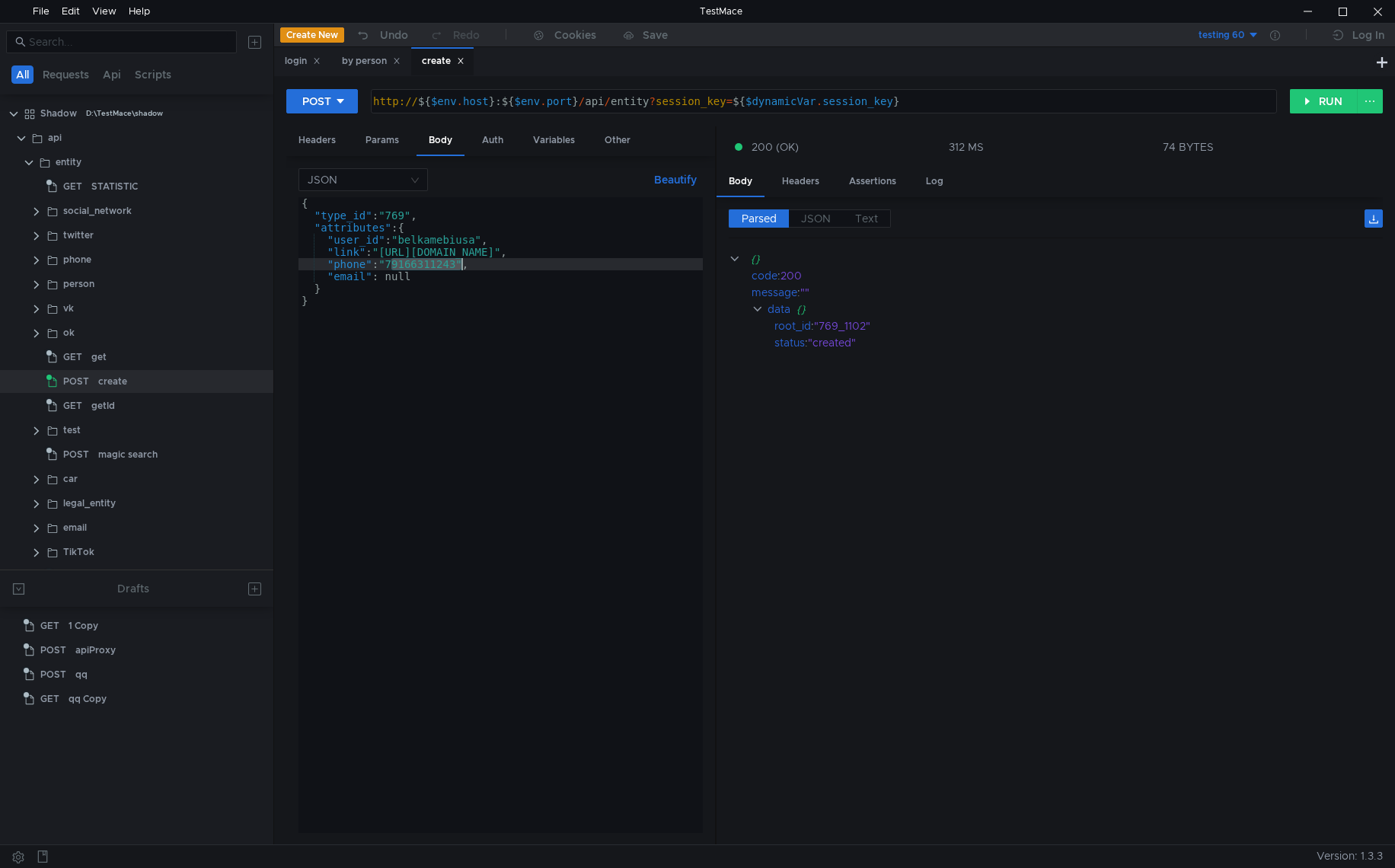
drag, startPoint x: 388, startPoint y: 261, endPoint x: 460, endPoint y: 262, distance: 72.0
click at [460, 262] on div "{ "type_id" : "769" , "attributes" : { "user_id" : "belkamebiusa" , "link" : "h…" at bounding box center [503, 524] width 409 height 654
paste textarea "254408789"
click at [1324, 104] on button "RUN" at bounding box center [1324, 102] width 68 height 24
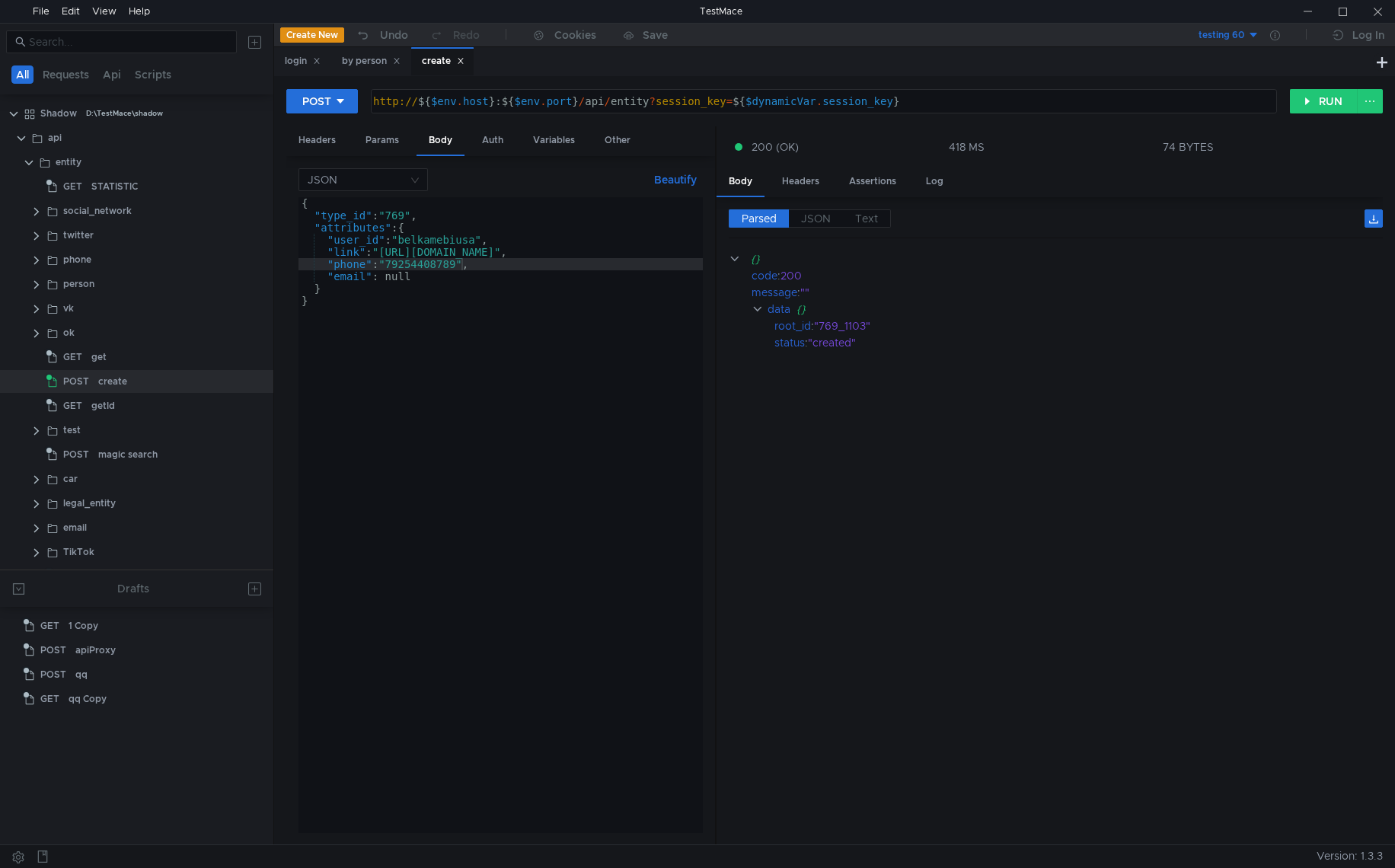
click at [426, 241] on div "{ "type_id" : "769" , "attributes" : { "user_id" : "belkamebiusa" , "link" : "h…" at bounding box center [503, 524] width 409 height 654
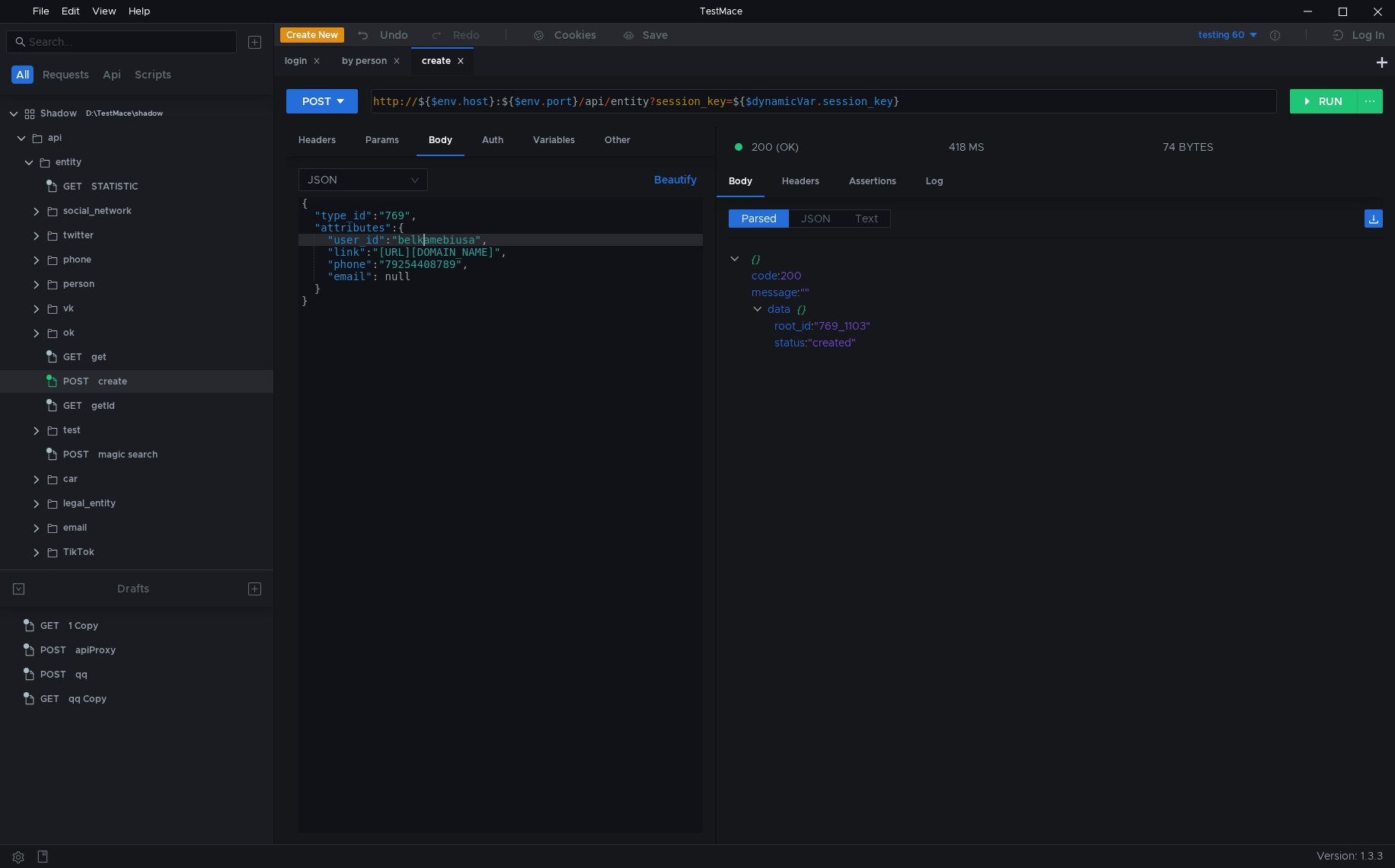
click at [427, 241] on div "{ "type_id" : "769" , "attributes" : { "user_id" : "belkamebiusa" , "link" : "h…" at bounding box center [503, 524] width 409 height 654
paste textarea "raitak"
drag, startPoint x: 384, startPoint y: 253, endPoint x: 690, endPoint y: 250, distance: 306.0
click at [690, 250] on div "{ "type_id" : "769" , "attributes" : { "user_id" : "braitak" , "link" : "https:…" at bounding box center [503, 524] width 409 height 654
paste textarea "raitak"
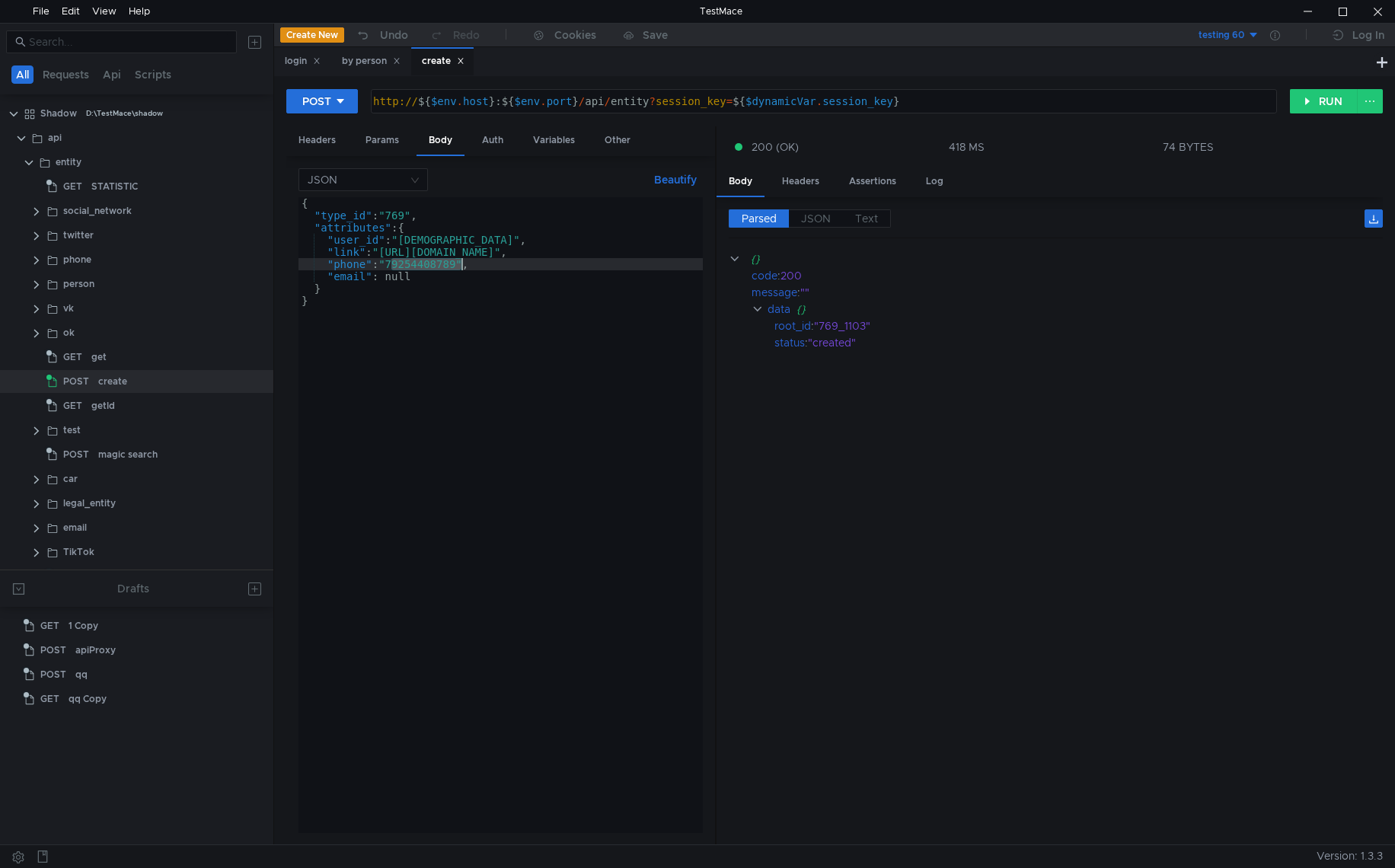
drag, startPoint x: 392, startPoint y: 262, endPoint x: 460, endPoint y: 263, distance: 68.0
click at [460, 263] on div "{ "type_id" : "769" , "attributes" : { "user_id" : "braitak" , "link" : "https:…" at bounding box center [501, 526] width 404 height 660
paste textarea "62072026"
type textarea ""phone": "79262072026","
click at [1302, 102] on button "RUN" at bounding box center [1324, 102] width 68 height 24
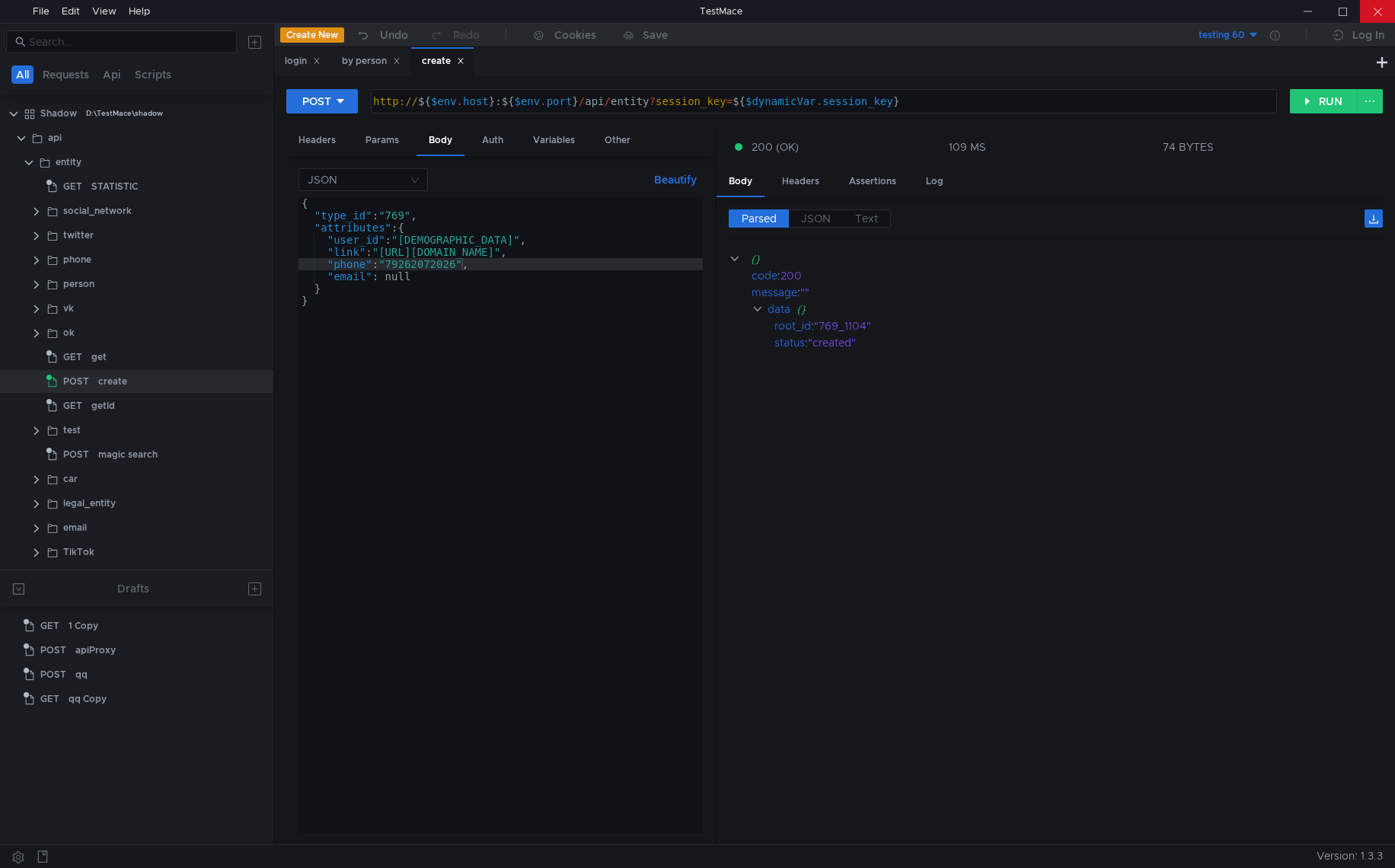
click at [1373, 12] on div at bounding box center [1378, 11] width 35 height 23
